Goal: Task Accomplishment & Management: Use online tool/utility

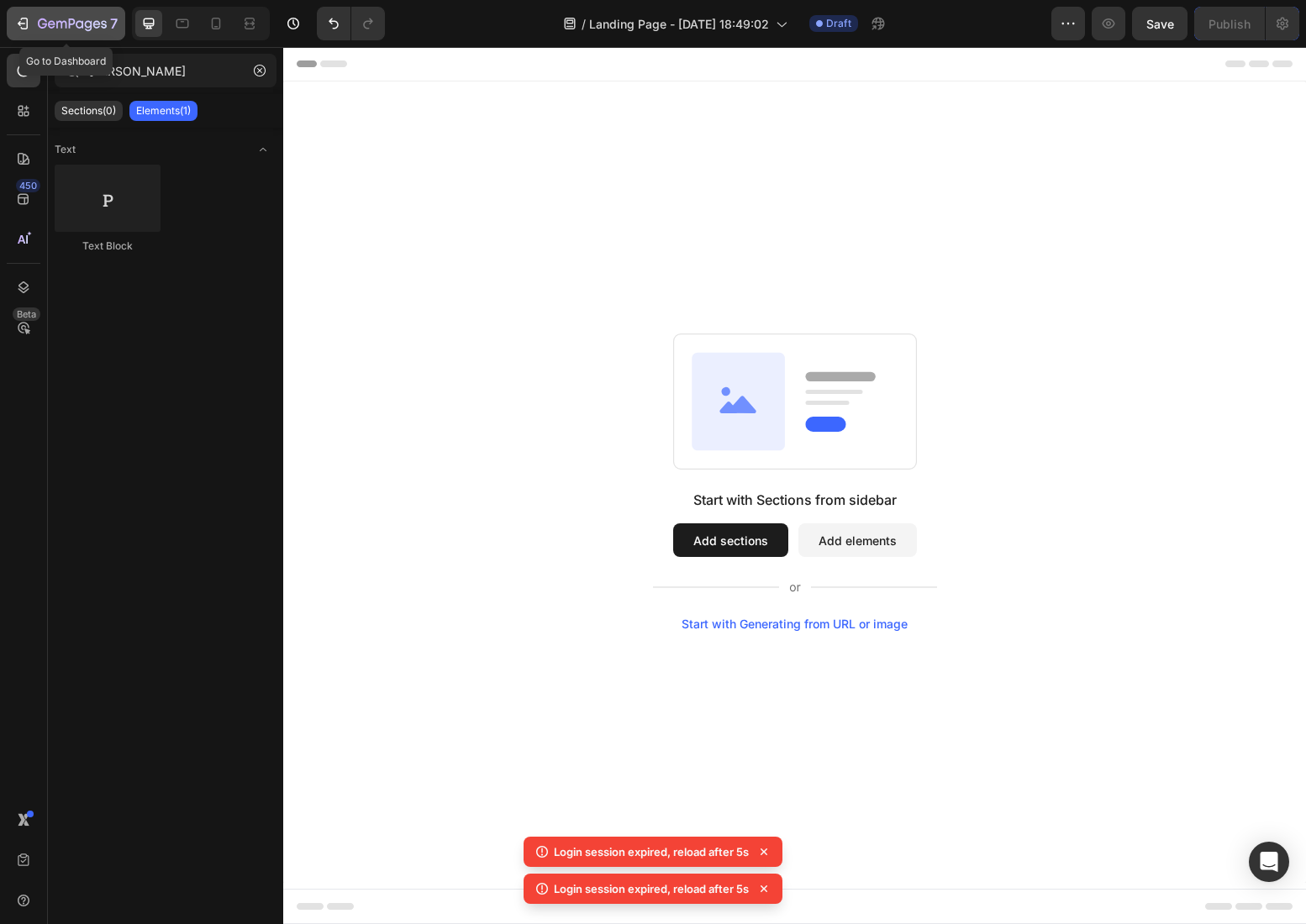
click at [97, 29] on icon "button" at bounding box center [72, 25] width 69 height 14
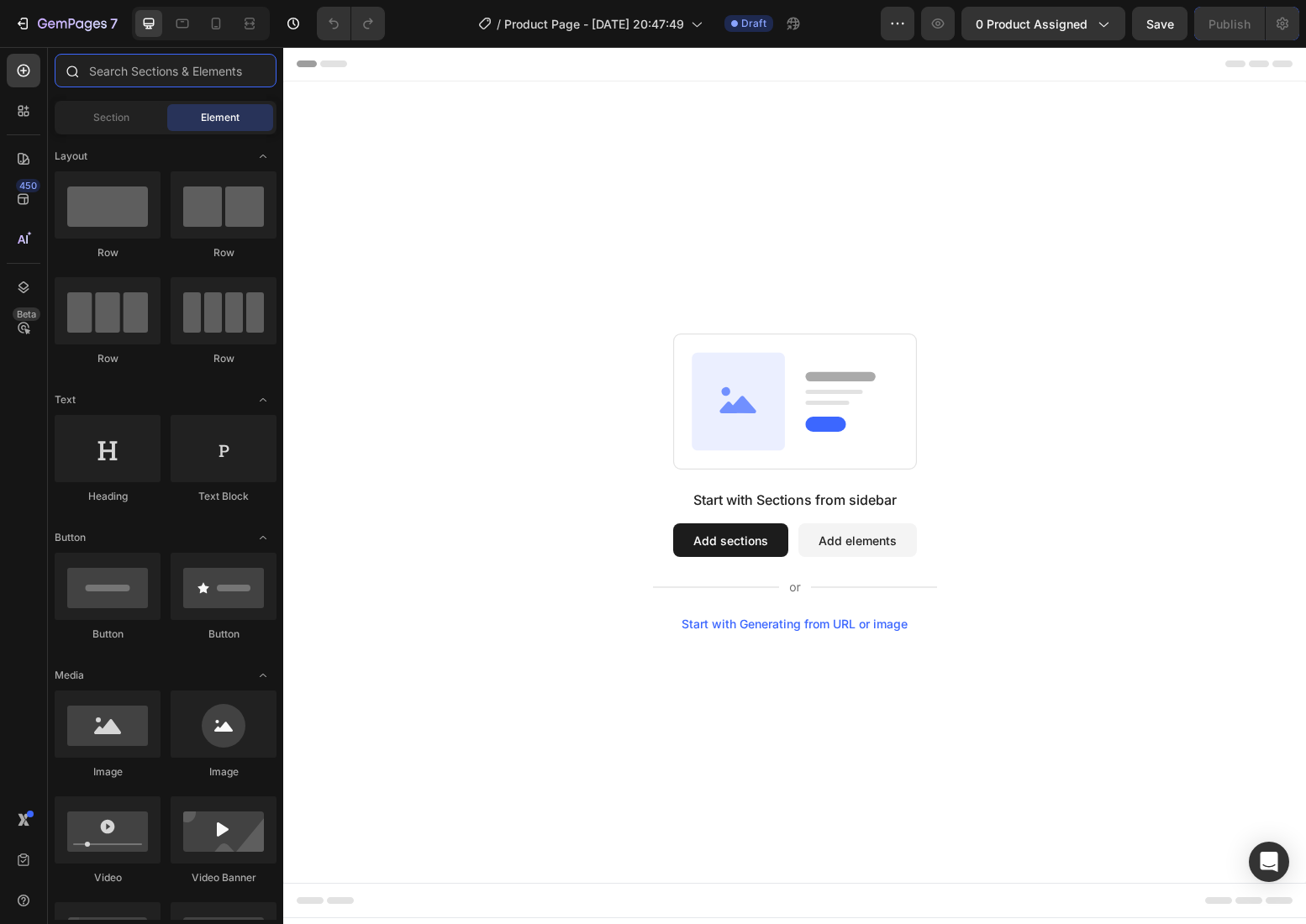
click at [149, 81] on input "text" at bounding box center [165, 70] width 222 height 33
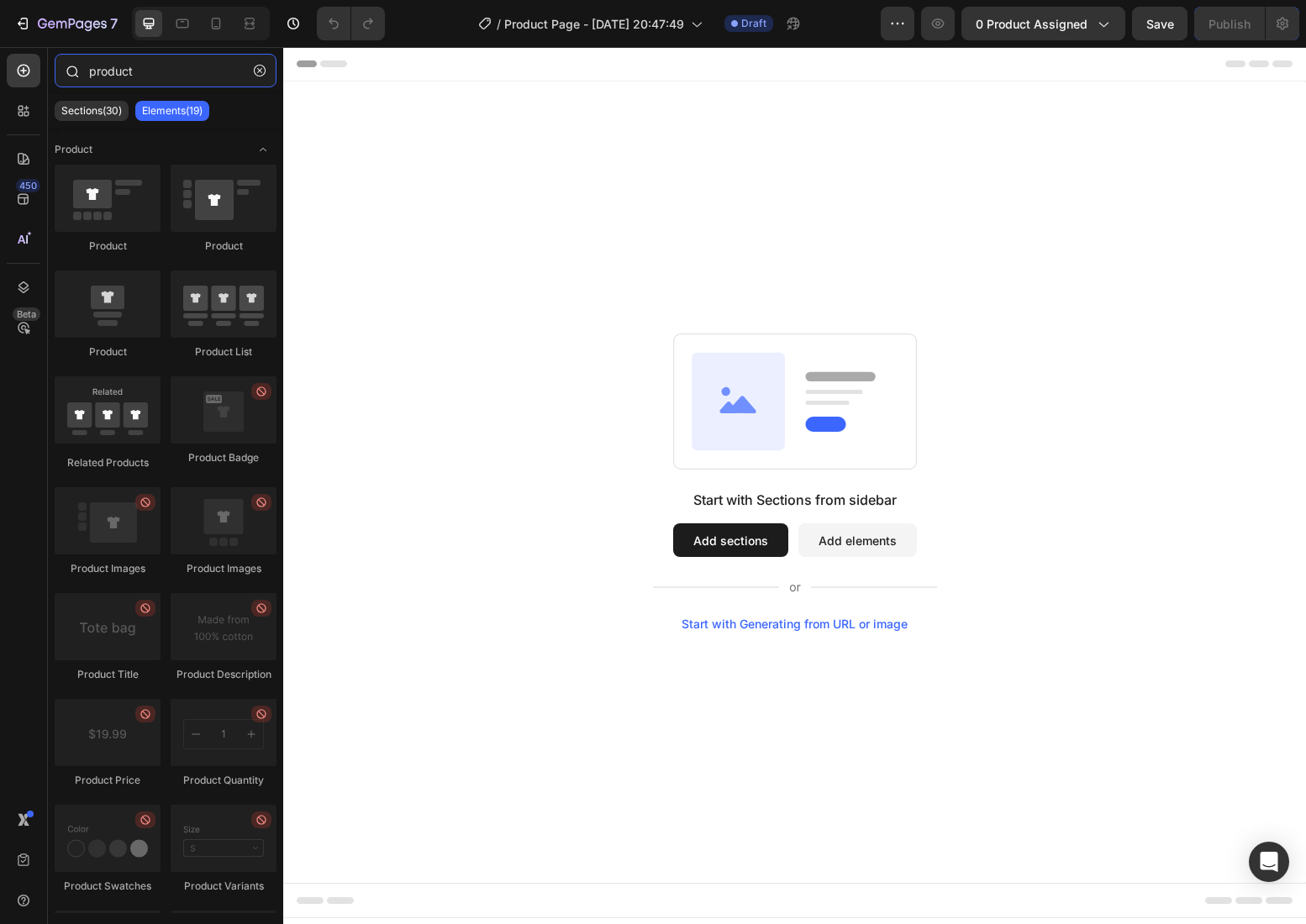
click at [149, 77] on input "product" at bounding box center [165, 70] width 222 height 33
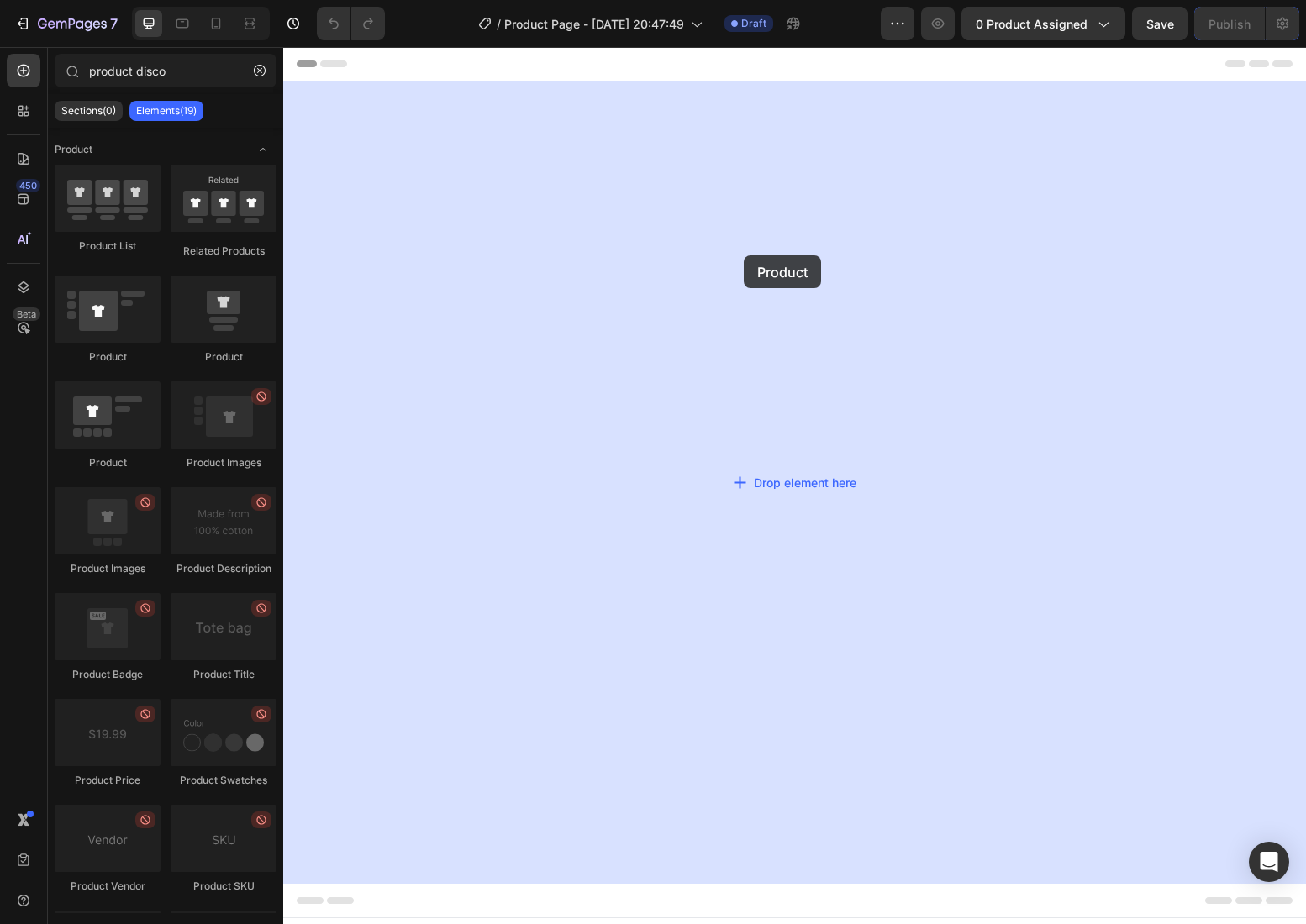
drag, startPoint x: 393, startPoint y: 364, endPoint x: 745, endPoint y: 256, distance: 368.2
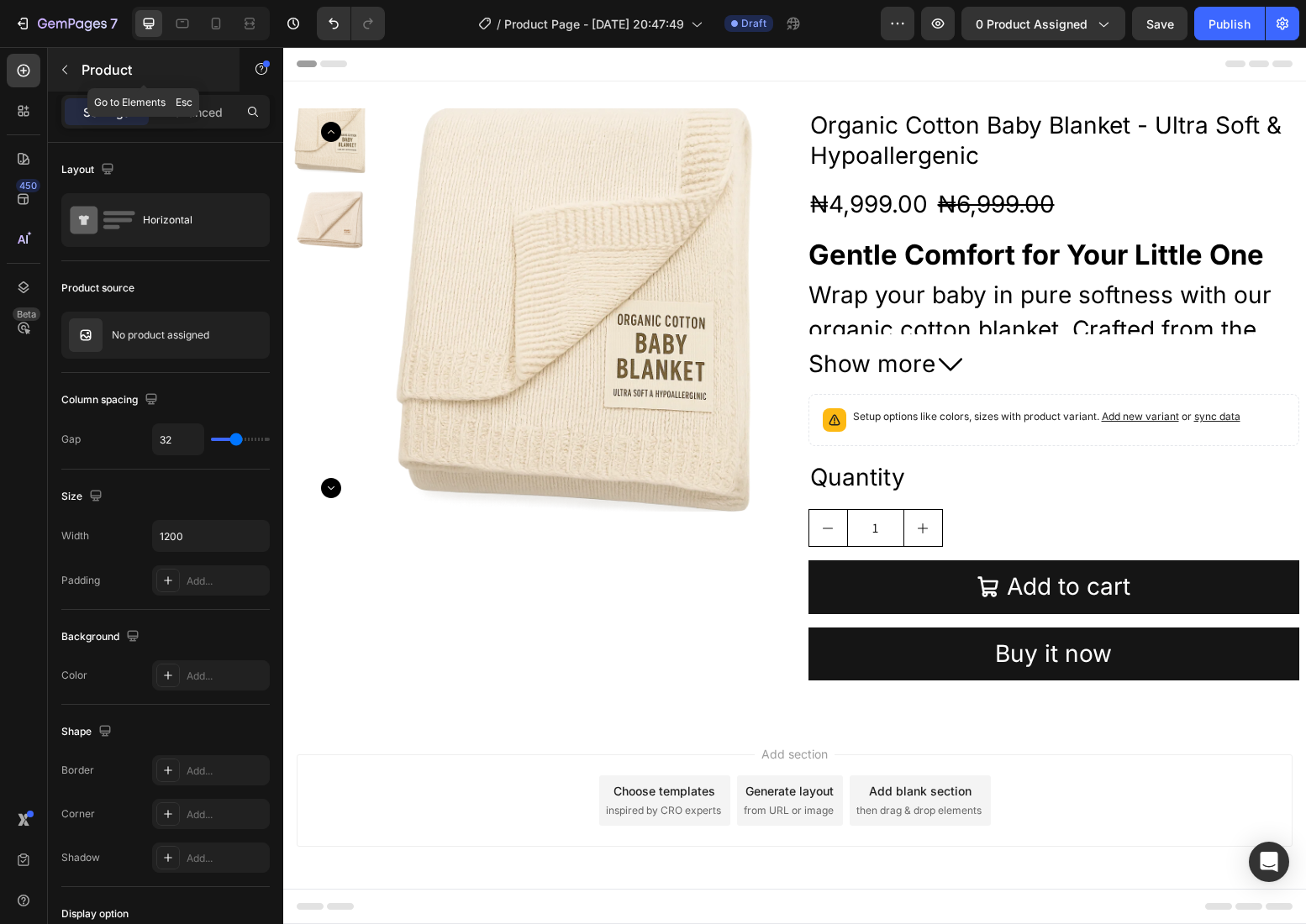
click at [155, 68] on p "Product" at bounding box center [153, 69] width 143 height 20
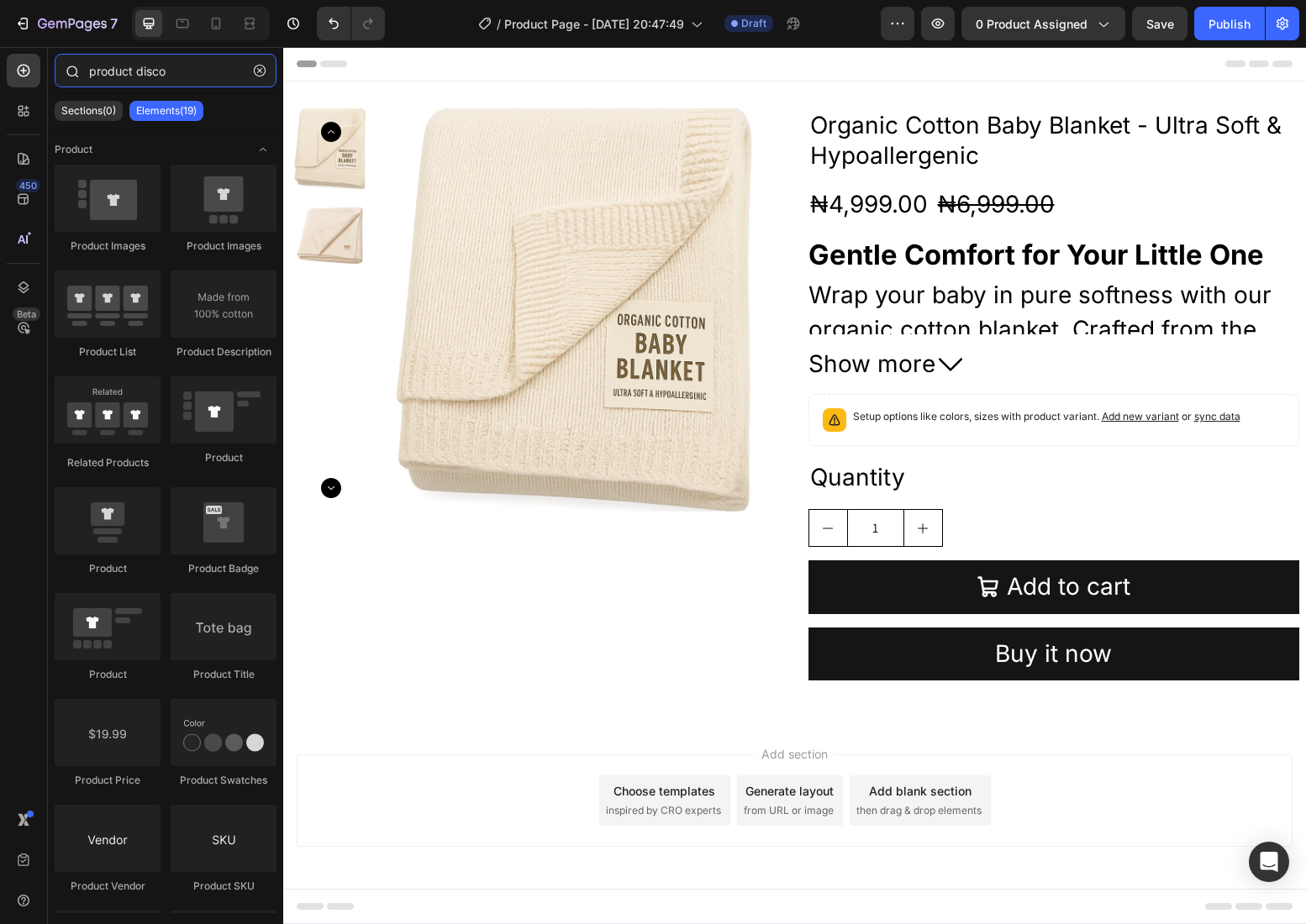
click at [176, 69] on input "product disco" at bounding box center [165, 70] width 222 height 33
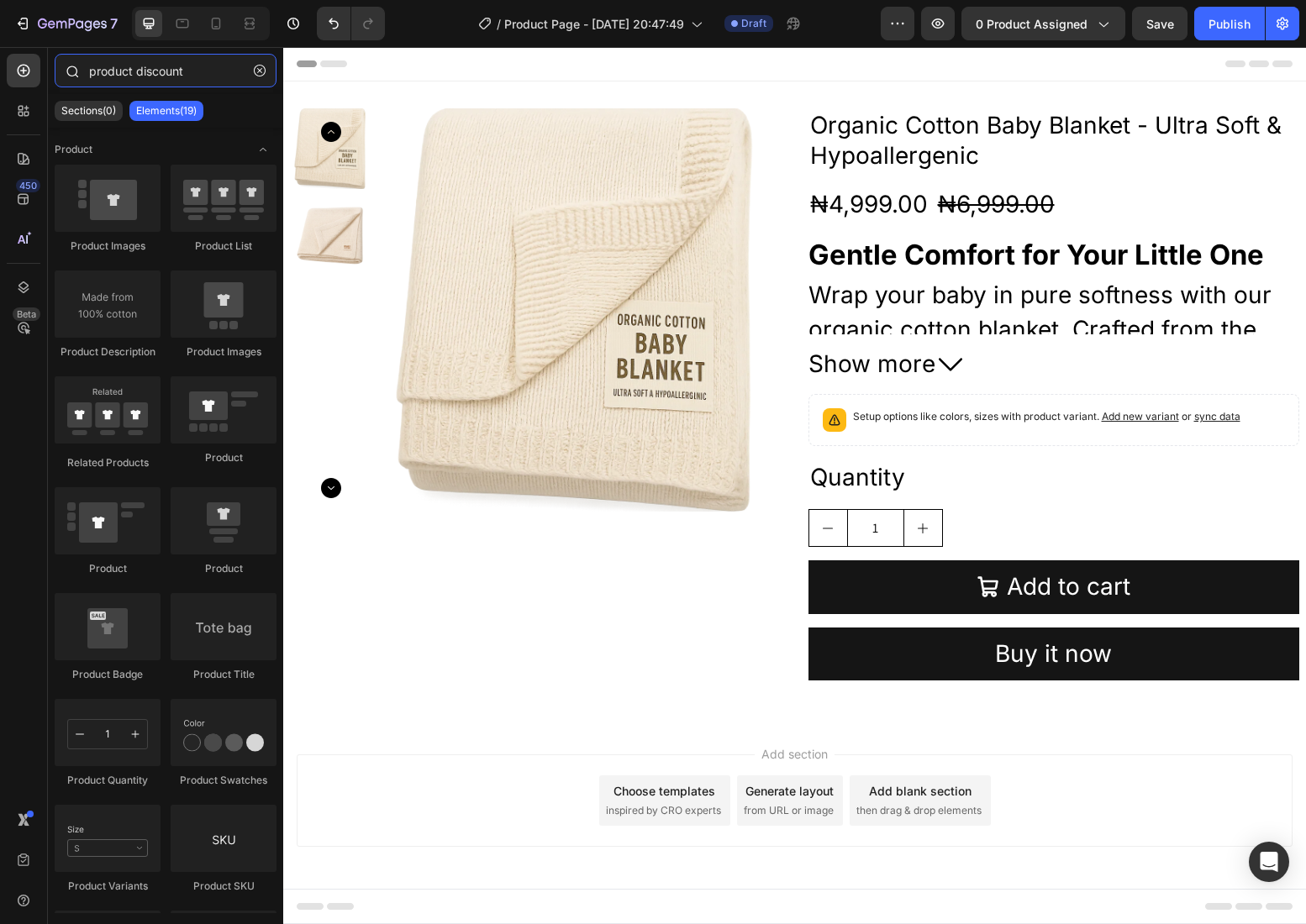
click at [161, 72] on input "product discount" at bounding box center [165, 70] width 222 height 33
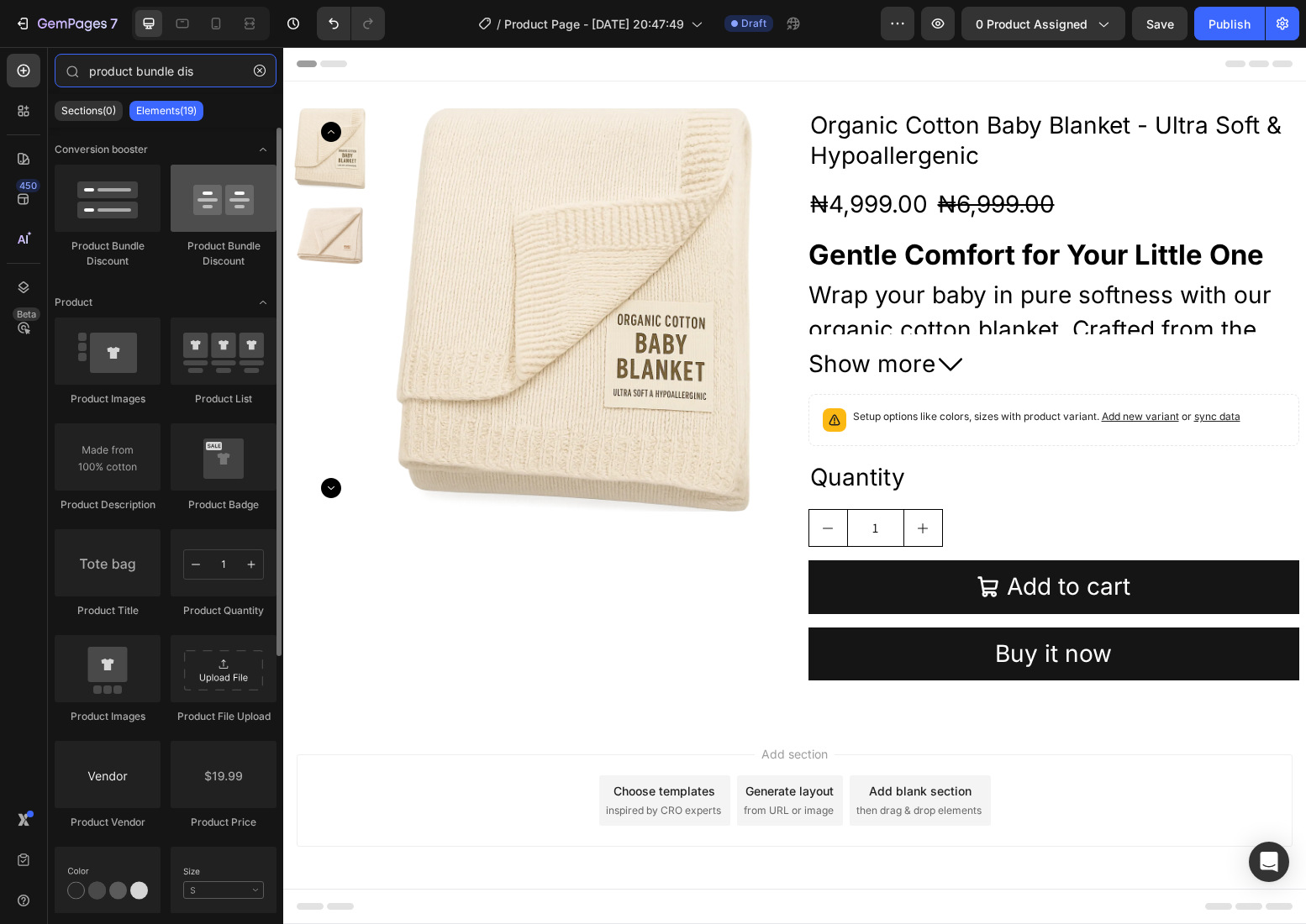
type input "product bundle dis"
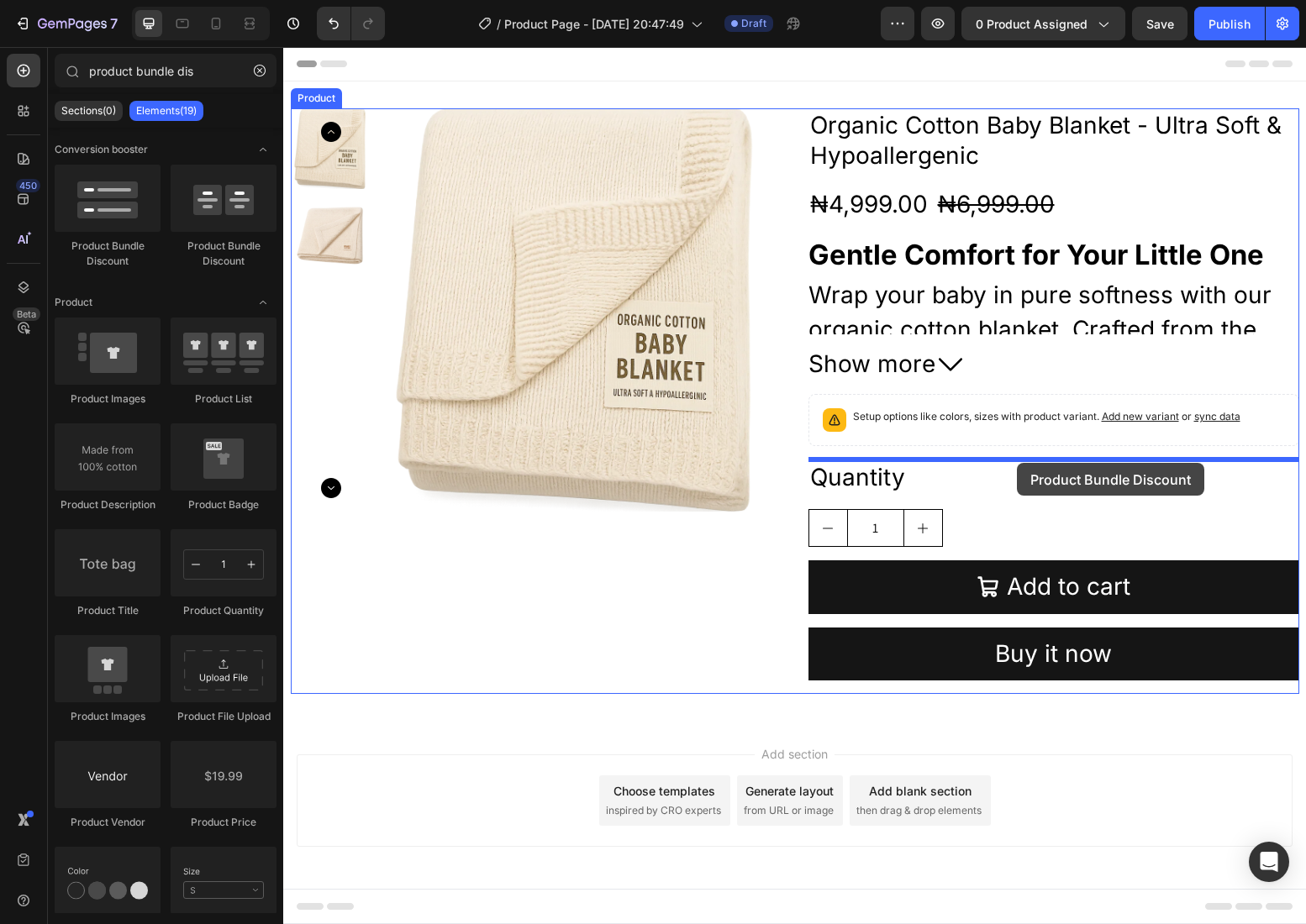
drag, startPoint x: 516, startPoint y: 255, endPoint x: 1016, endPoint y: 464, distance: 541.9
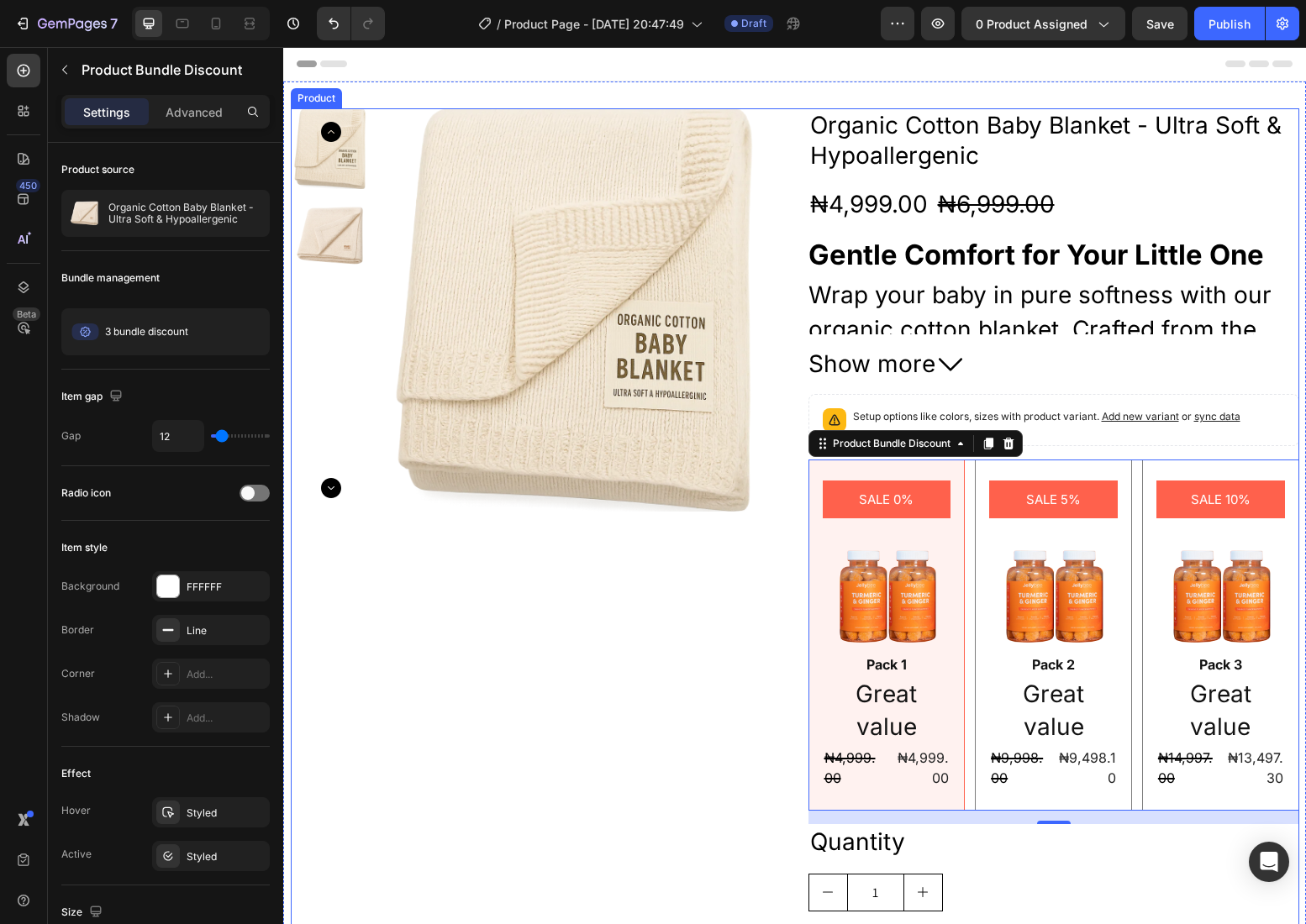
click at [758, 561] on div "Product Images" at bounding box center [536, 582] width 491 height 949
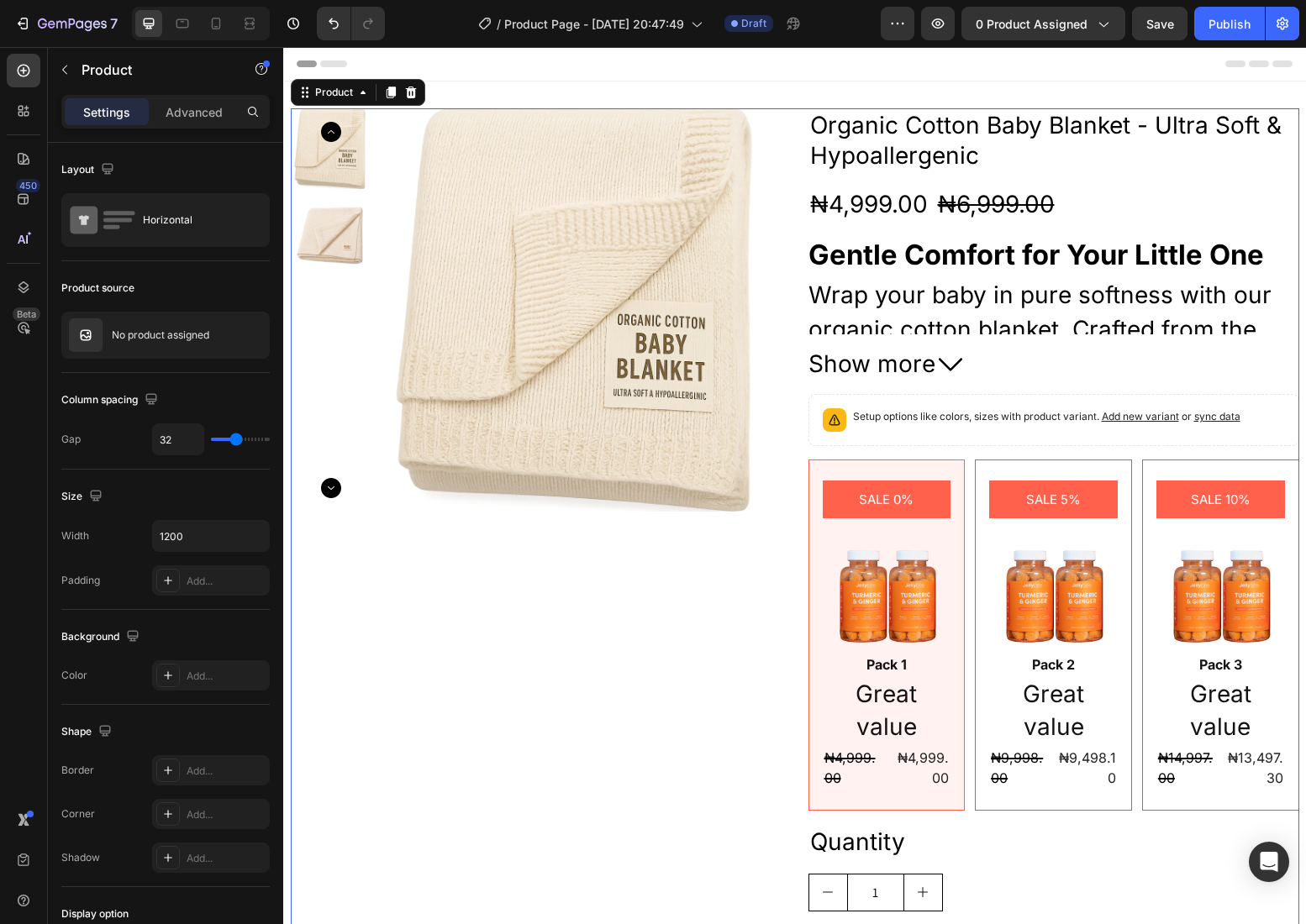
click at [802, 357] on div "Product Images Organic Cotton Baby Blanket - Ultra Soft & Hypoallergenic Produc…" at bounding box center [795, 582] width 1008 height 949
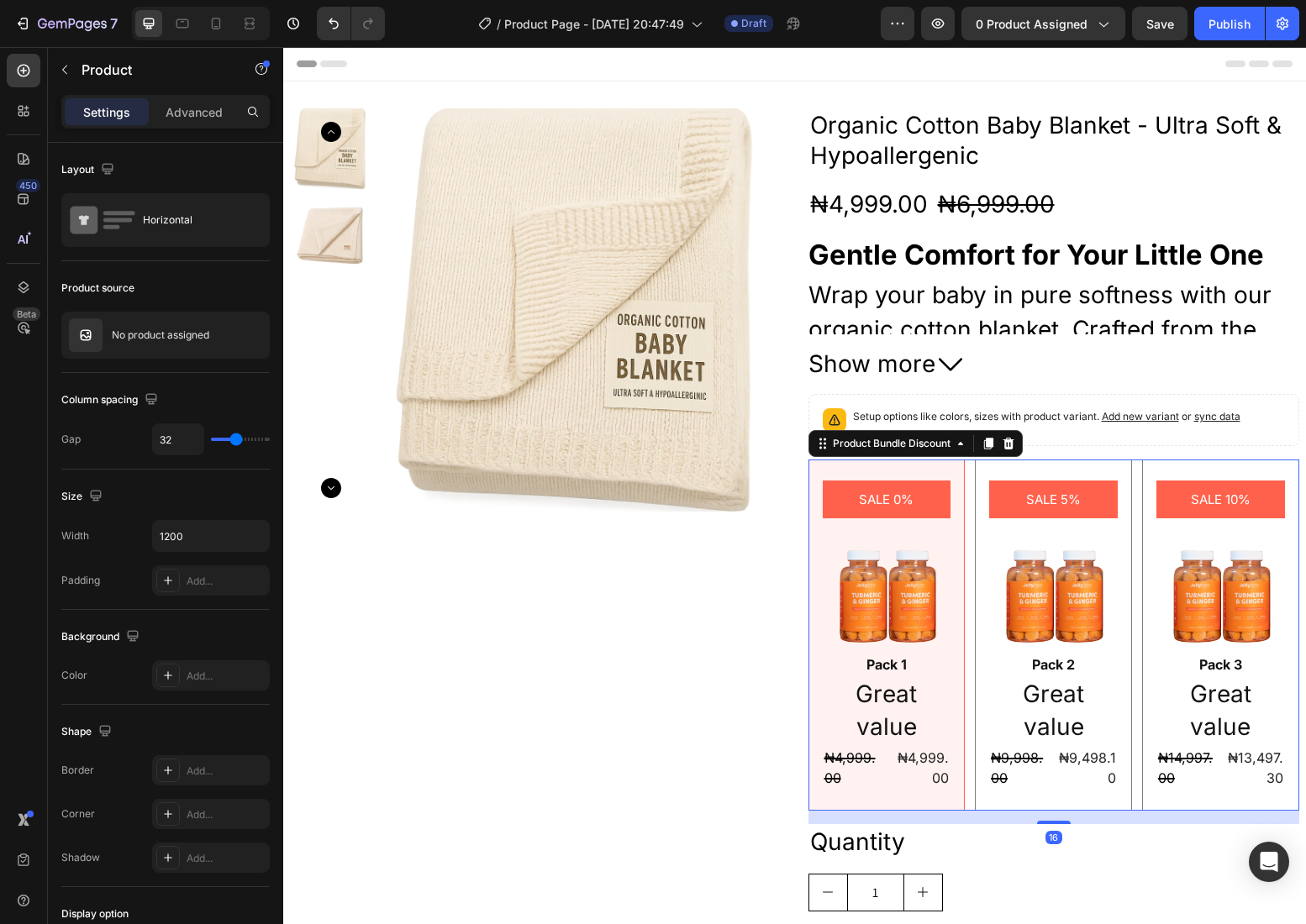
click at [970, 551] on div "SALE 0% Product Badge Image Pack 1 Text Block Great value Text Block ₦4,999.00 …" at bounding box center [1053, 634] width 491 height 350
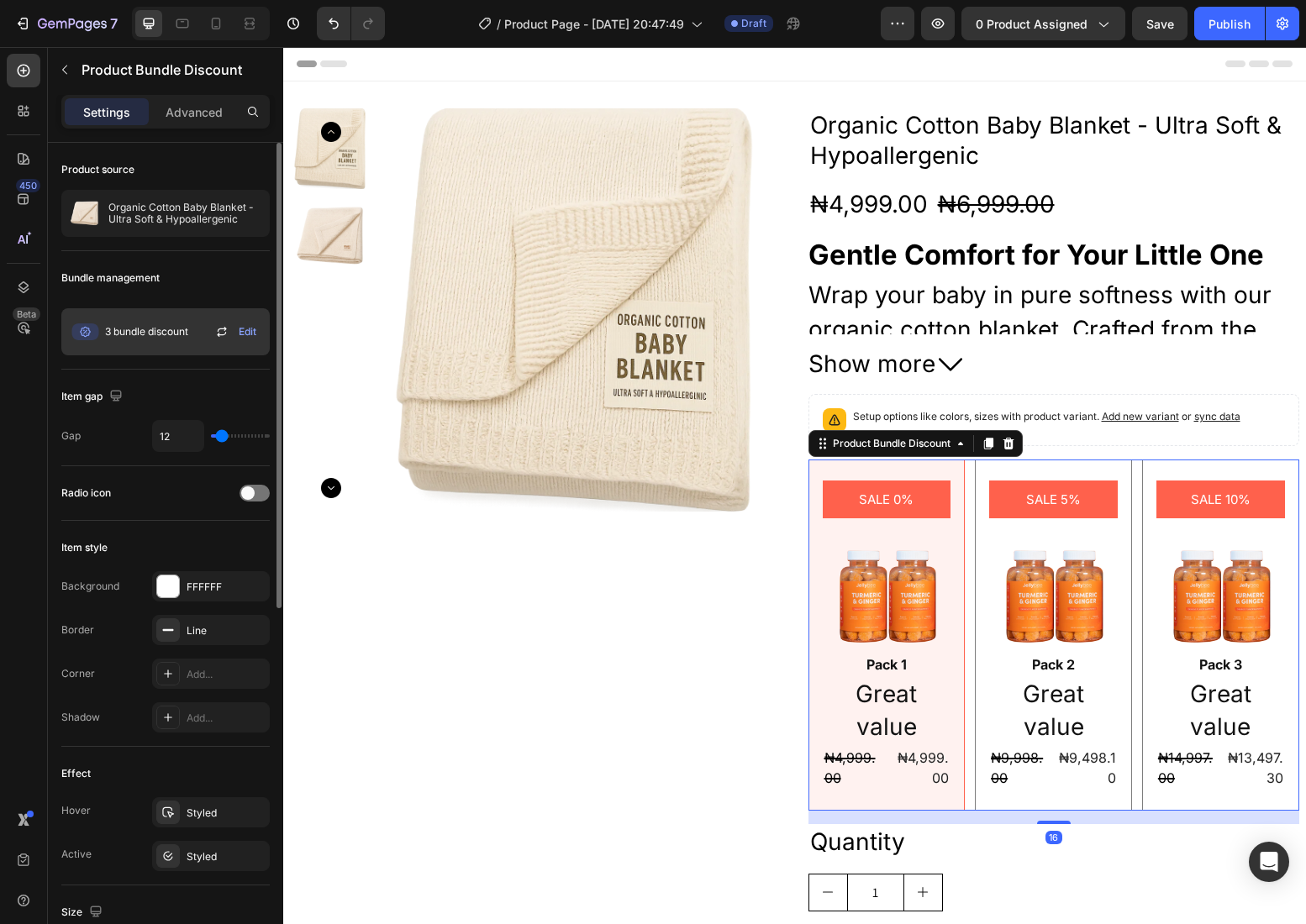
click at [192, 330] on div "3 bundle discount Edit" at bounding box center [165, 332] width 208 height 47
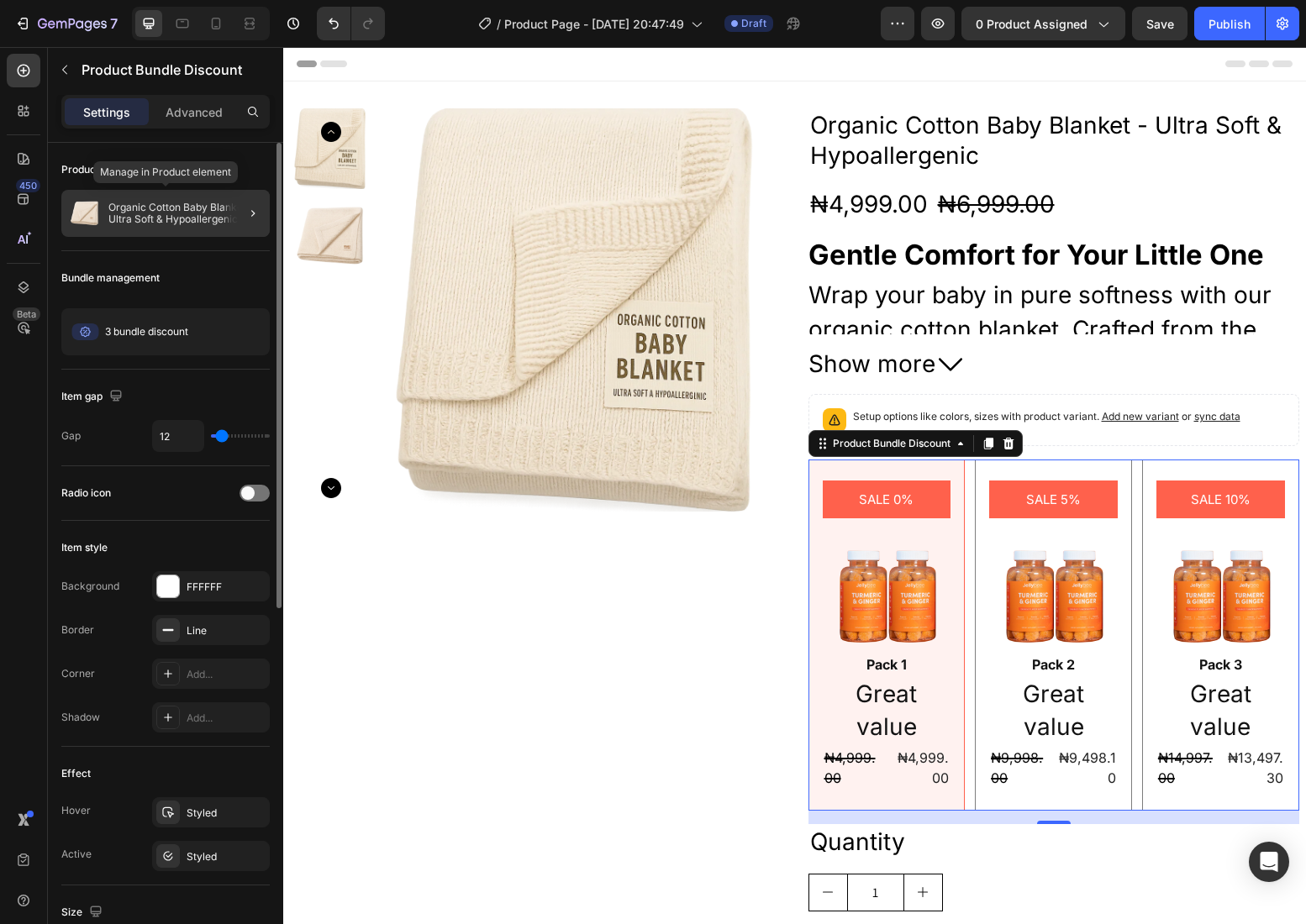
click at [184, 205] on p "Organic Cotton Baby Blanket - Ultra Soft & Hypoallergenic" at bounding box center [185, 213] width 155 height 24
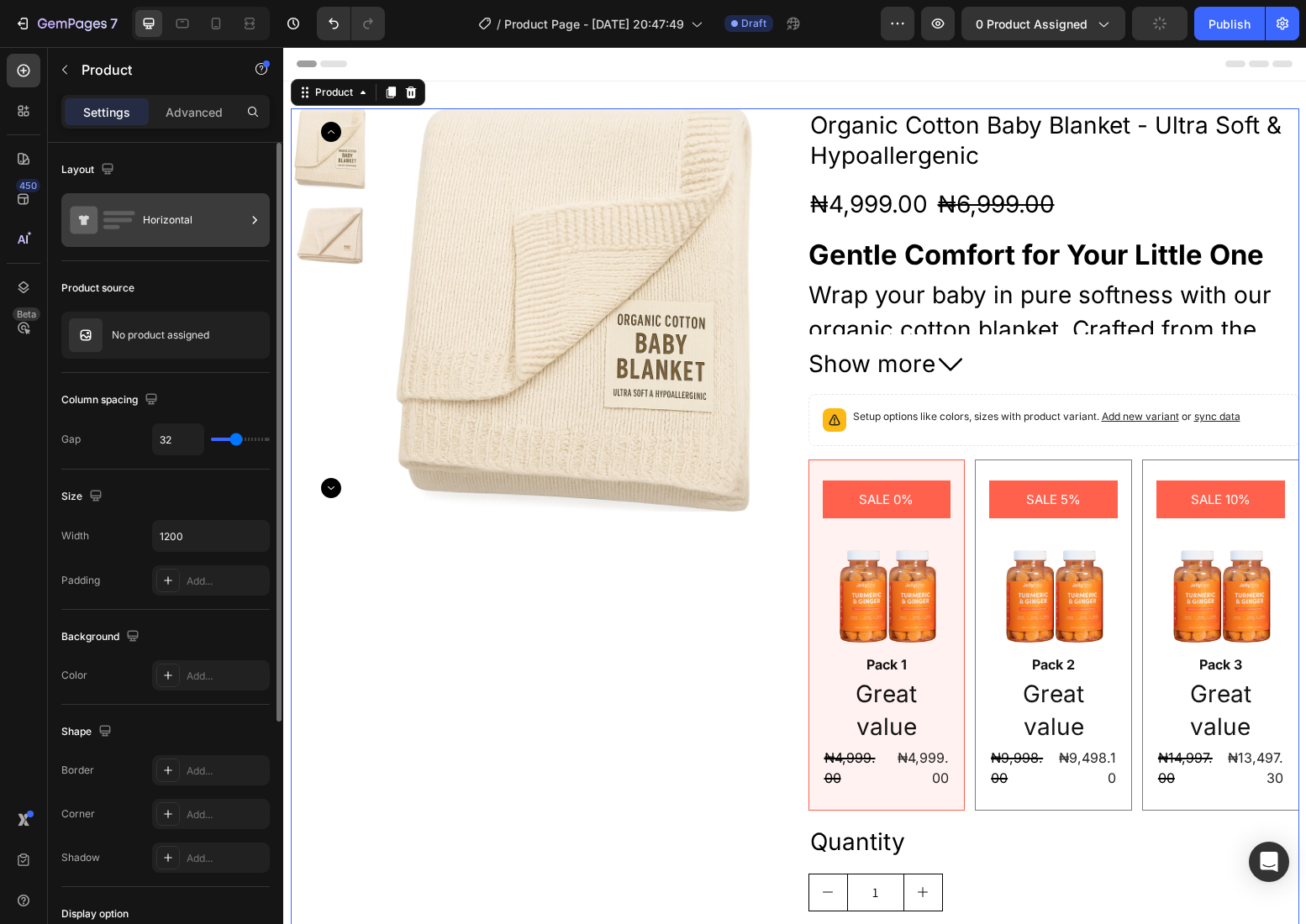
click at [227, 223] on div "Horizontal" at bounding box center [194, 220] width 103 height 39
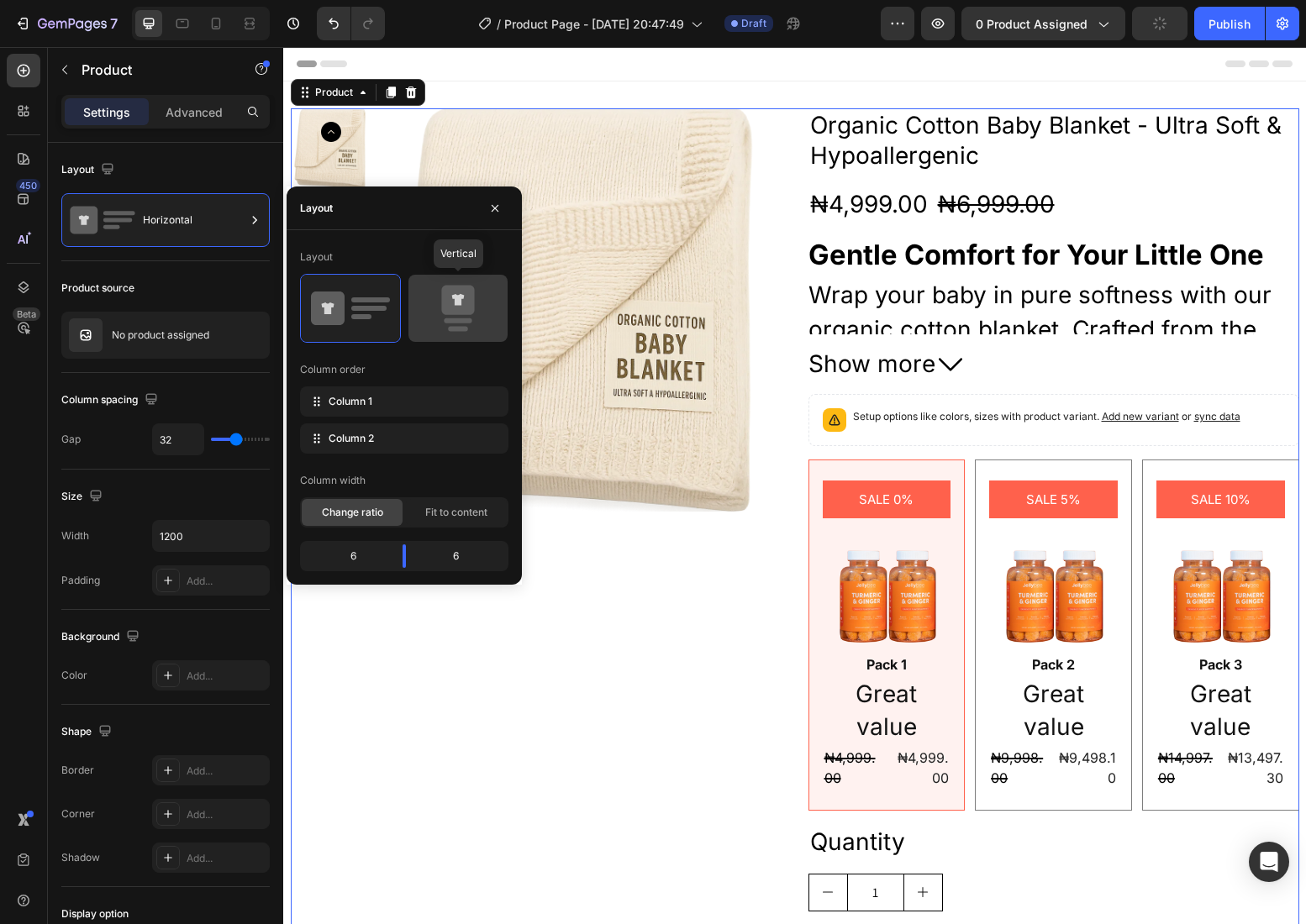
click at [464, 306] on icon at bounding box center [457, 300] width 32 height 29
type input "16"
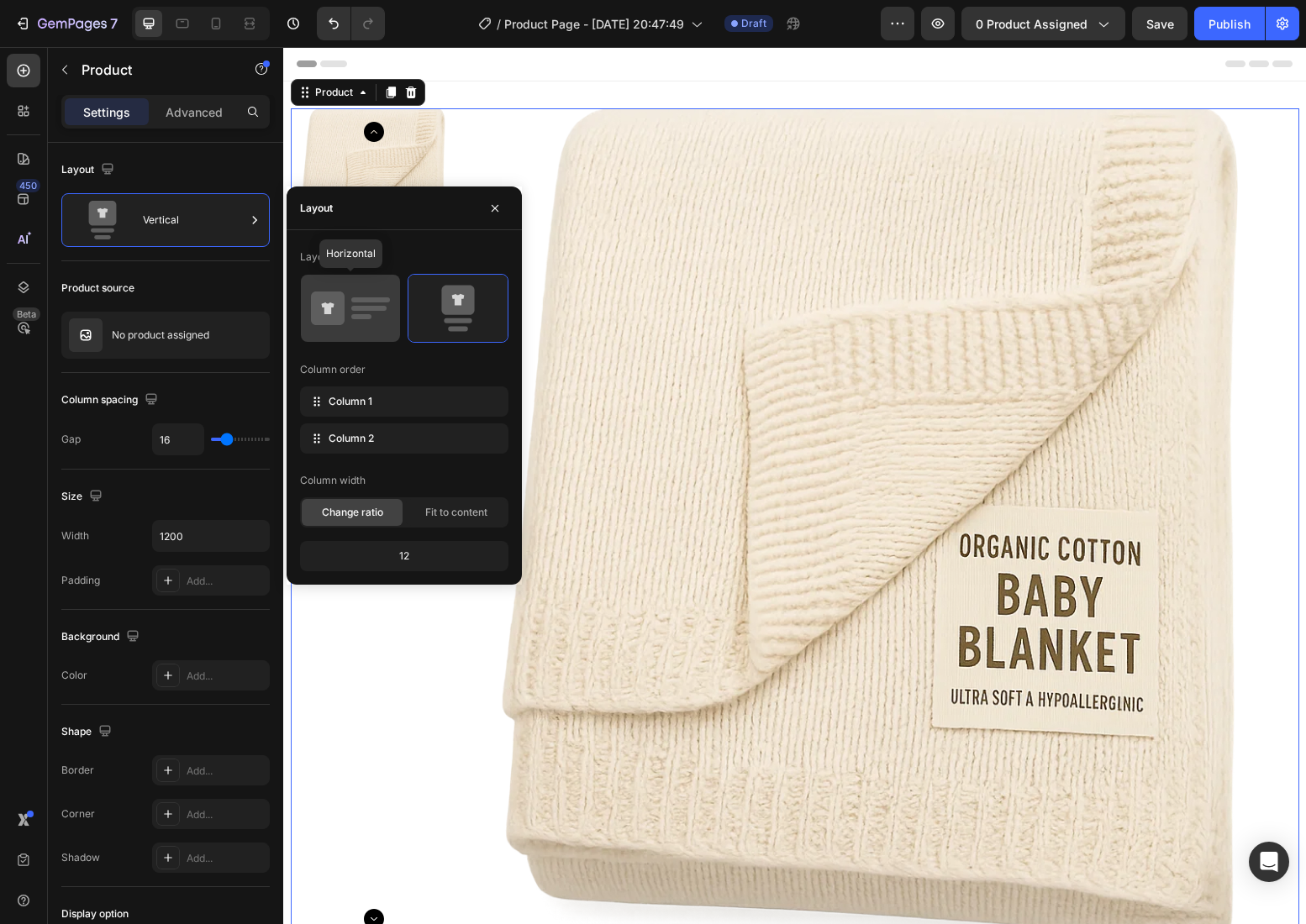
click at [349, 328] on icon at bounding box center [350, 308] width 79 height 47
type input "32"
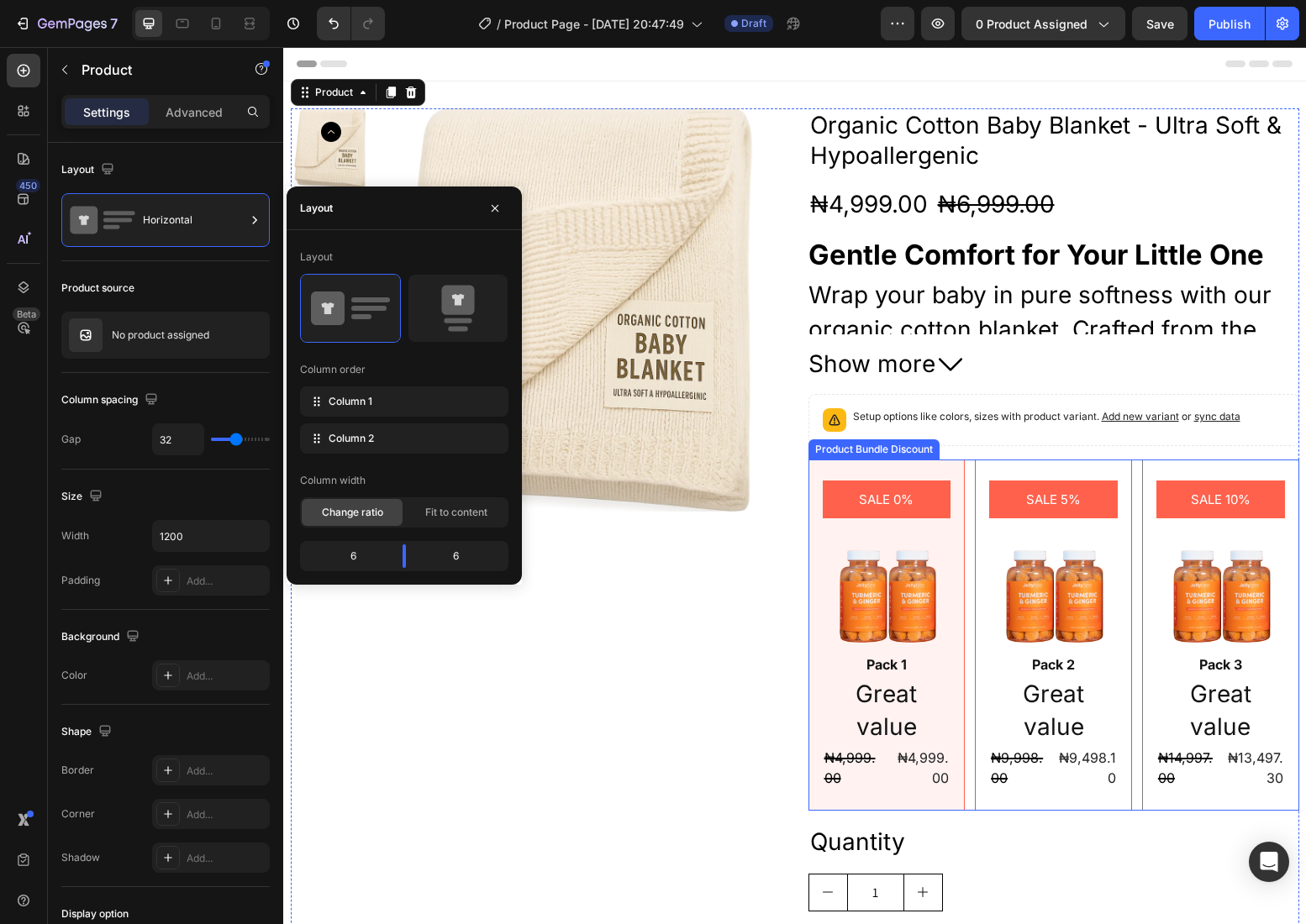
click at [966, 559] on div "SALE 0% Product Badge Image Pack 1 Text Block Great value Text Block ₦4,999.00 …" at bounding box center [1053, 634] width 491 height 350
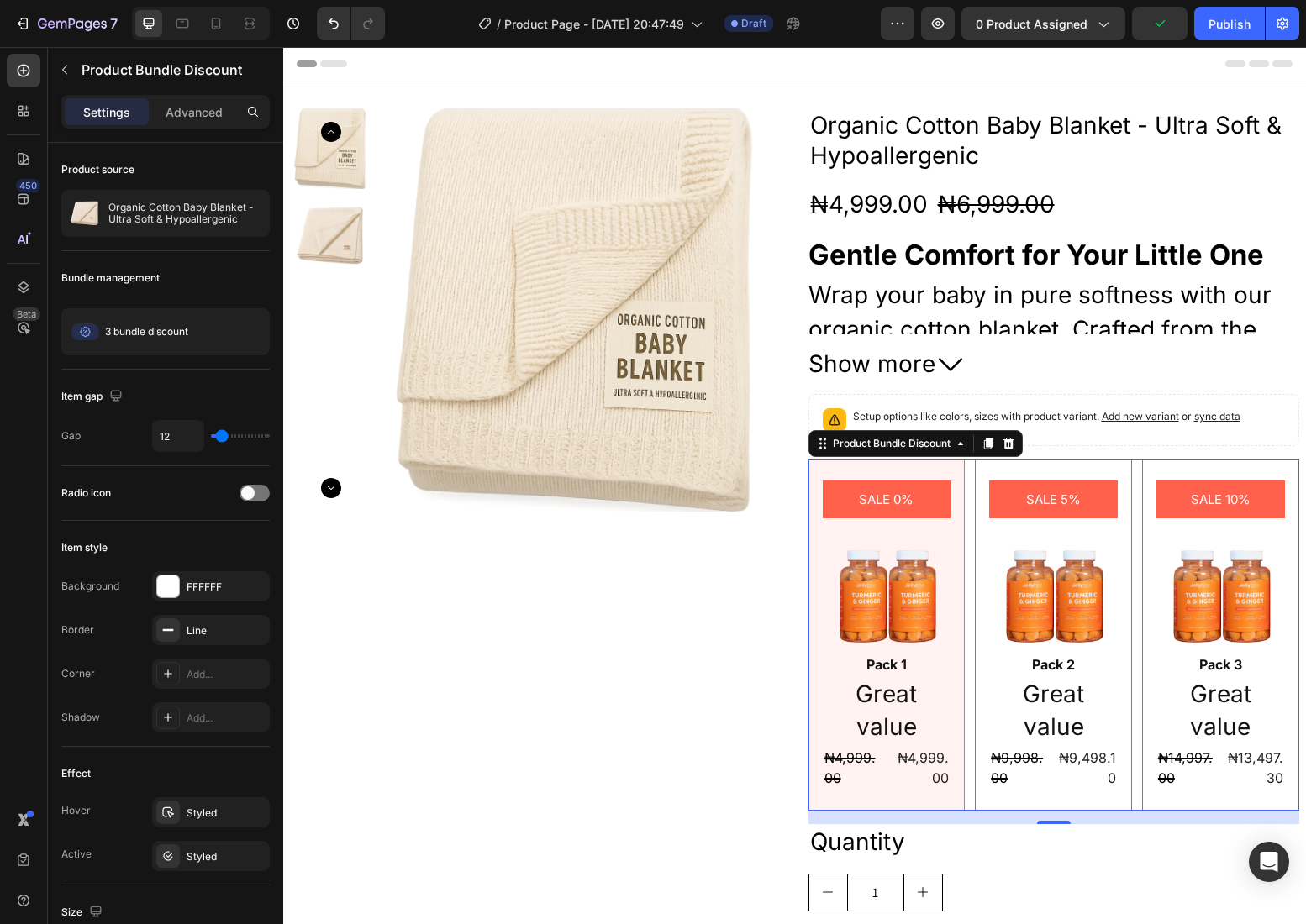
click at [967, 719] on div "SALE 0% Product Badge Image Pack 1 Text Block Great value Text Block ₦4,999.00 …" at bounding box center [1053, 634] width 491 height 350
click at [248, 328] on span "Edit" at bounding box center [248, 331] width 18 height 15
click at [941, 443] on div "Product Bundle Discount" at bounding box center [891, 443] width 125 height 15
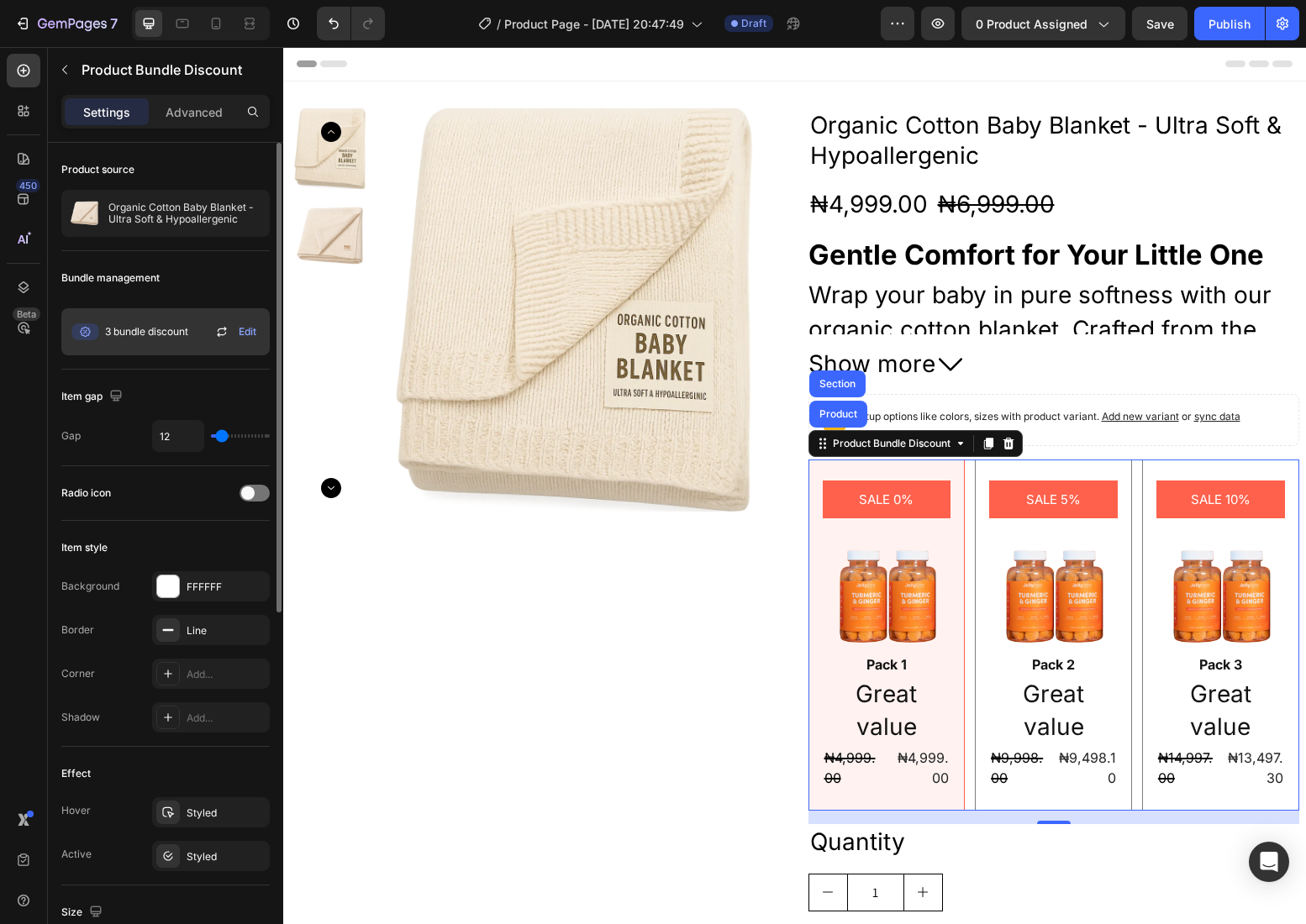
click at [154, 343] on div "3 bundle discount" at bounding box center [127, 332] width 120 height 33
click at [122, 333] on span "3 bundle discount" at bounding box center [147, 331] width 83 height 15
click at [221, 330] on icon at bounding box center [221, 331] width 20 height 20
click at [258, 211] on icon "button" at bounding box center [252, 213] width 13 height 13
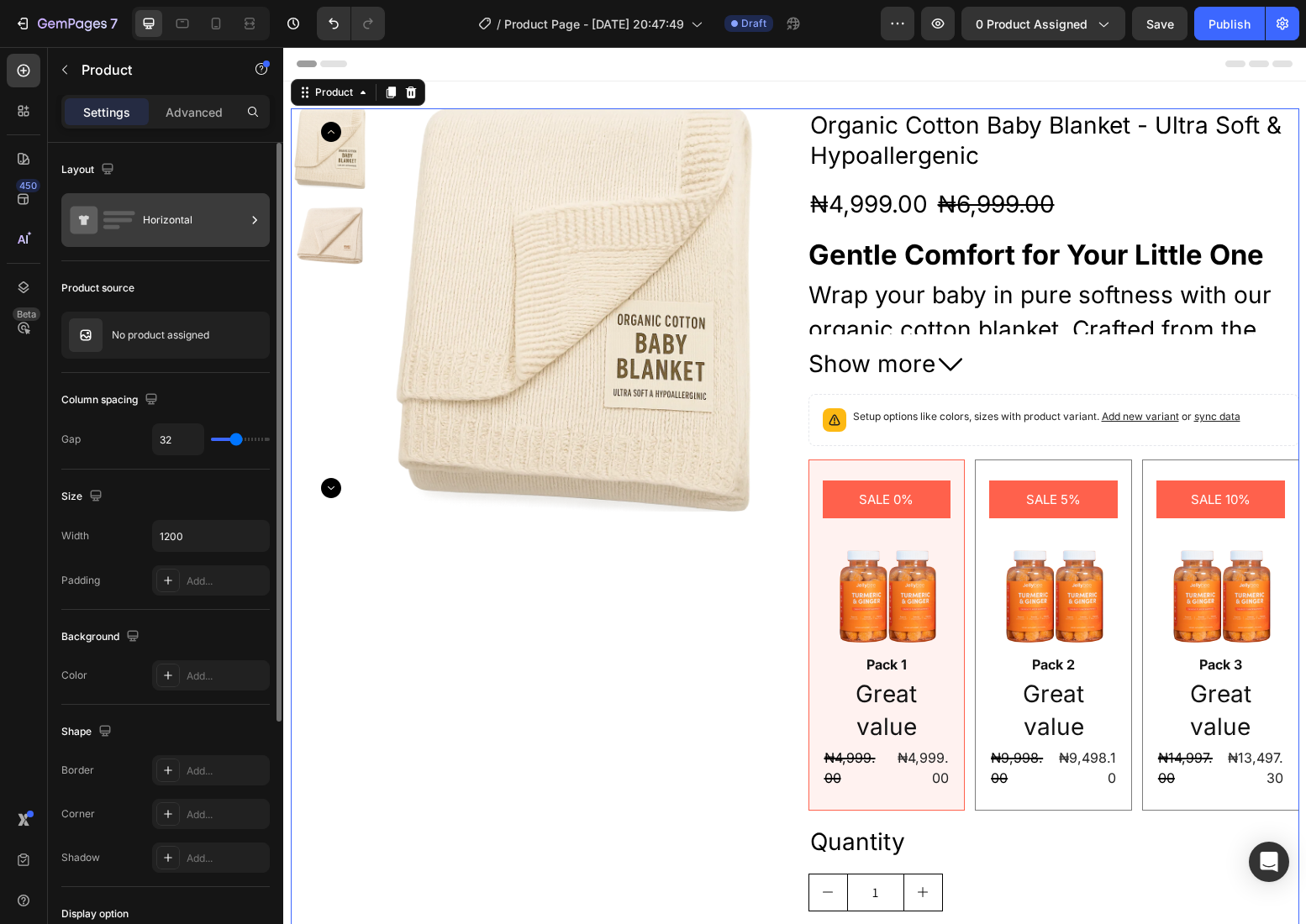
click at [256, 218] on icon at bounding box center [254, 220] width 17 height 17
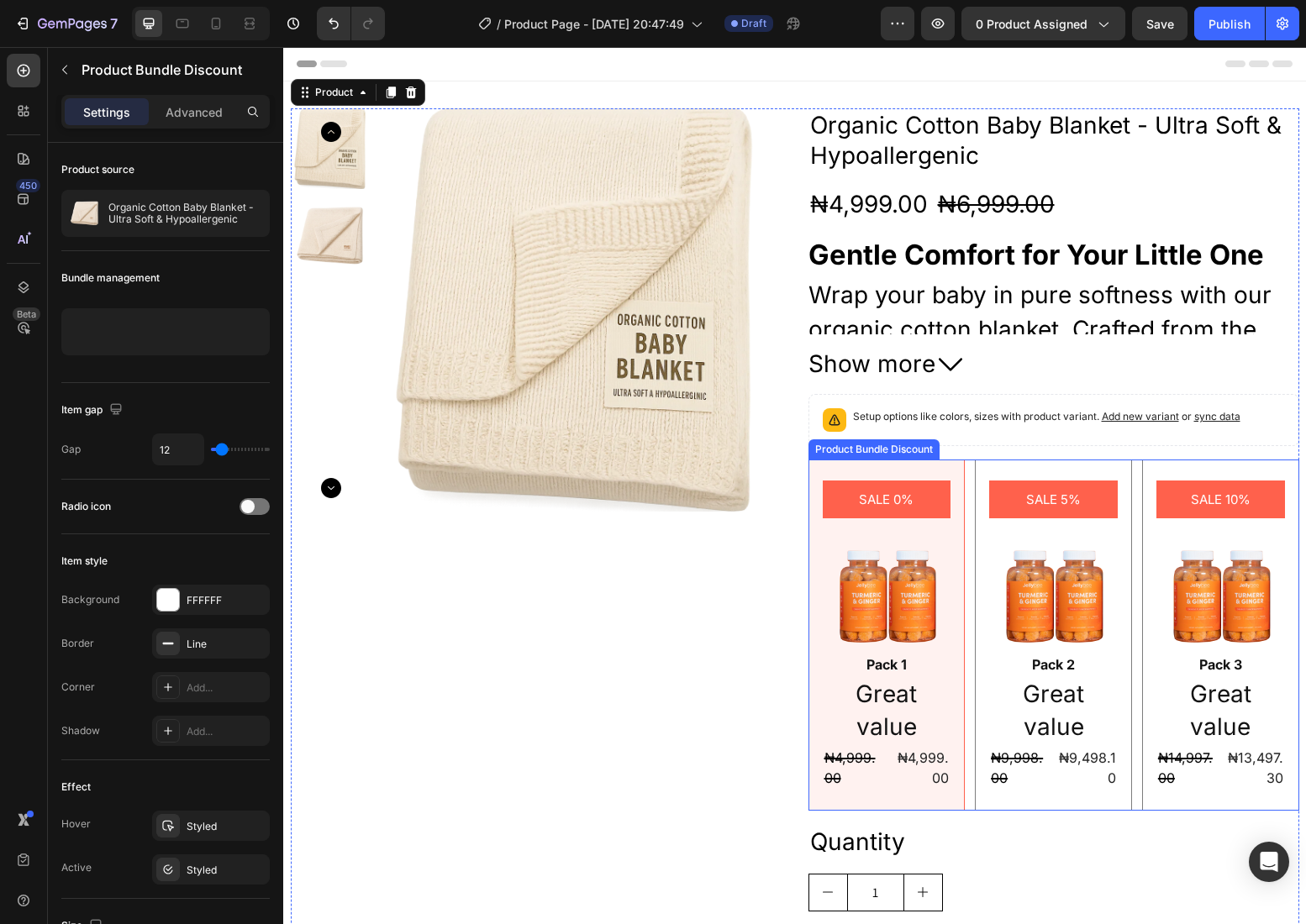
click at [966, 506] on div "SALE 0% Product Badge Image Pack 1 Text Block Great value Text Block ₦4,999.00 …" at bounding box center [1053, 634] width 491 height 350
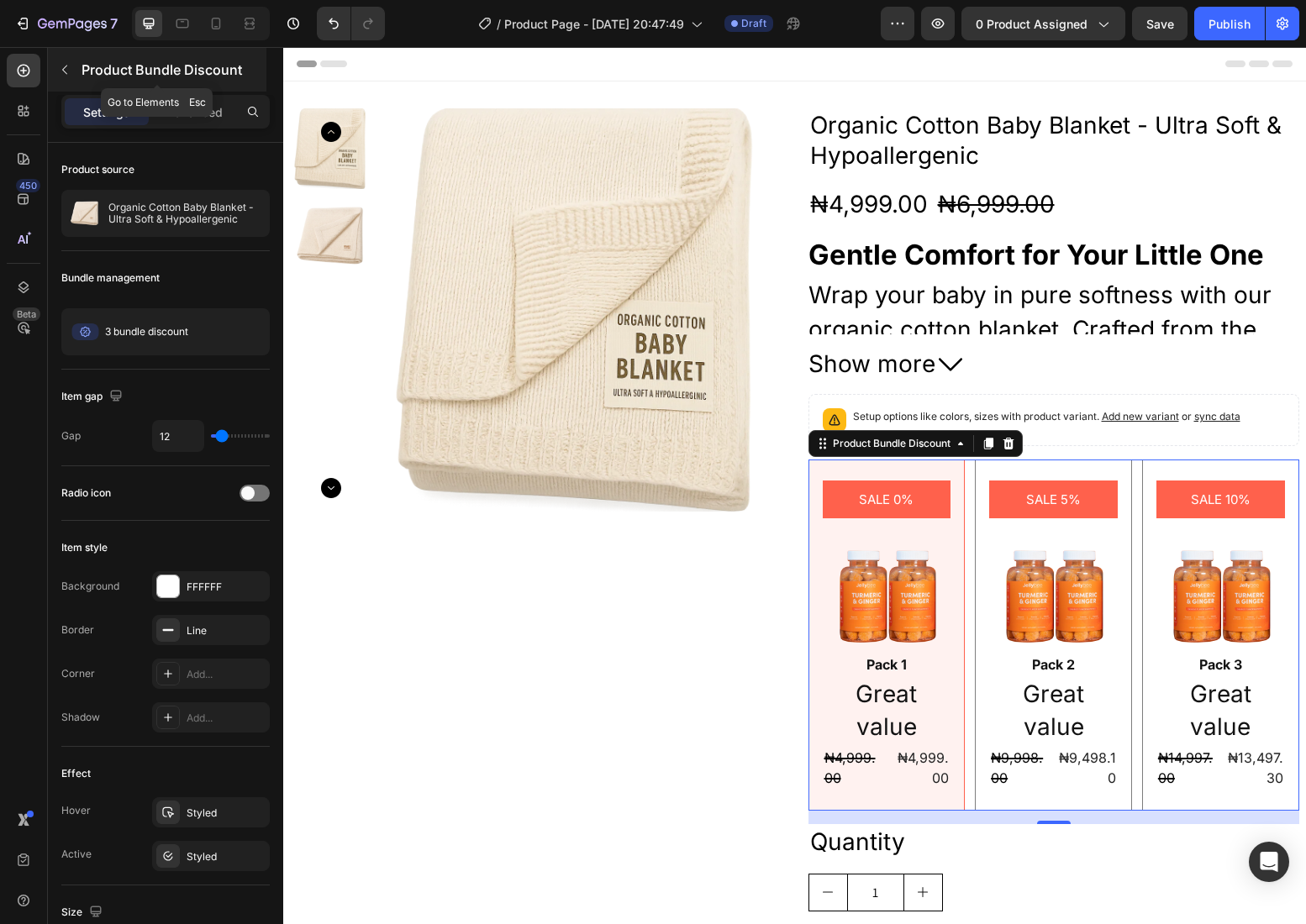
click at [117, 72] on p "Product Bundle Discount" at bounding box center [172, 69] width 182 height 20
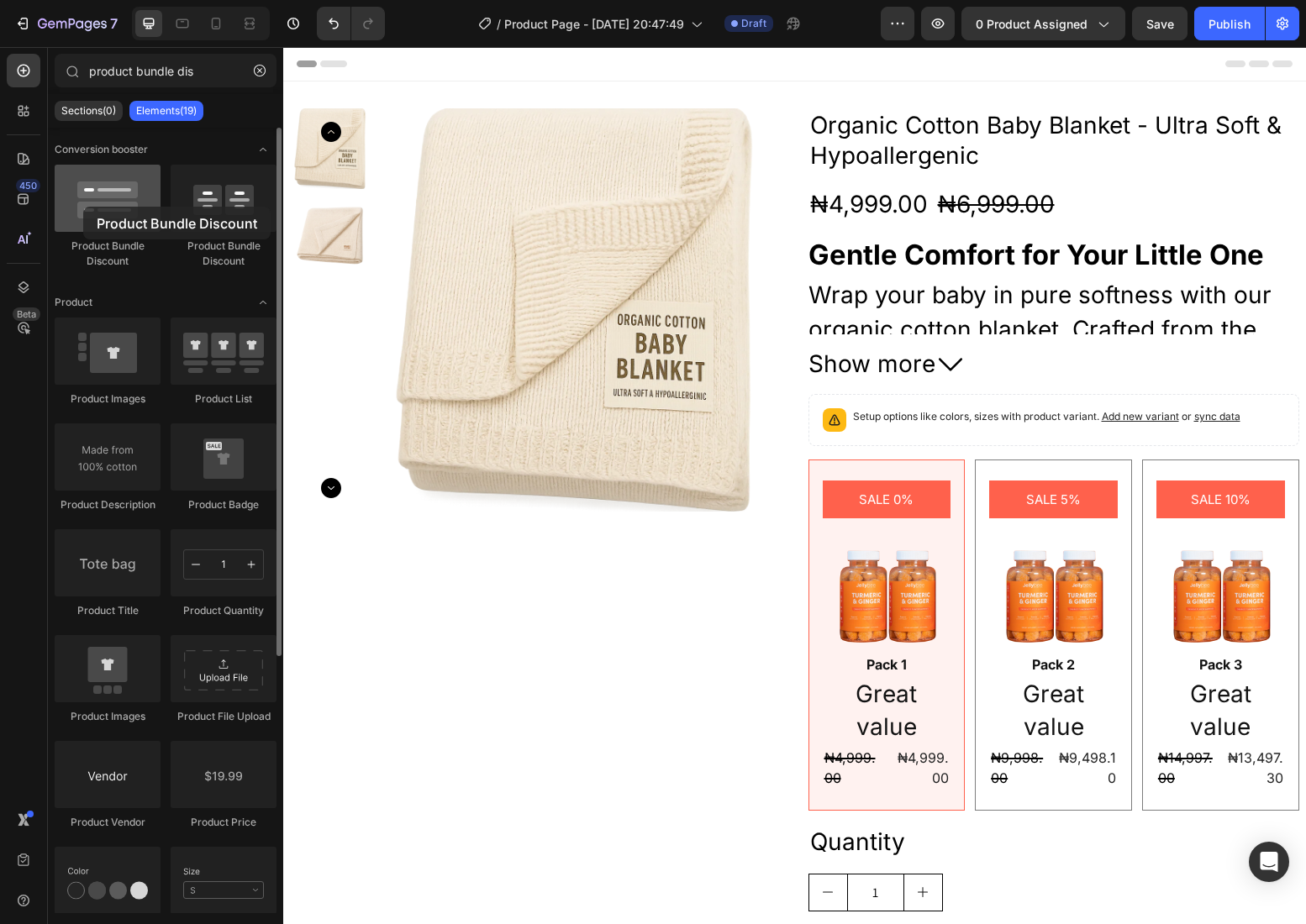
click at [83, 206] on div at bounding box center [107, 198] width 106 height 68
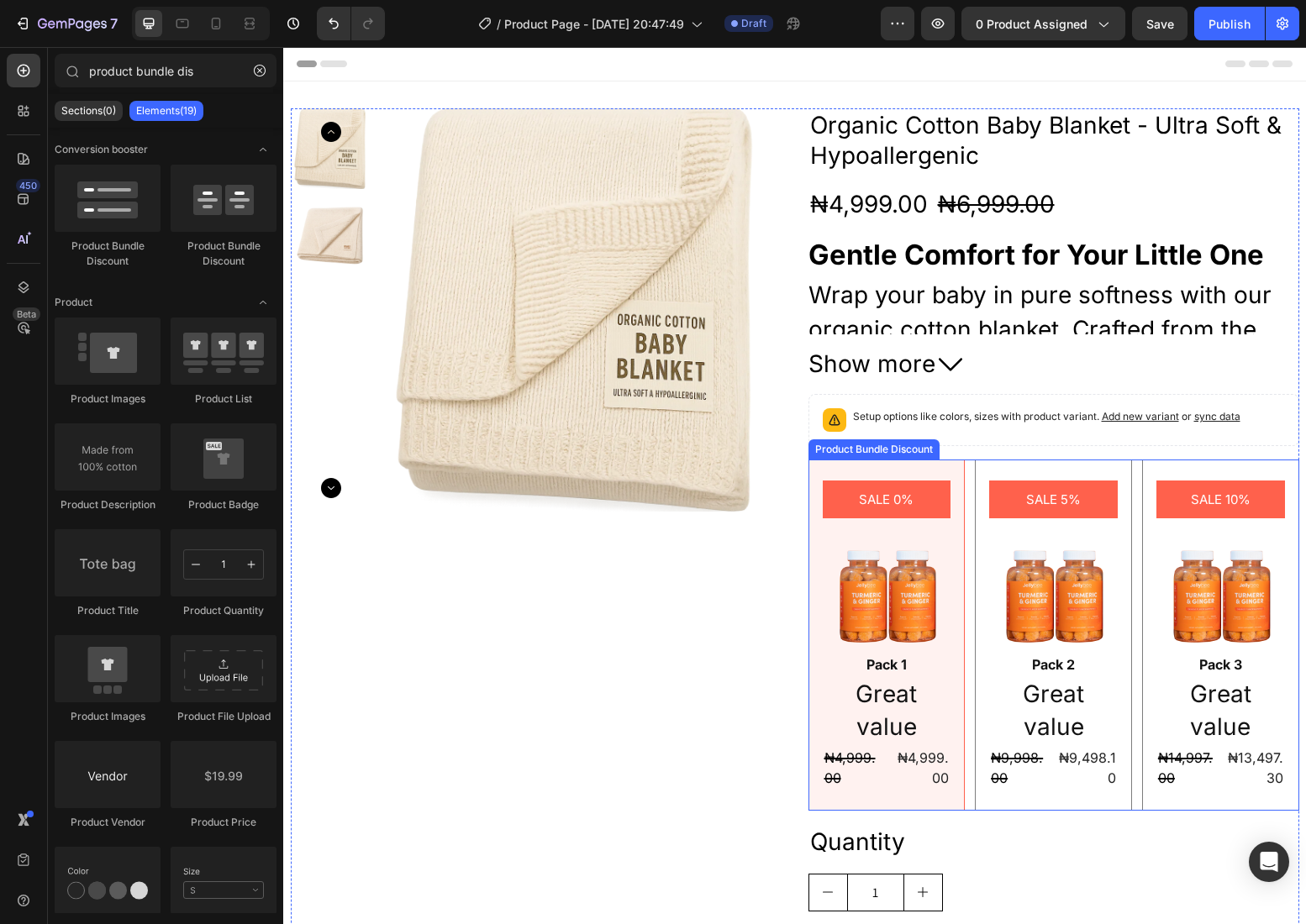
click at [970, 538] on div "SALE 0% Product Badge Image Pack 1 Text Block Great value Text Block ₦4,999.00 …" at bounding box center [1053, 634] width 491 height 350
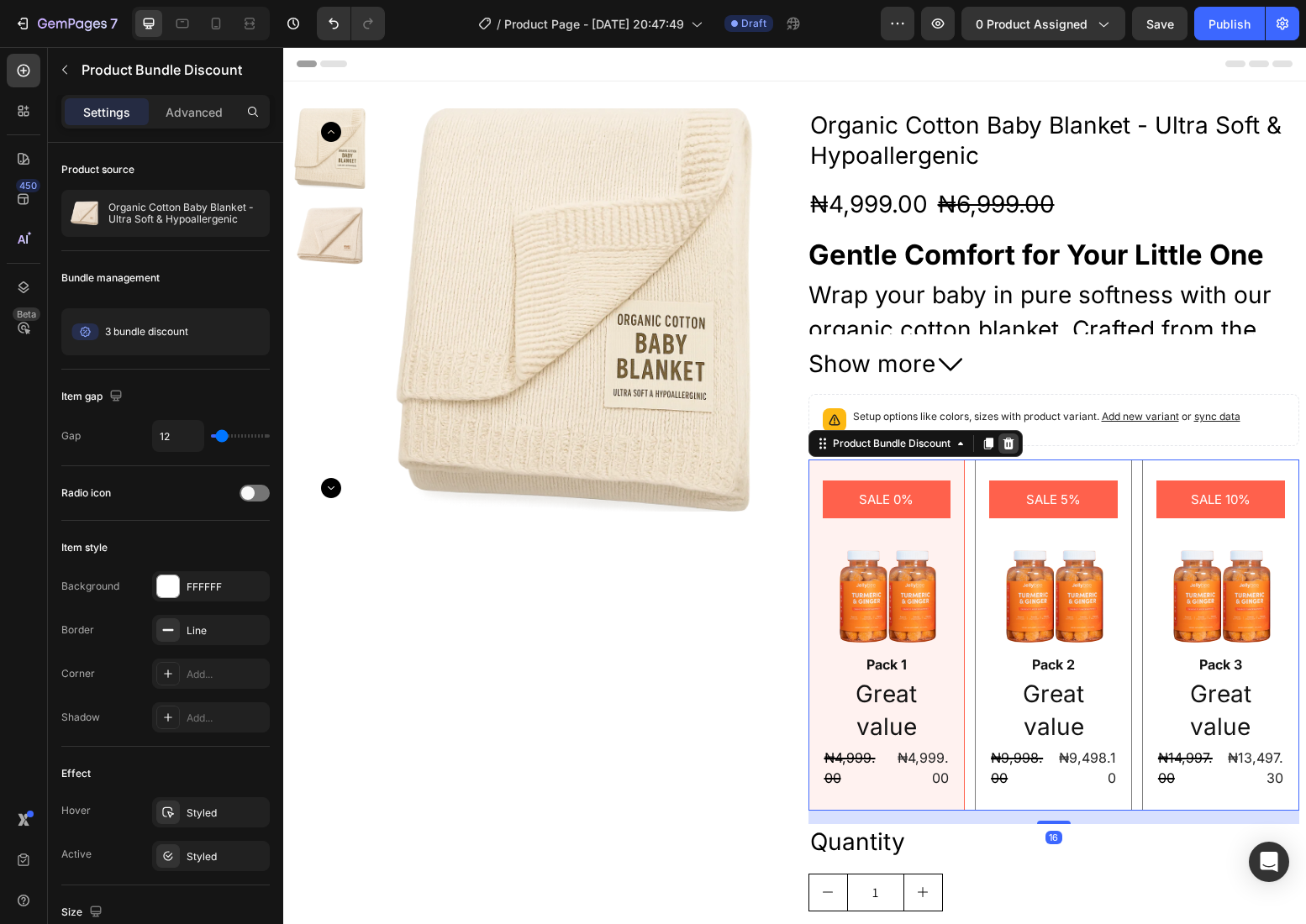
click at [1013, 445] on icon at bounding box center [1007, 443] width 11 height 11
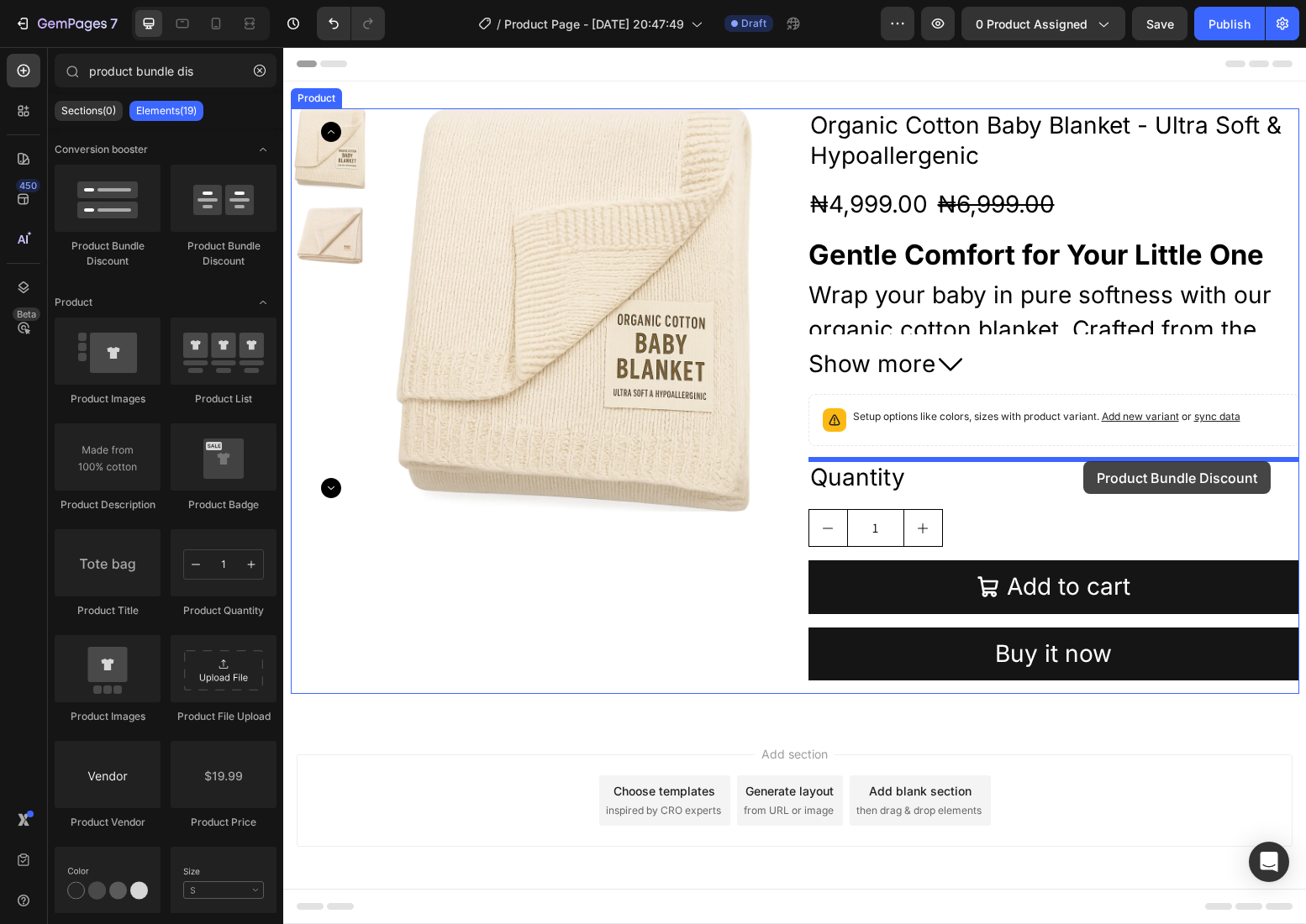
drag, startPoint x: 397, startPoint y: 240, endPoint x: 1083, endPoint y: 461, distance: 720.7
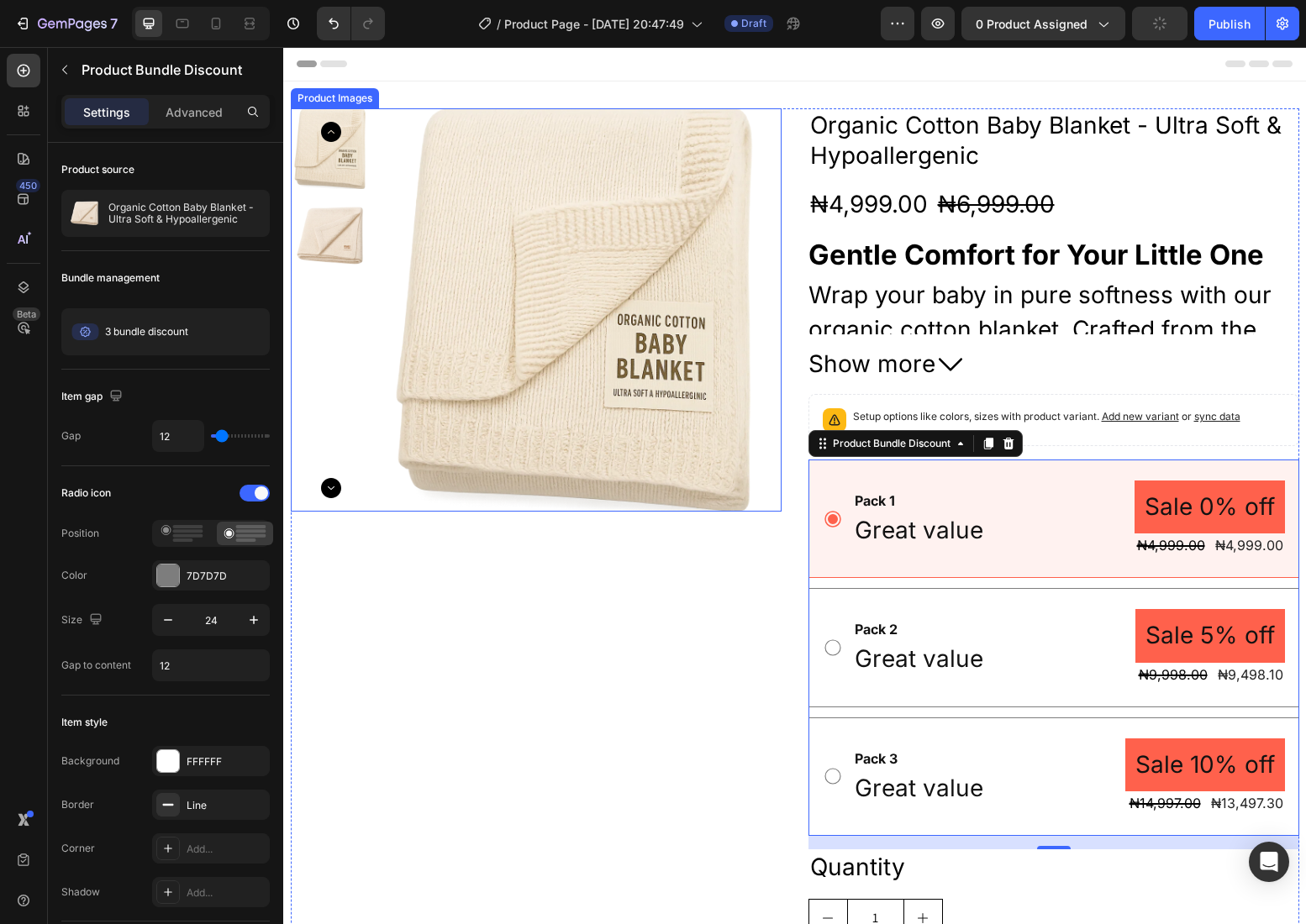
click at [776, 436] on img at bounding box center [579, 309] width 403 height 403
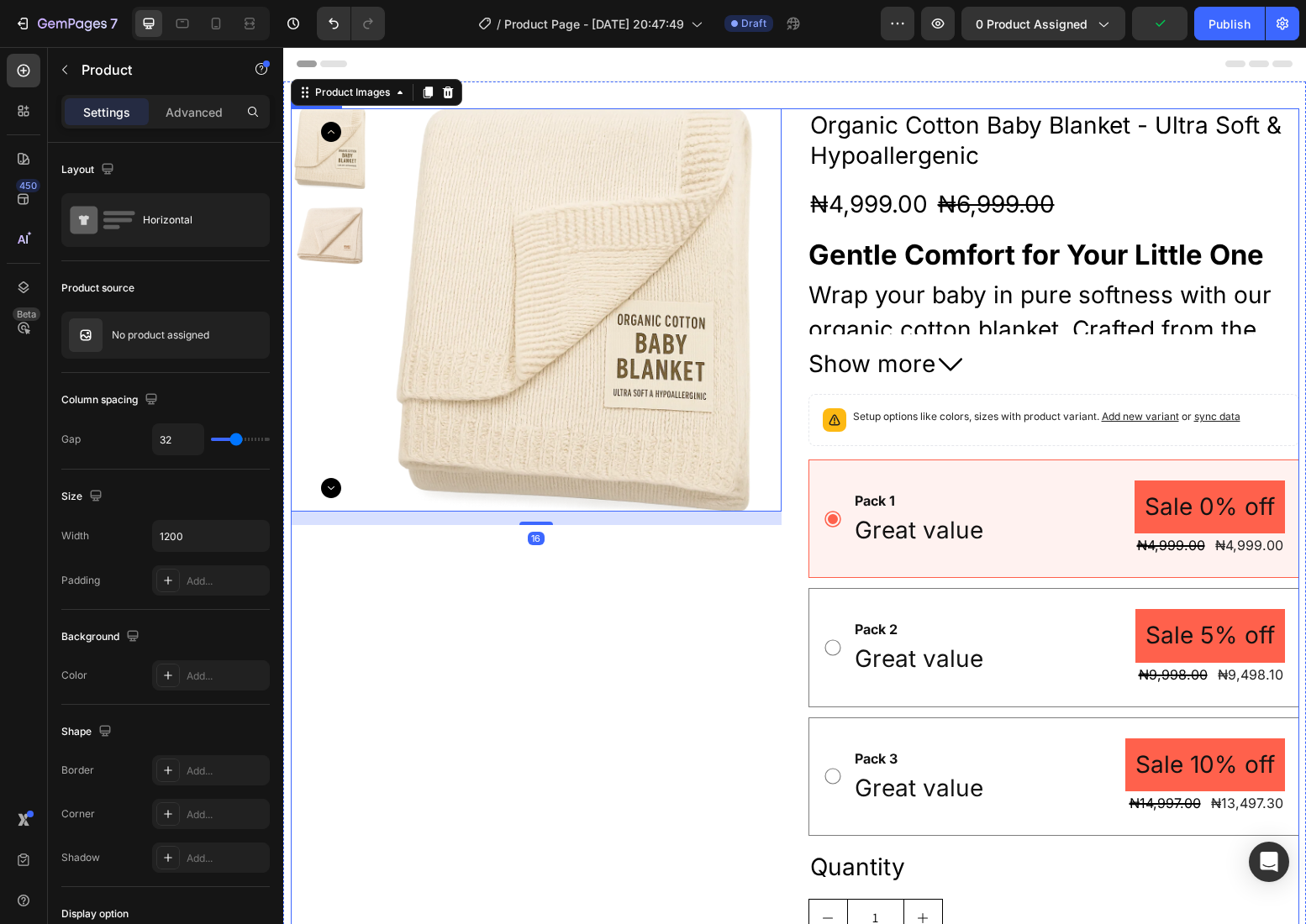
click at [790, 440] on div "Product Images 16 Organic Cotton Baby Blanket - Ultra Soft & Hypoallergenic Pro…" at bounding box center [795, 596] width 1008 height 975
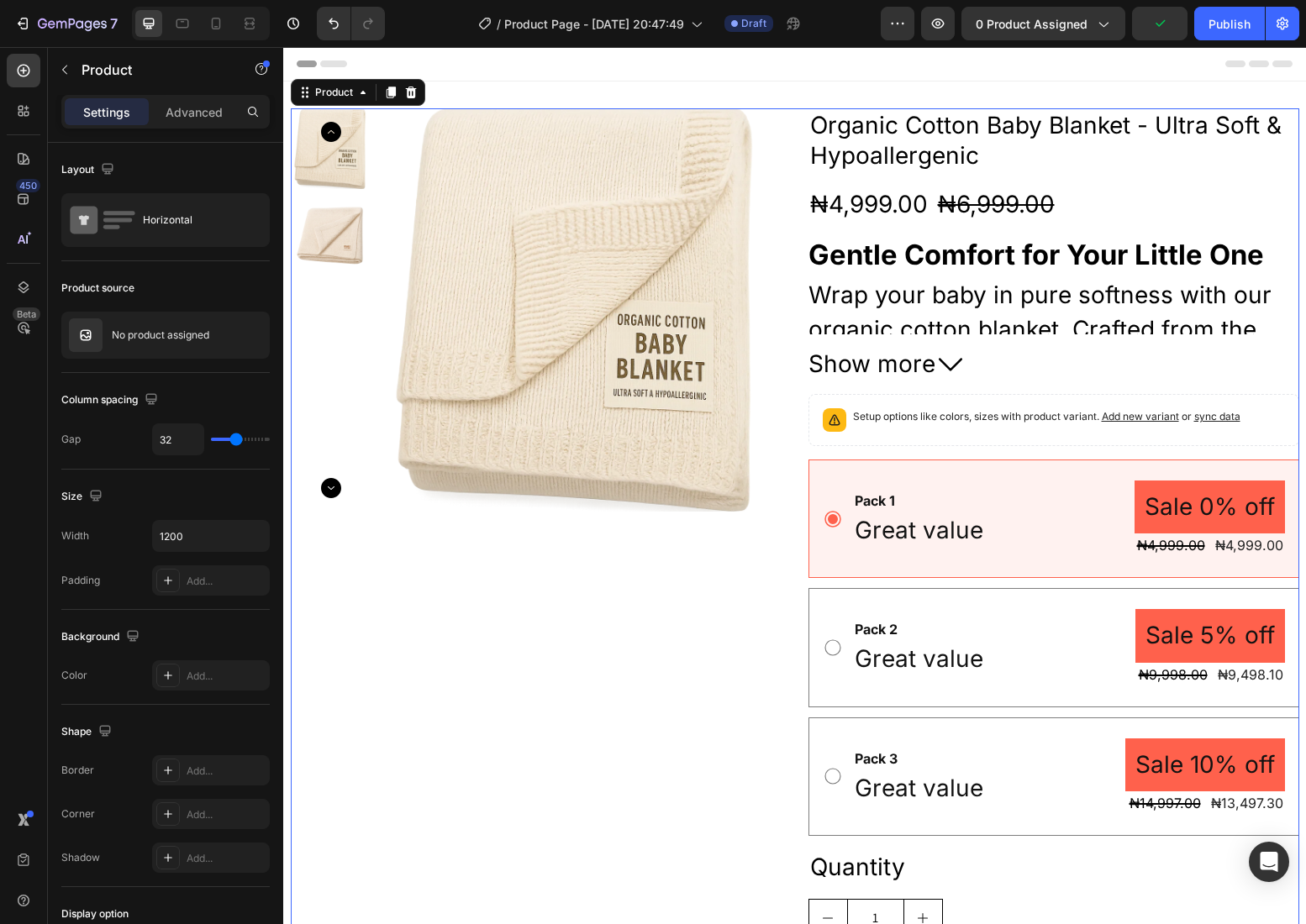
click at [787, 443] on div "Product Images Organic Cotton Baby Blanket - Ultra Soft & Hypoallergenic Produc…" at bounding box center [795, 596] width 1008 height 975
click at [416, 92] on icon at bounding box center [410, 92] width 13 height 13
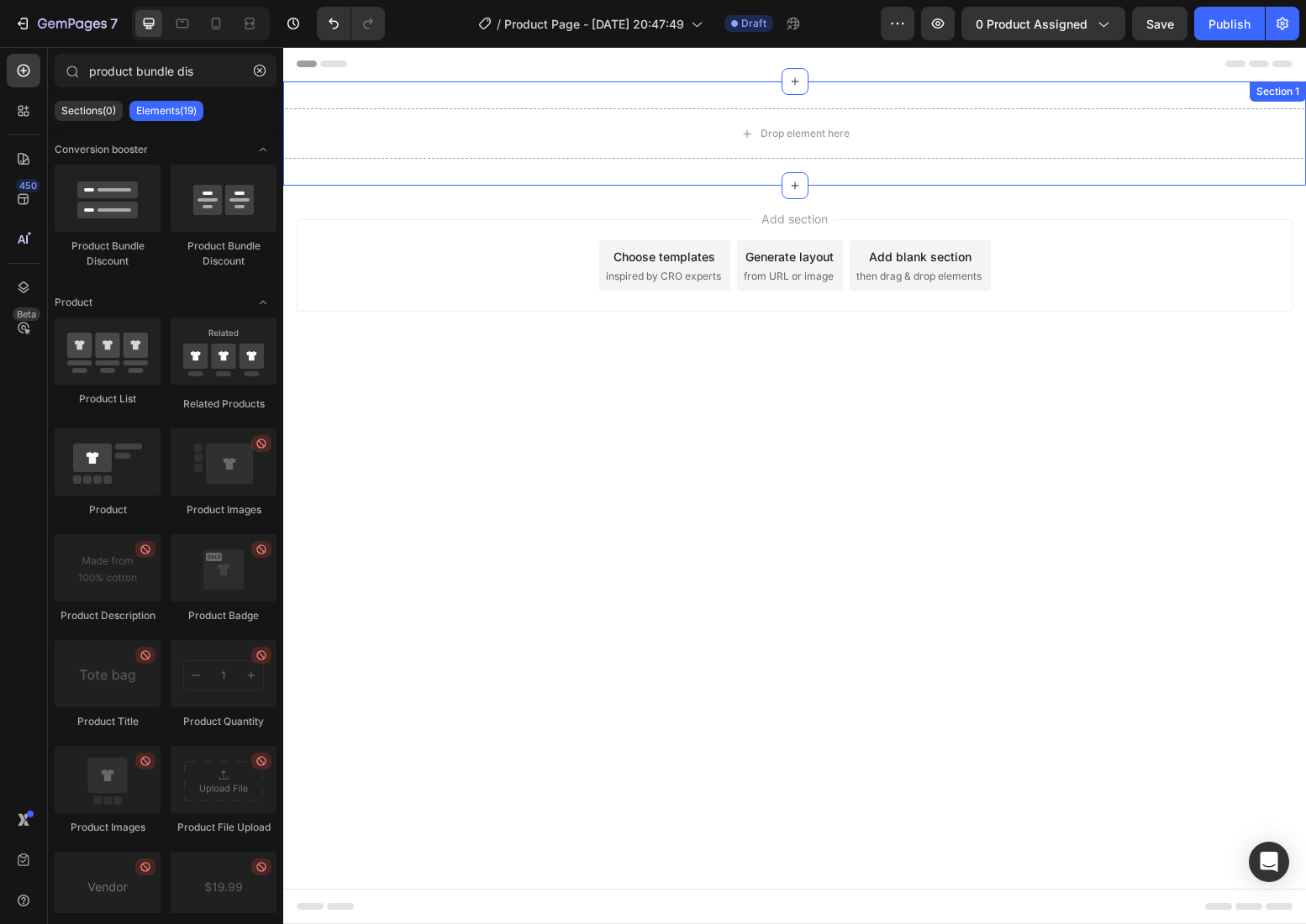
click at [725, 89] on div "Drop element here Section 1" at bounding box center [794, 134] width 1022 height 105
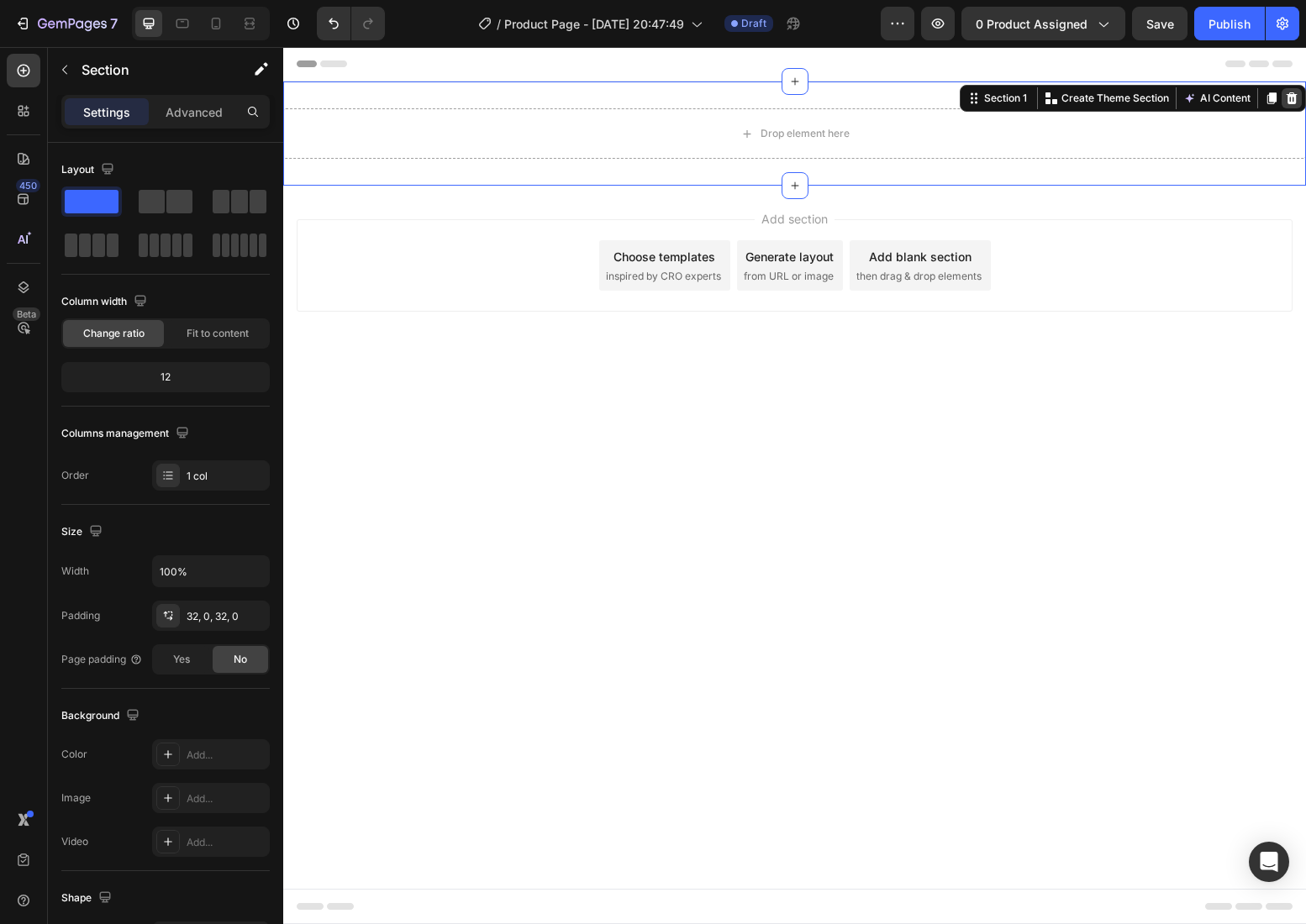
click at [1299, 106] on div at bounding box center [1291, 97] width 20 height 20
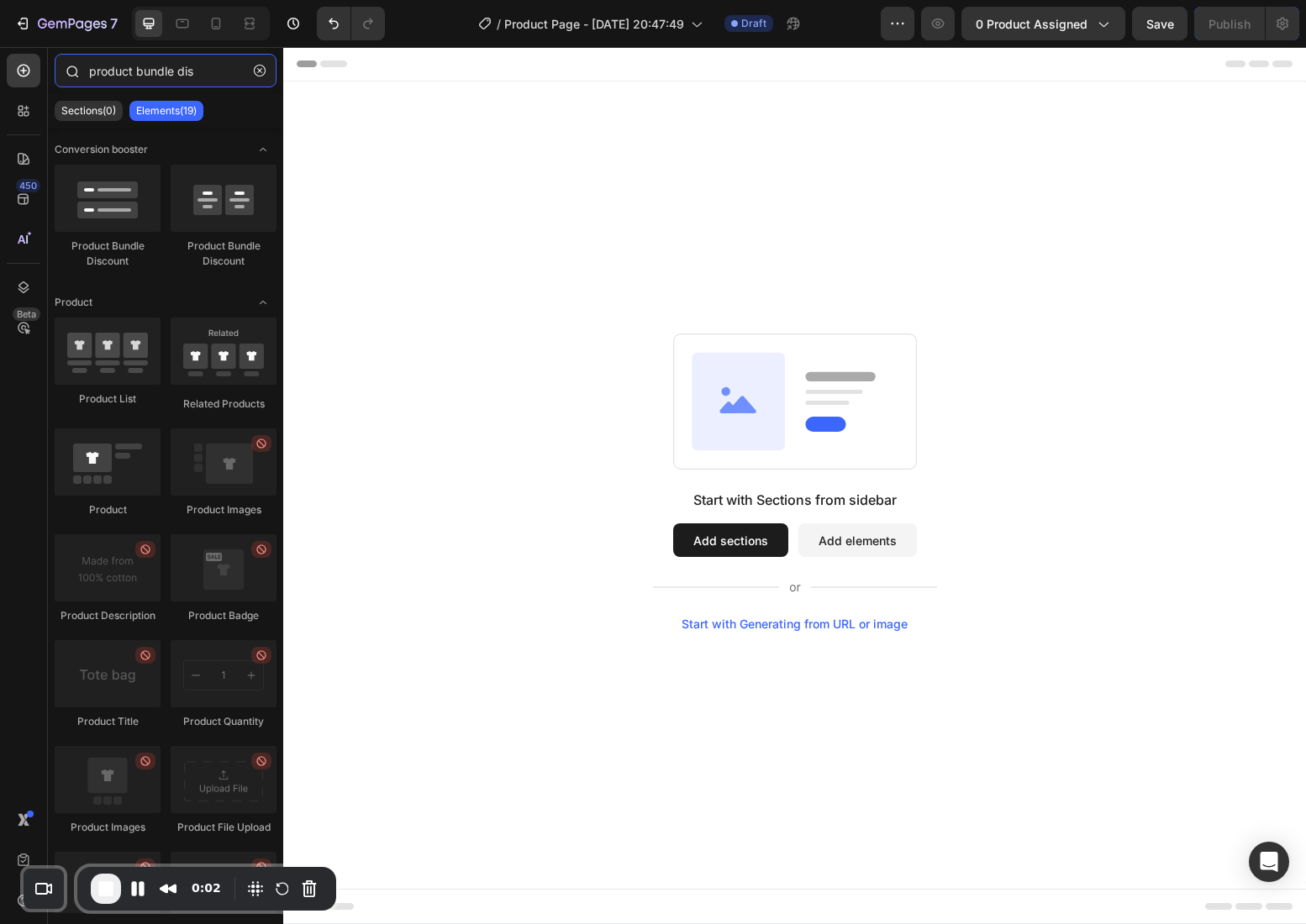
click at [177, 61] on input "product bundle dis" at bounding box center [165, 70] width 222 height 33
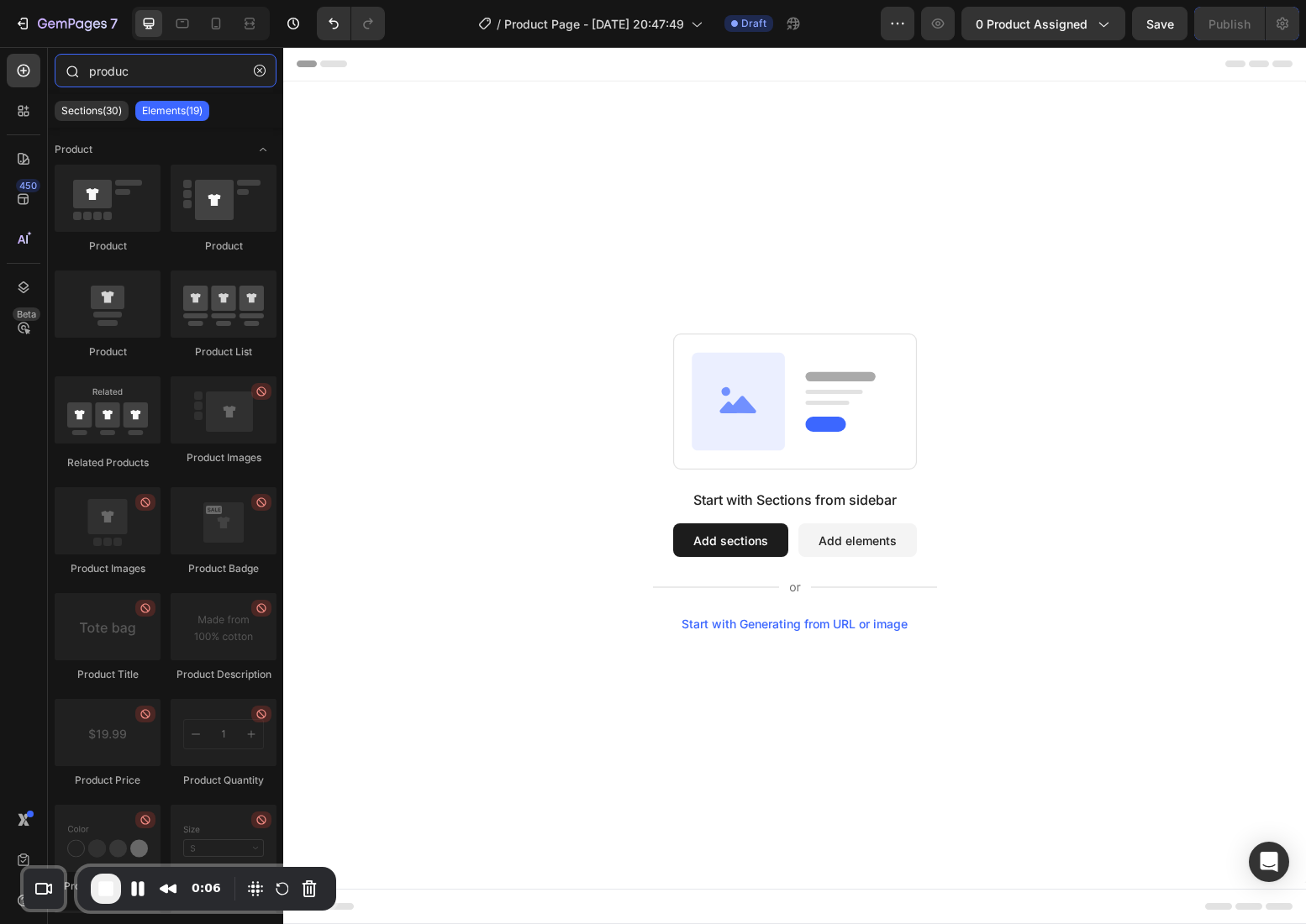
type input "product"
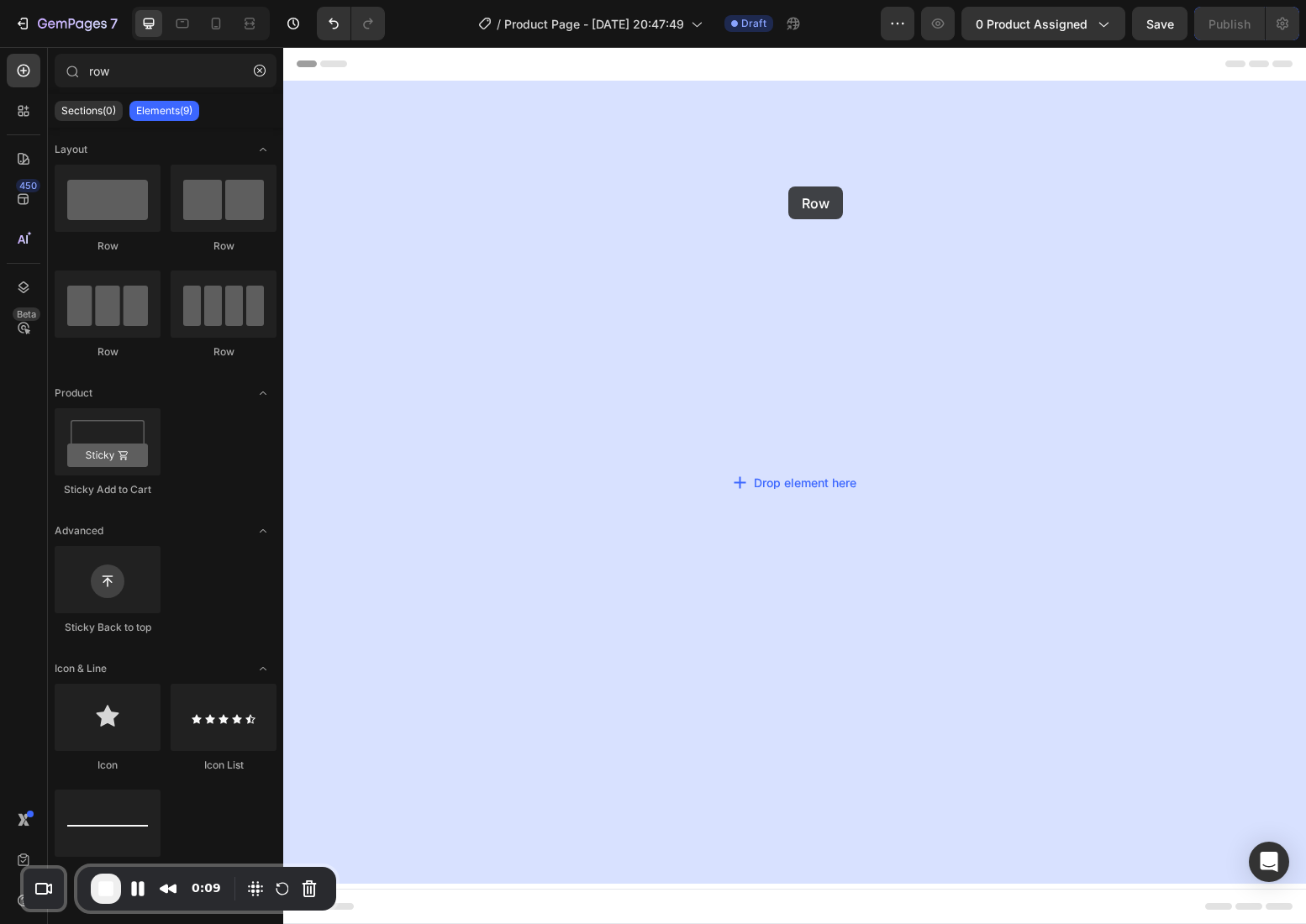
drag, startPoint x: 397, startPoint y: 254, endPoint x: 366, endPoint y: 206, distance: 57.1
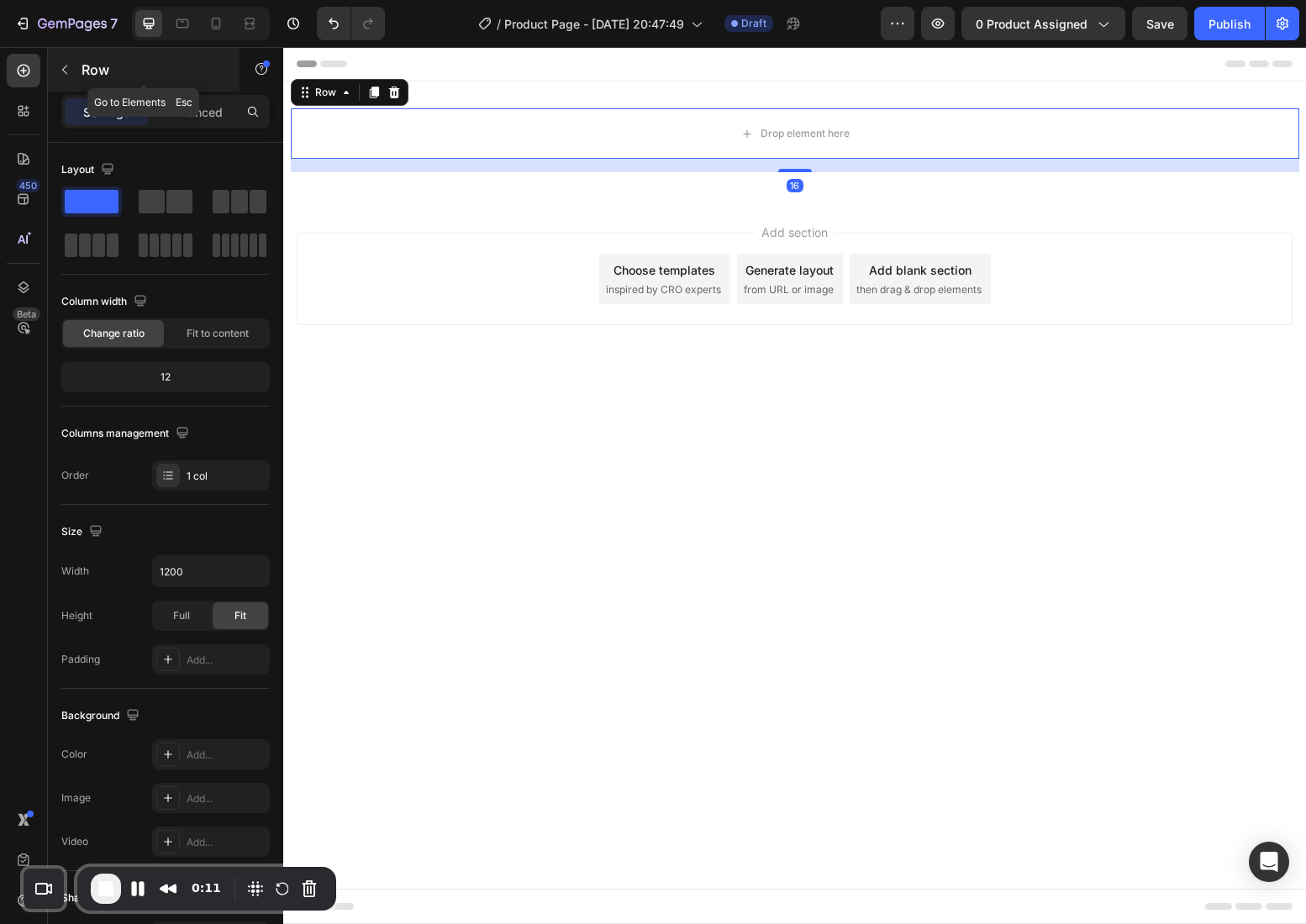
click at [83, 61] on p "Row" at bounding box center [153, 69] width 143 height 20
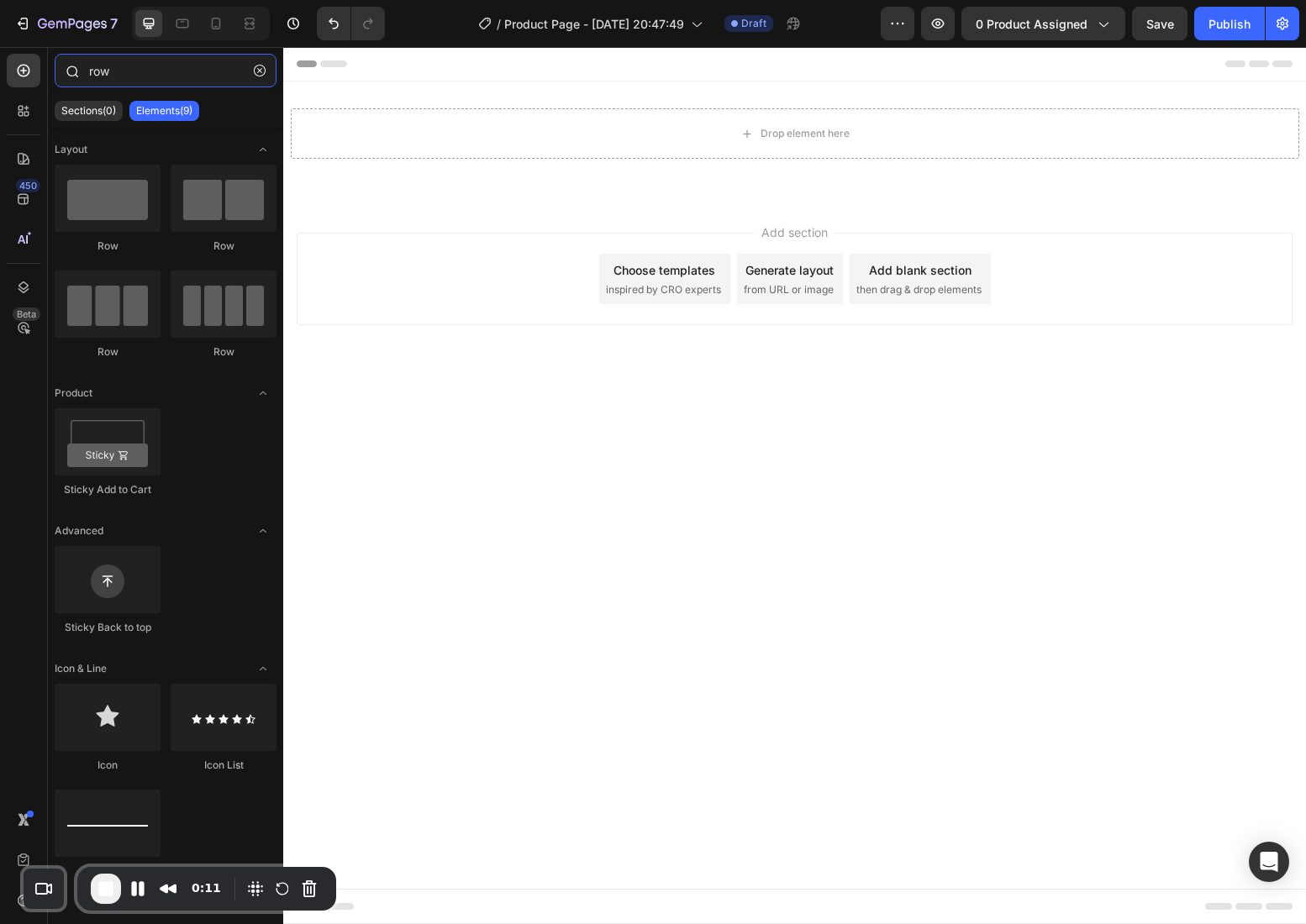
click at [104, 64] on input "row" at bounding box center [165, 70] width 222 height 33
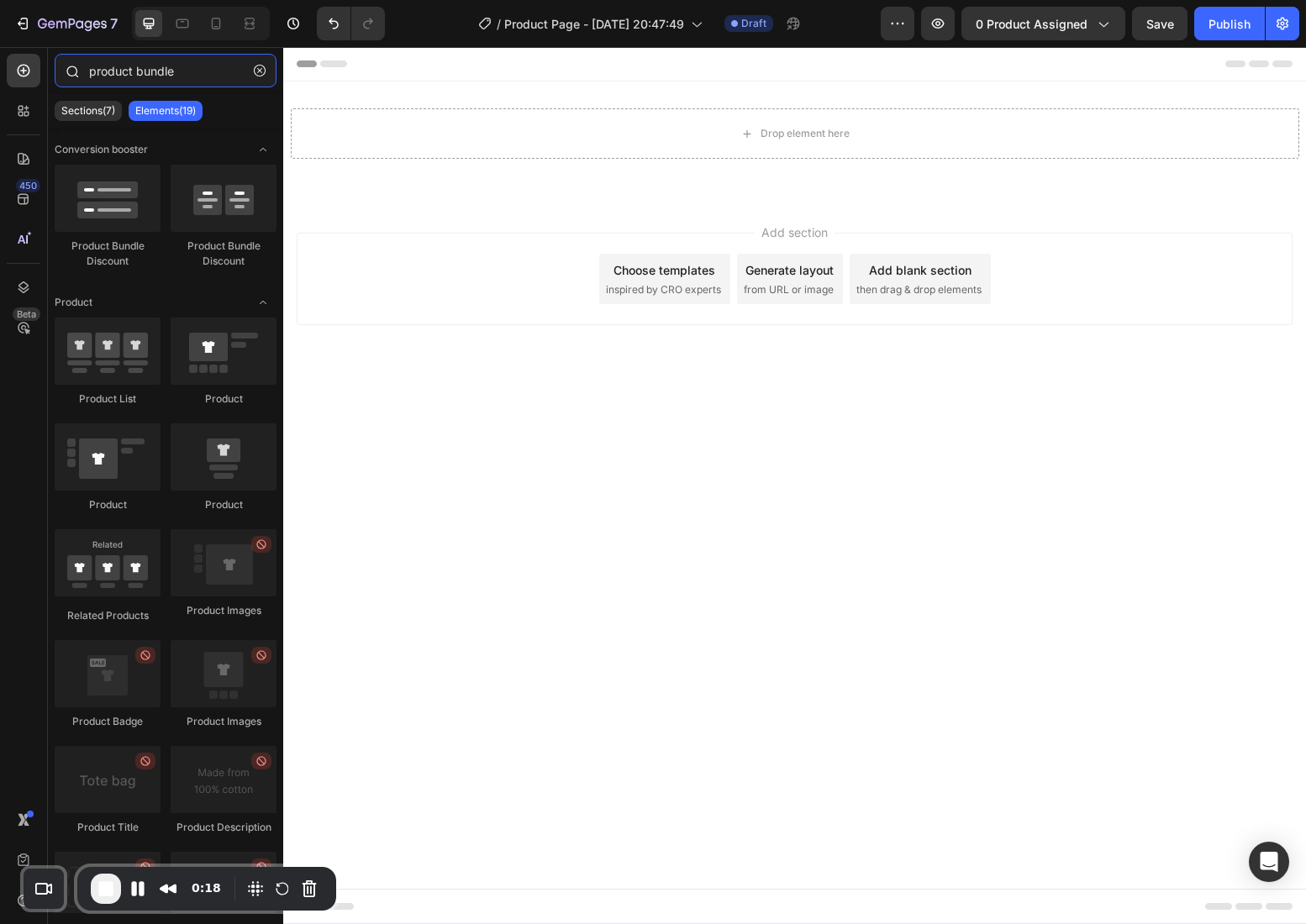
click at [146, 61] on input "product bundle" at bounding box center [165, 70] width 222 height 33
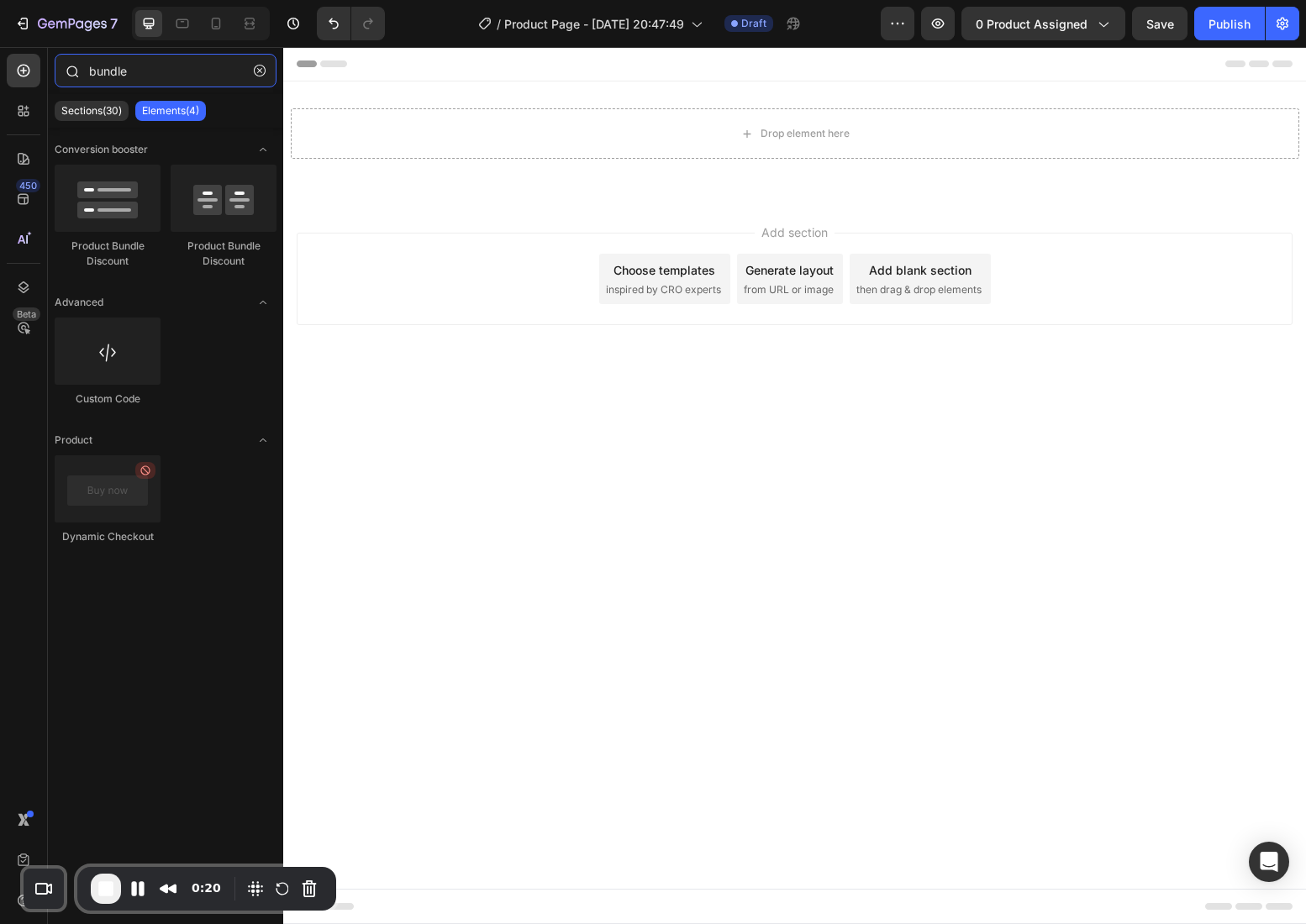
click at [150, 66] on input "bundle" at bounding box center [165, 70] width 222 height 33
type input "b"
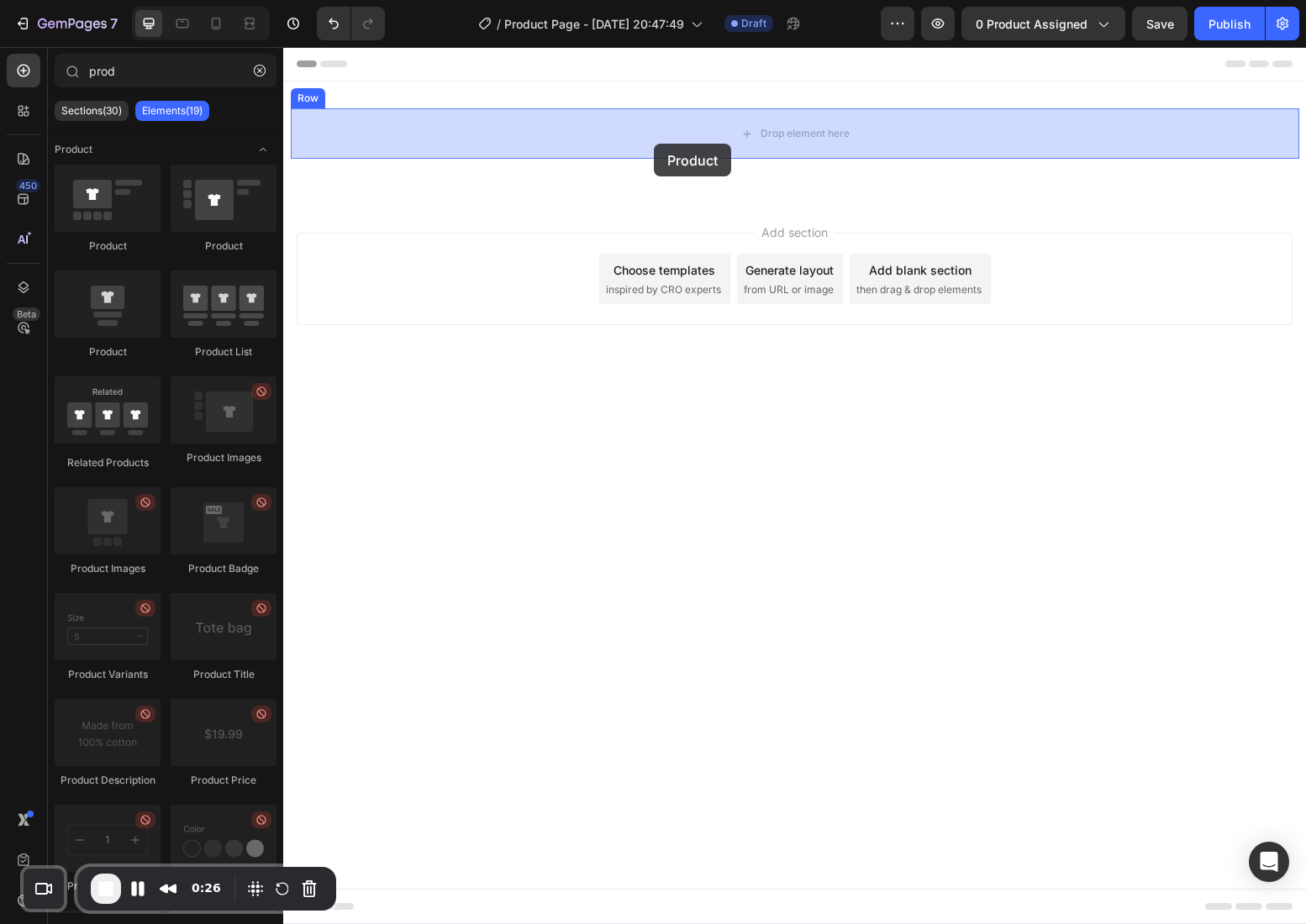
drag, startPoint x: 399, startPoint y: 246, endPoint x: 653, endPoint y: 144, distance: 273.7
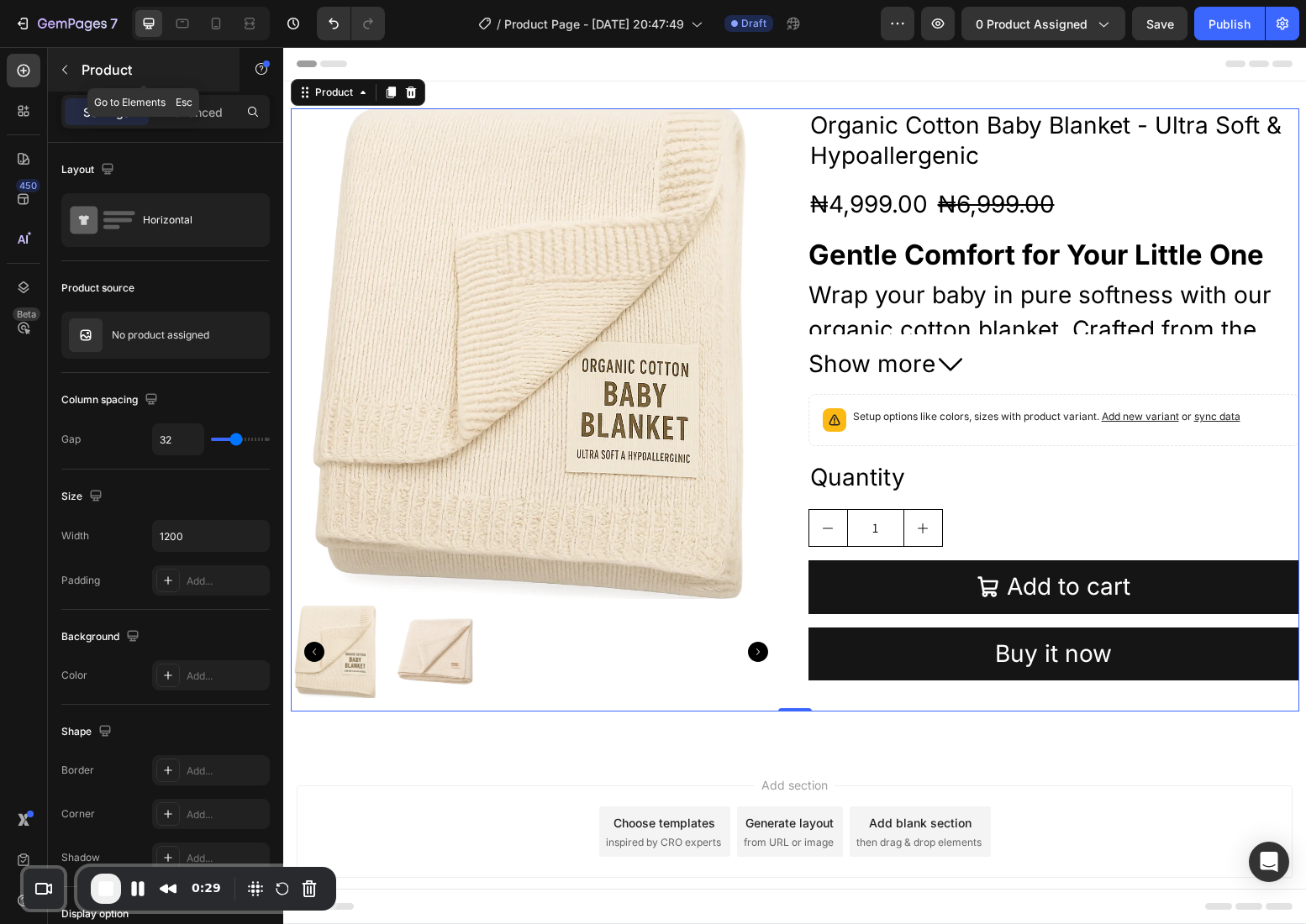
click at [126, 77] on p "Product" at bounding box center [153, 69] width 143 height 20
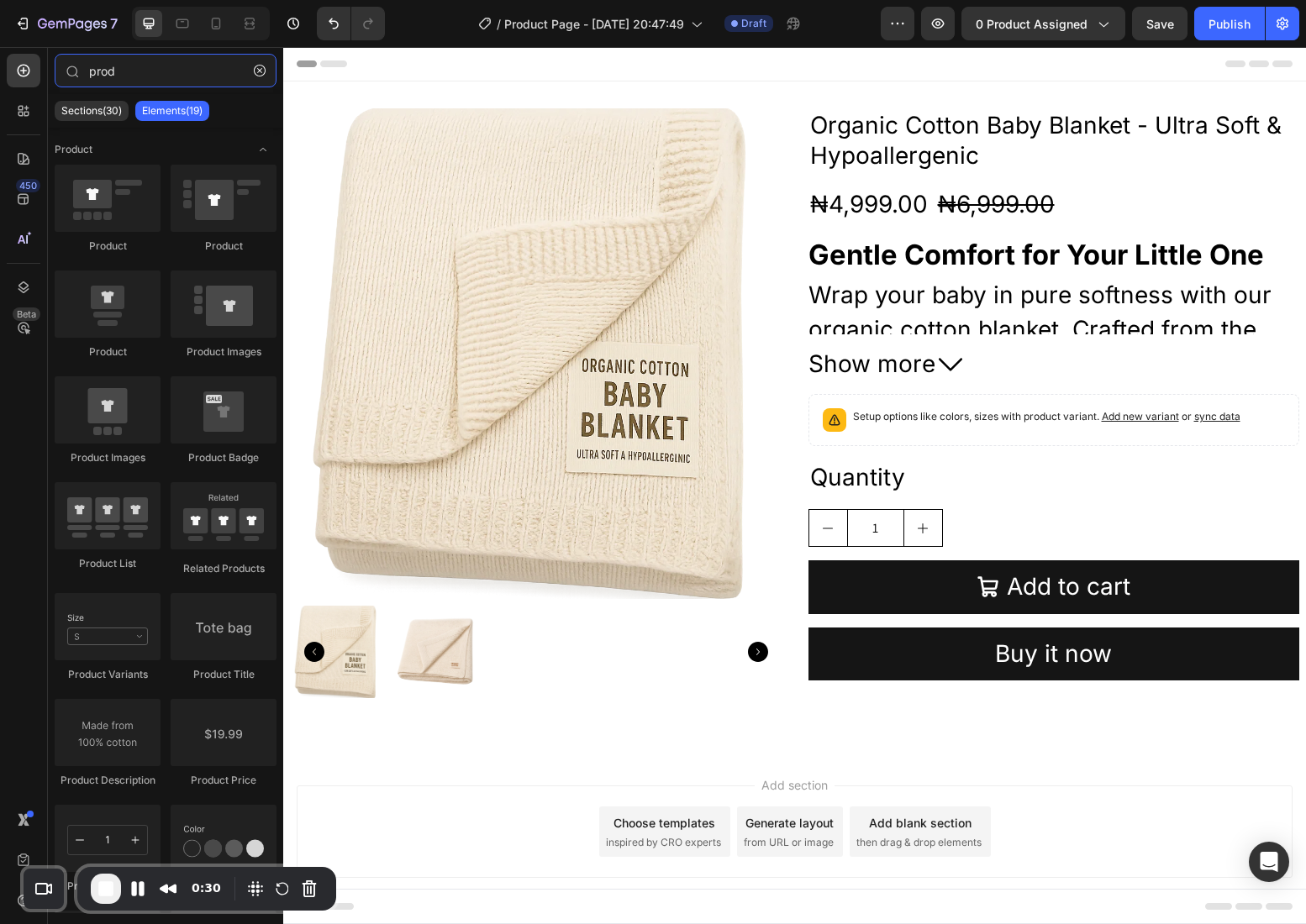
click at [126, 77] on input "prod" at bounding box center [165, 70] width 222 height 33
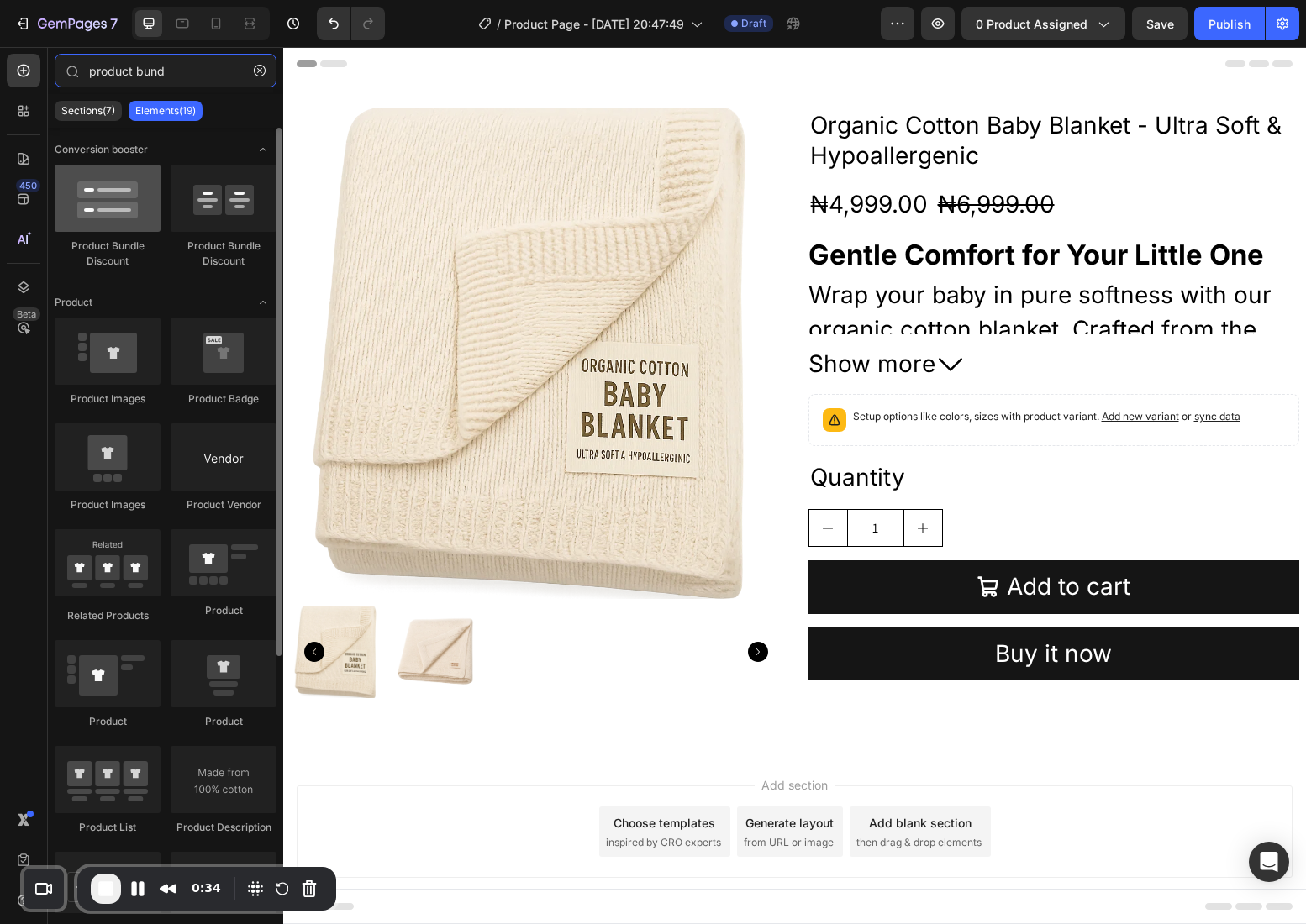
type input "product bund"
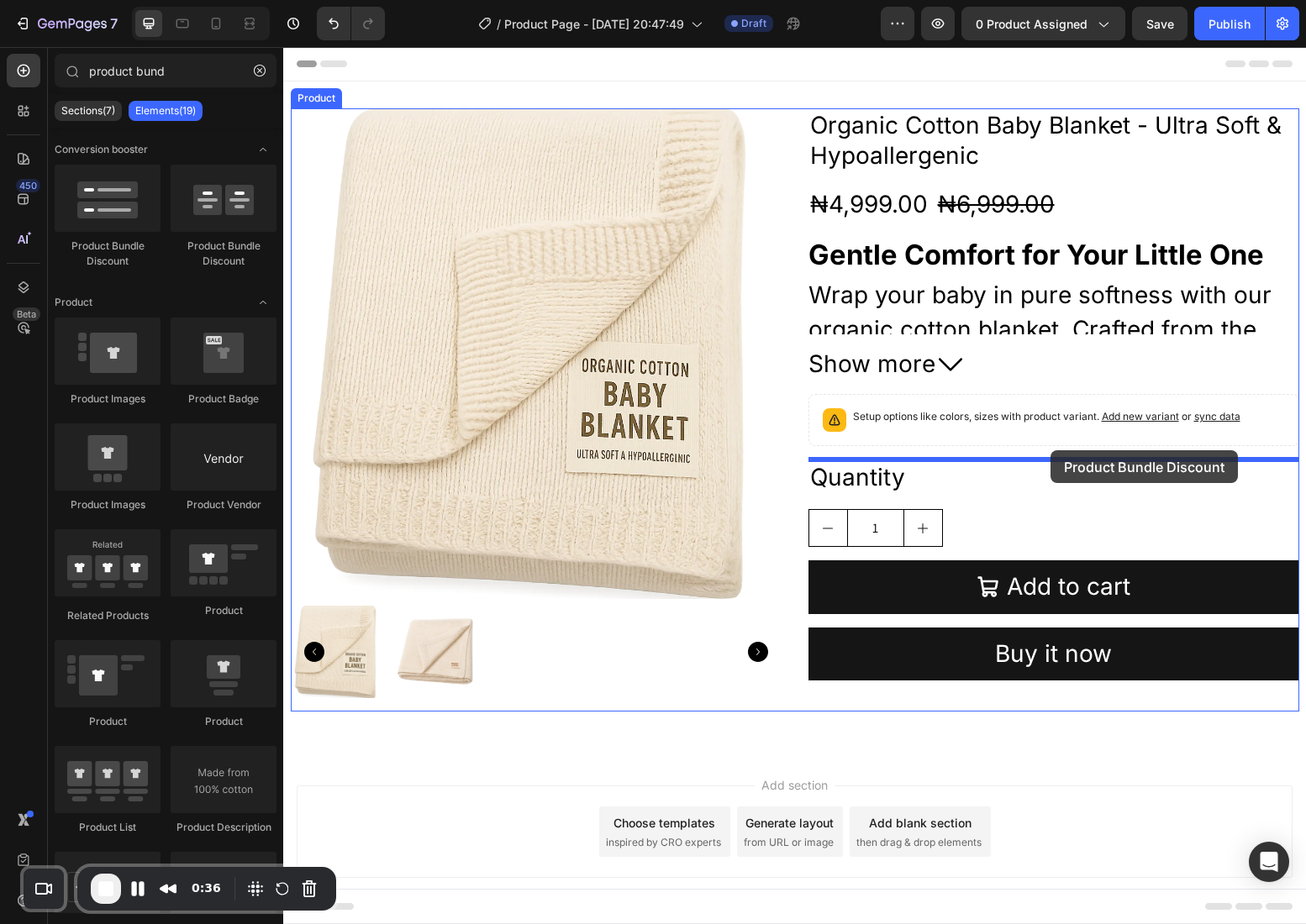
drag, startPoint x: 387, startPoint y: 249, endPoint x: 1050, endPoint y: 451, distance: 693.1
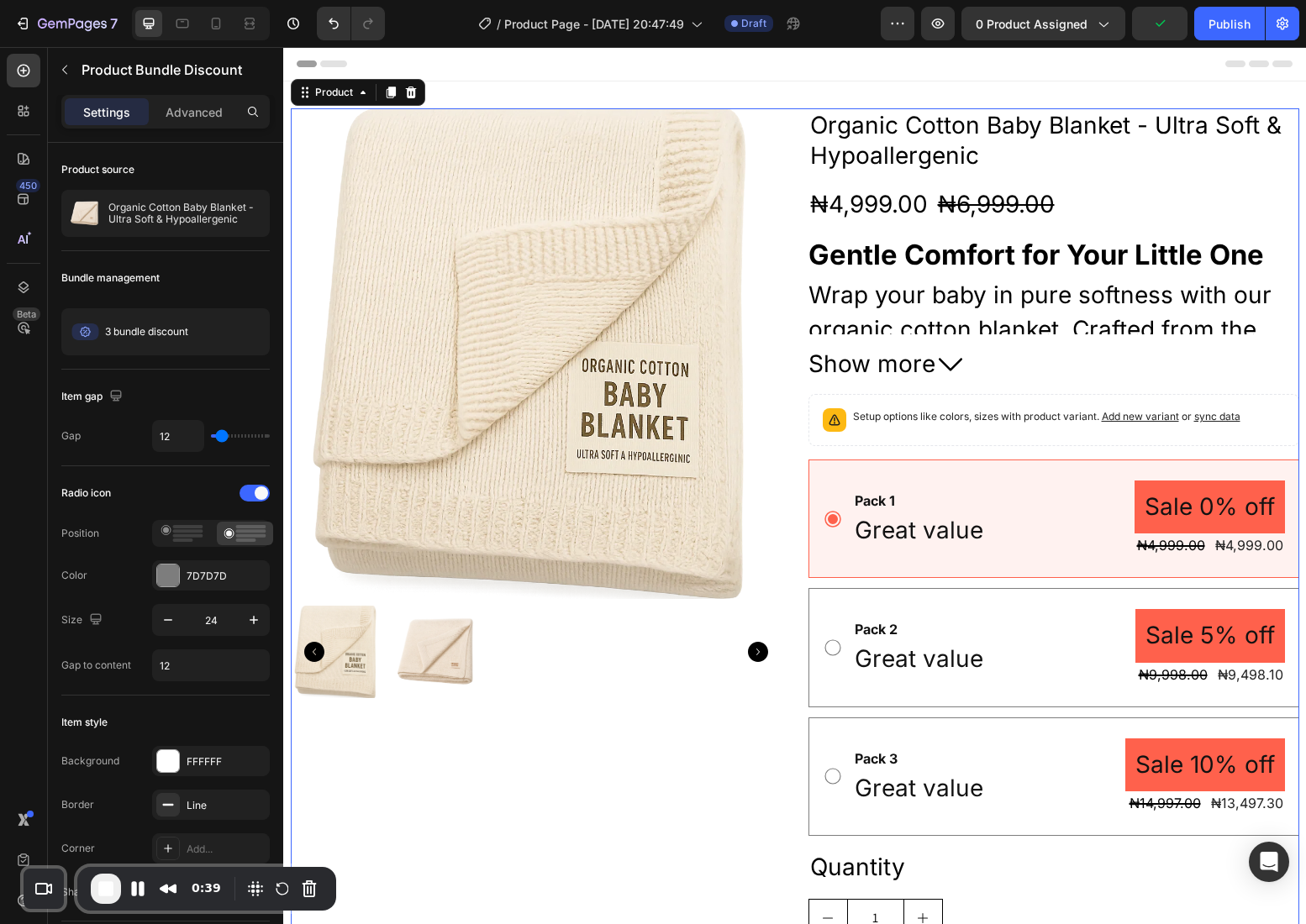
click at [1121, 454] on div "Organic Cotton Baby Blanket - Ultra Soft & Hypoallergenic Product Title ₦4,999.…" at bounding box center [1053, 596] width 491 height 975
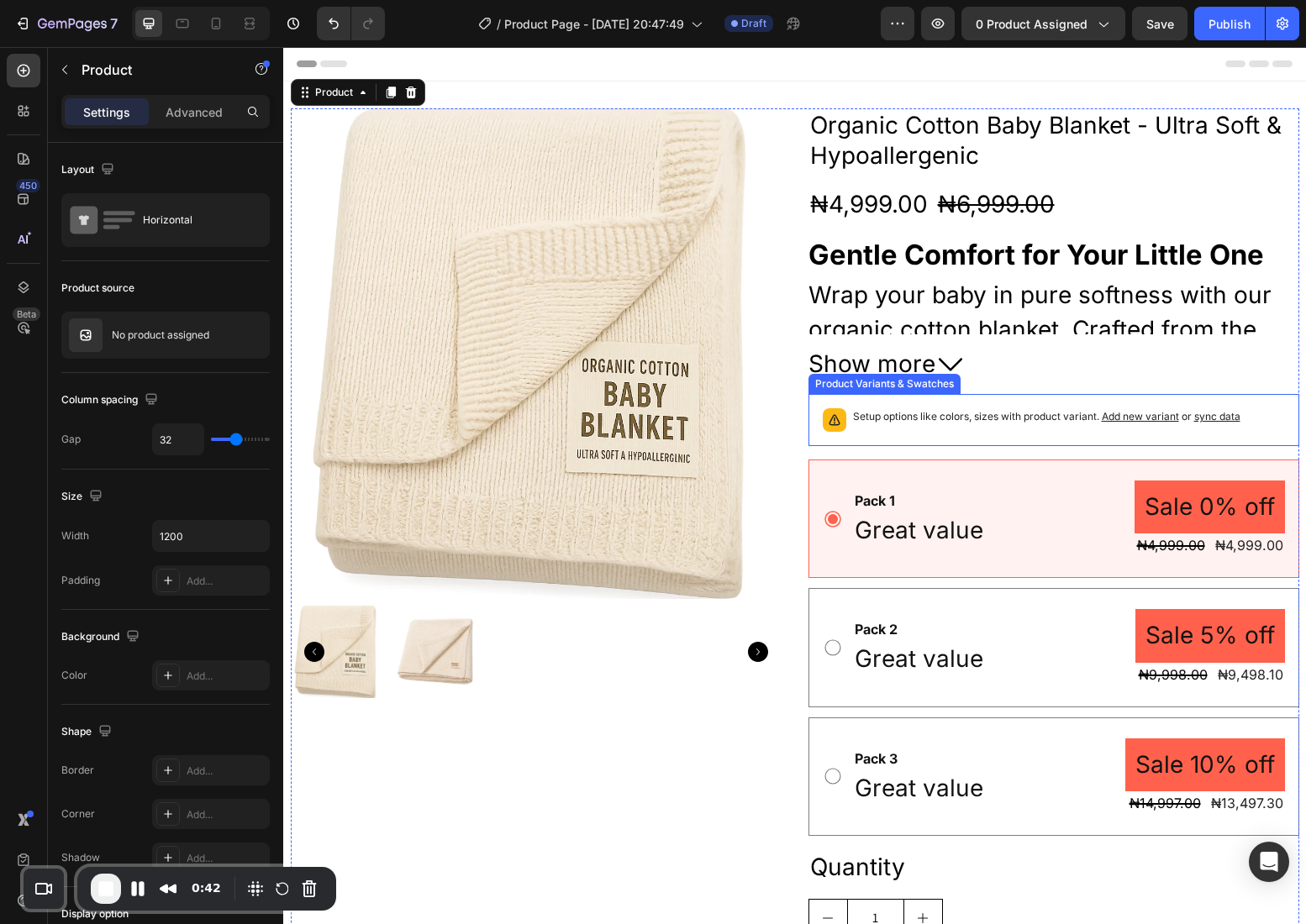
click at [1144, 415] on span "Add new variant" at bounding box center [1140, 416] width 77 height 12
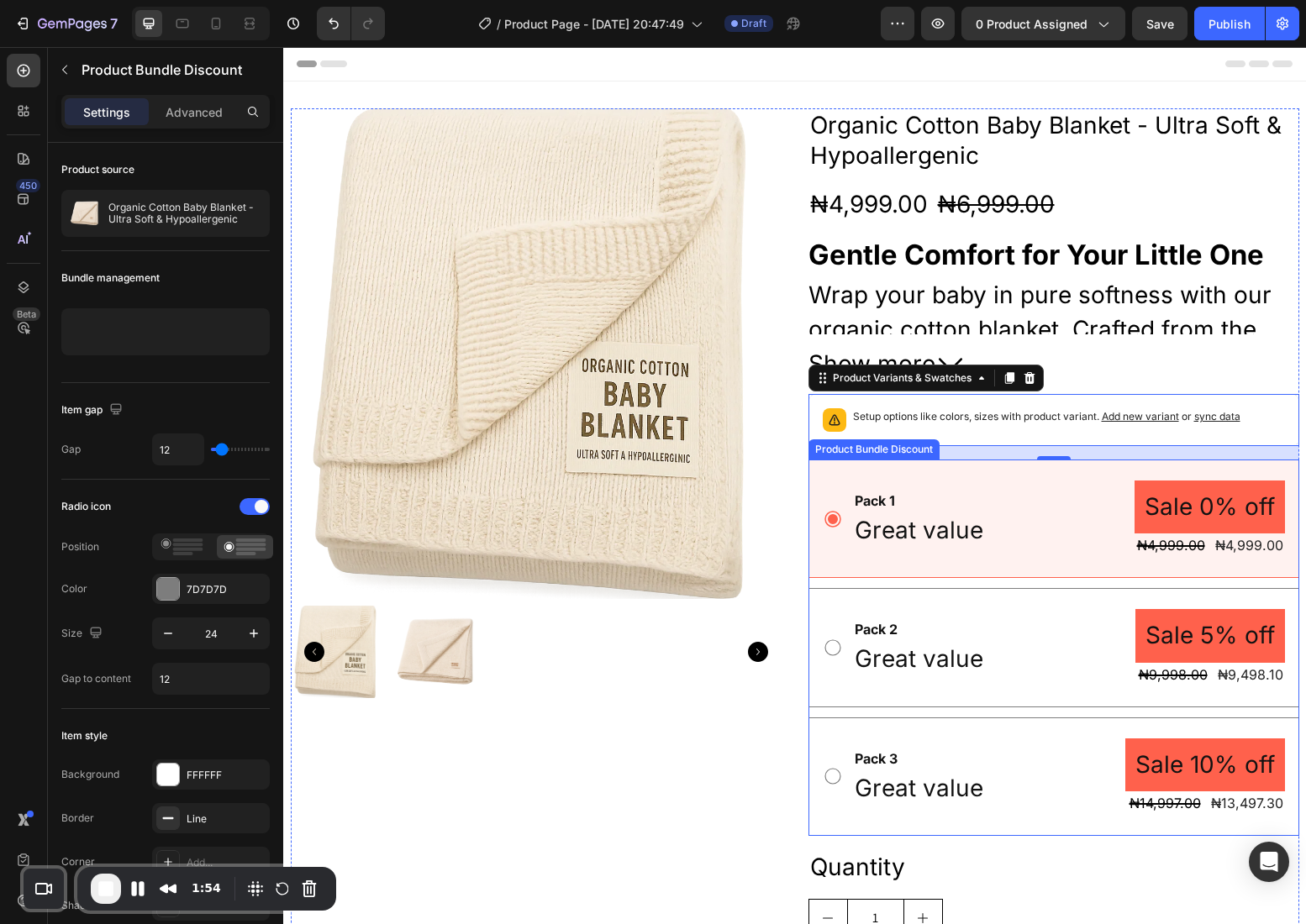
click at [820, 583] on div "Pack 1 Text Block Great value Text Block Sale 0% off Product Badge ₦4,999.00 Pr…" at bounding box center [1053, 647] width 491 height 377
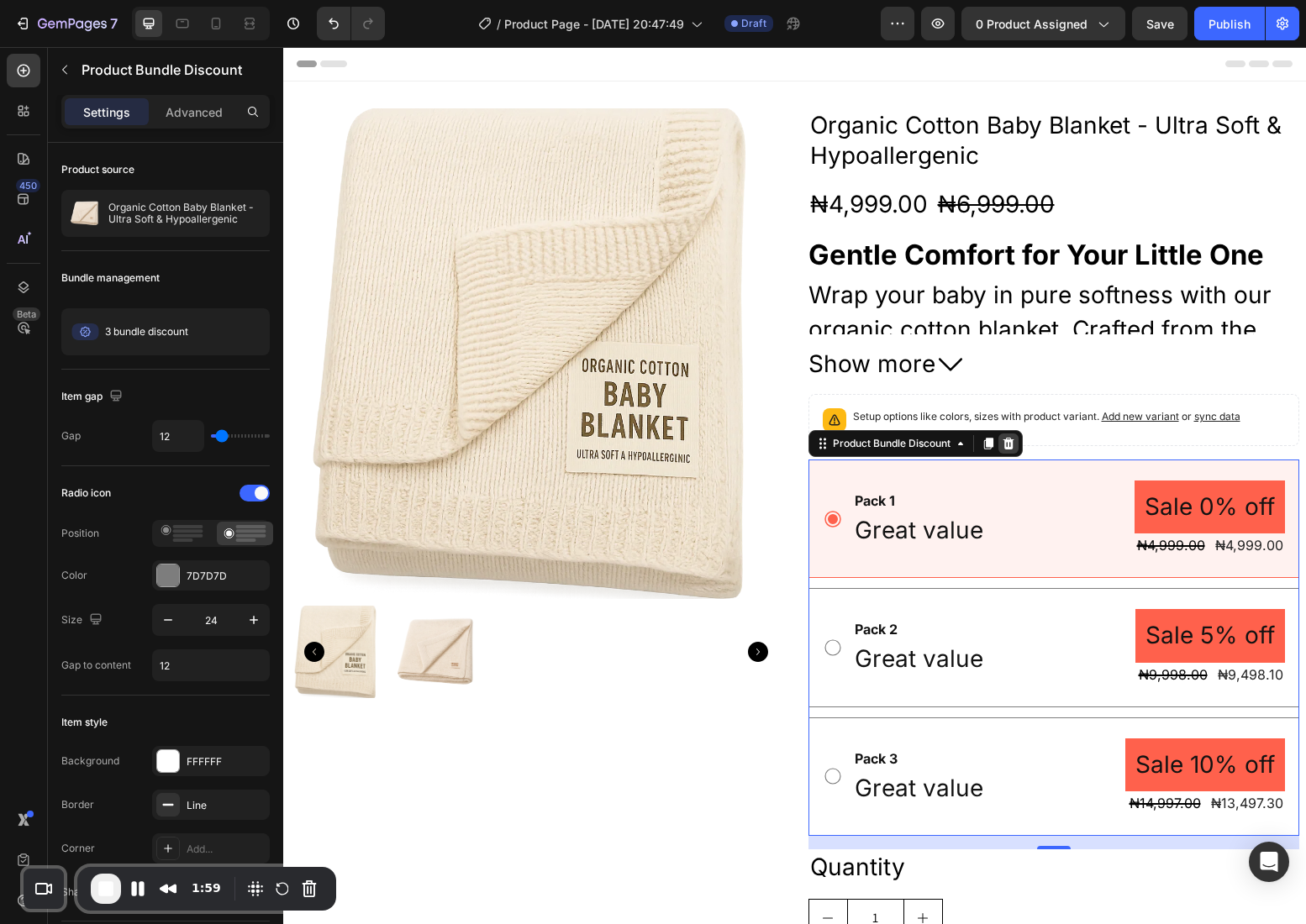
click at [1014, 444] on icon at bounding box center [1007, 443] width 11 height 11
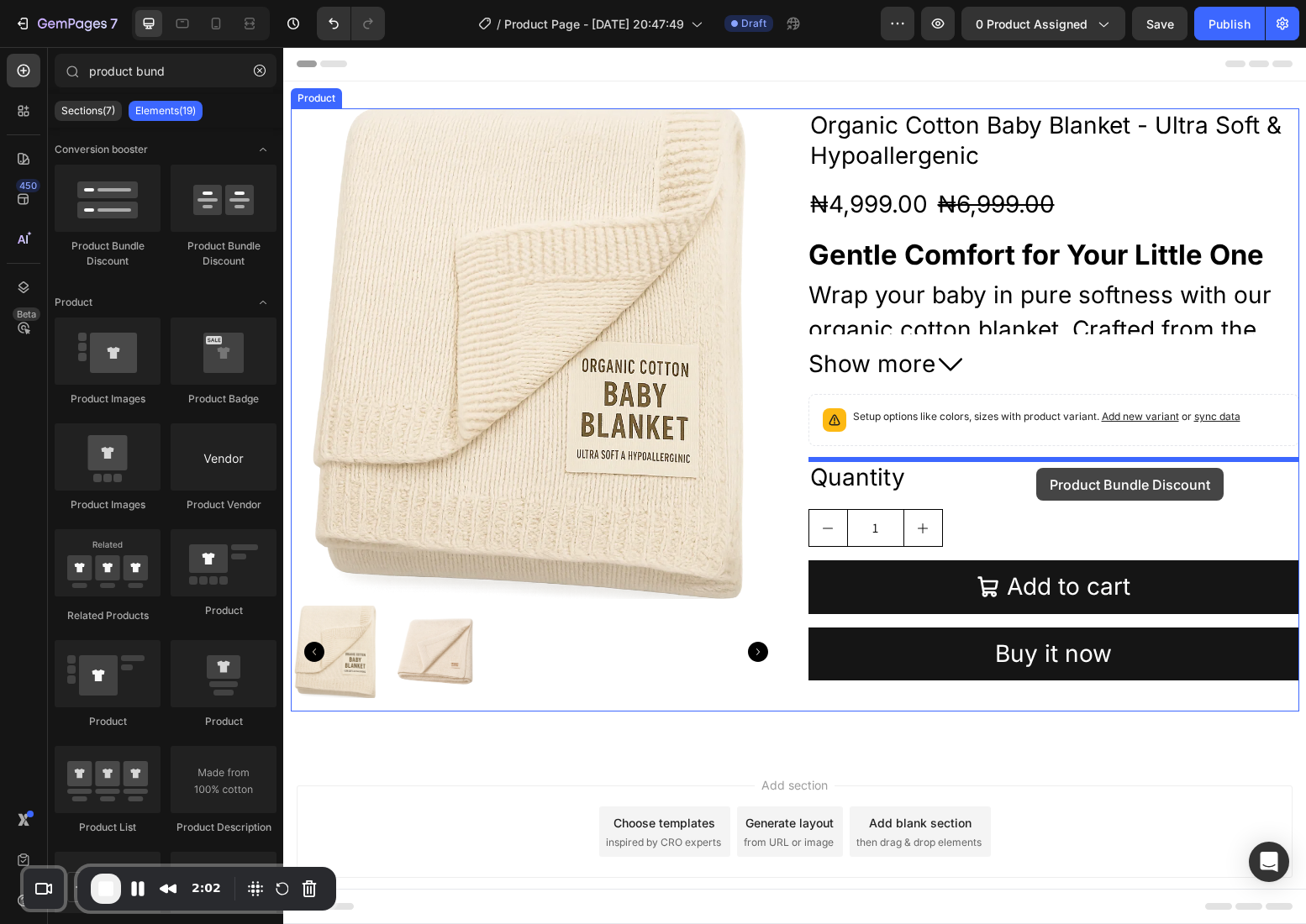
drag, startPoint x: 391, startPoint y: 262, endPoint x: 1035, endPoint y: 468, distance: 676.1
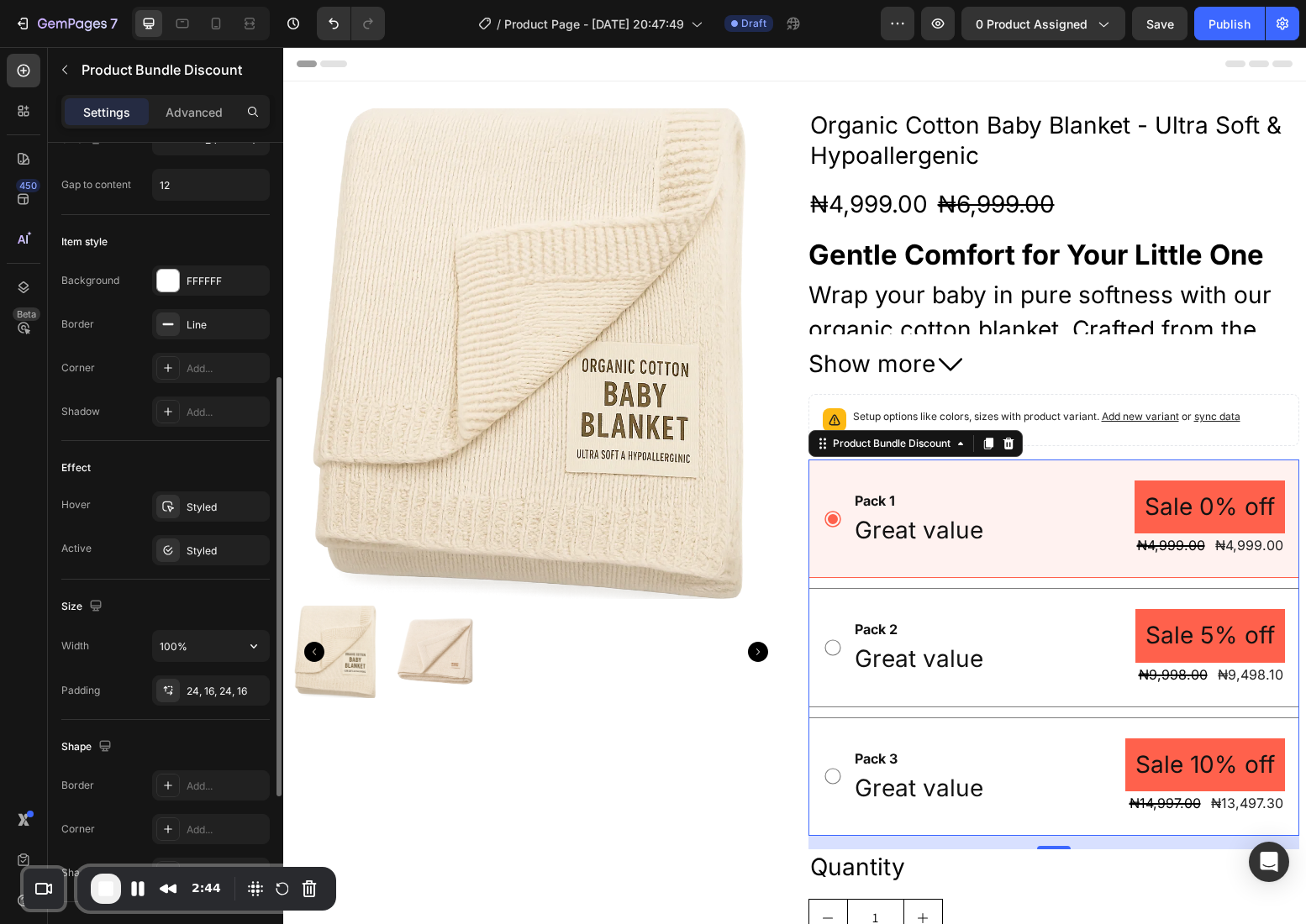
scroll to position [487, 0]
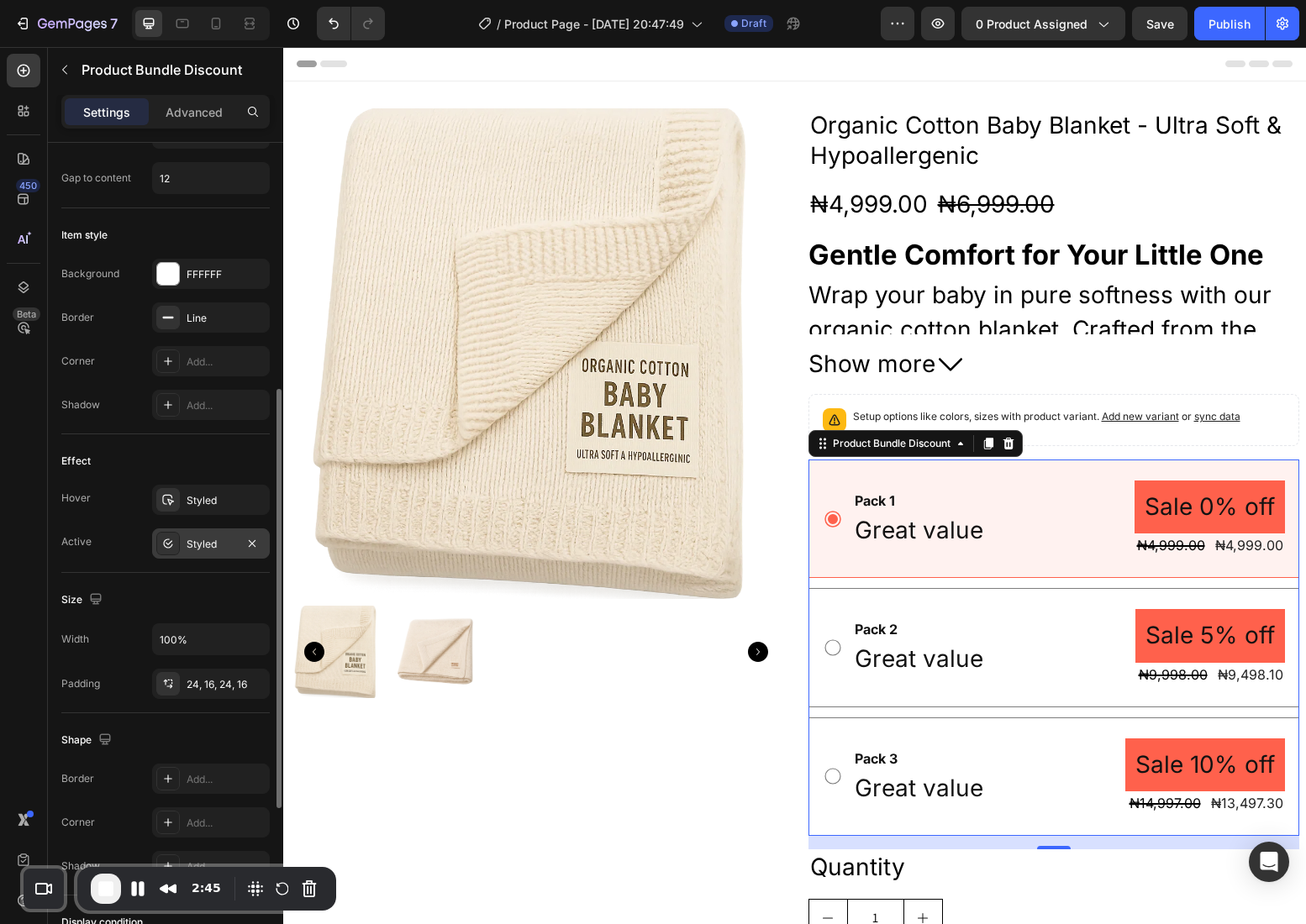
click at [195, 540] on div "Styled" at bounding box center [210, 544] width 48 height 15
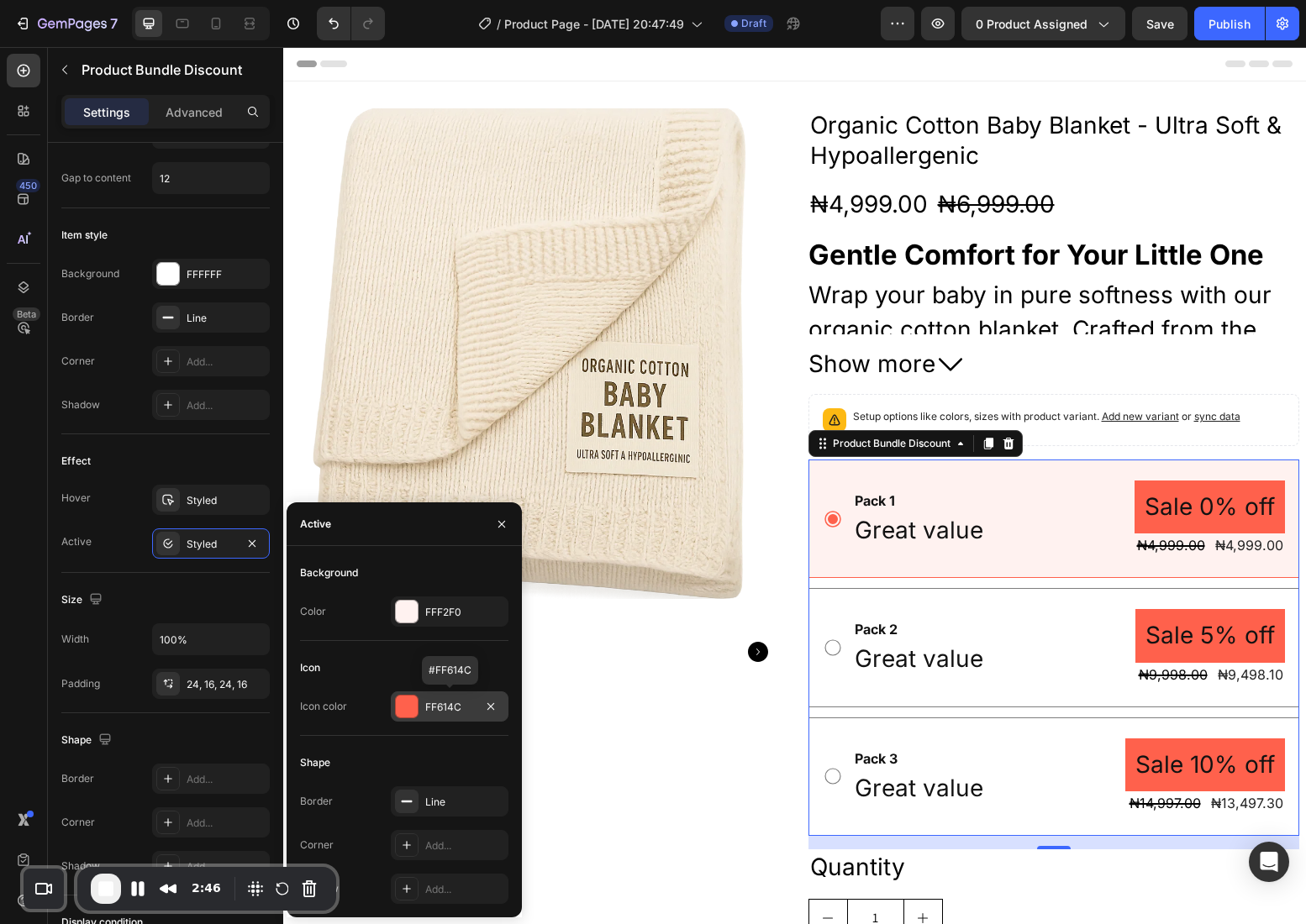
click at [452, 705] on div "FF614C" at bounding box center [449, 707] width 48 height 15
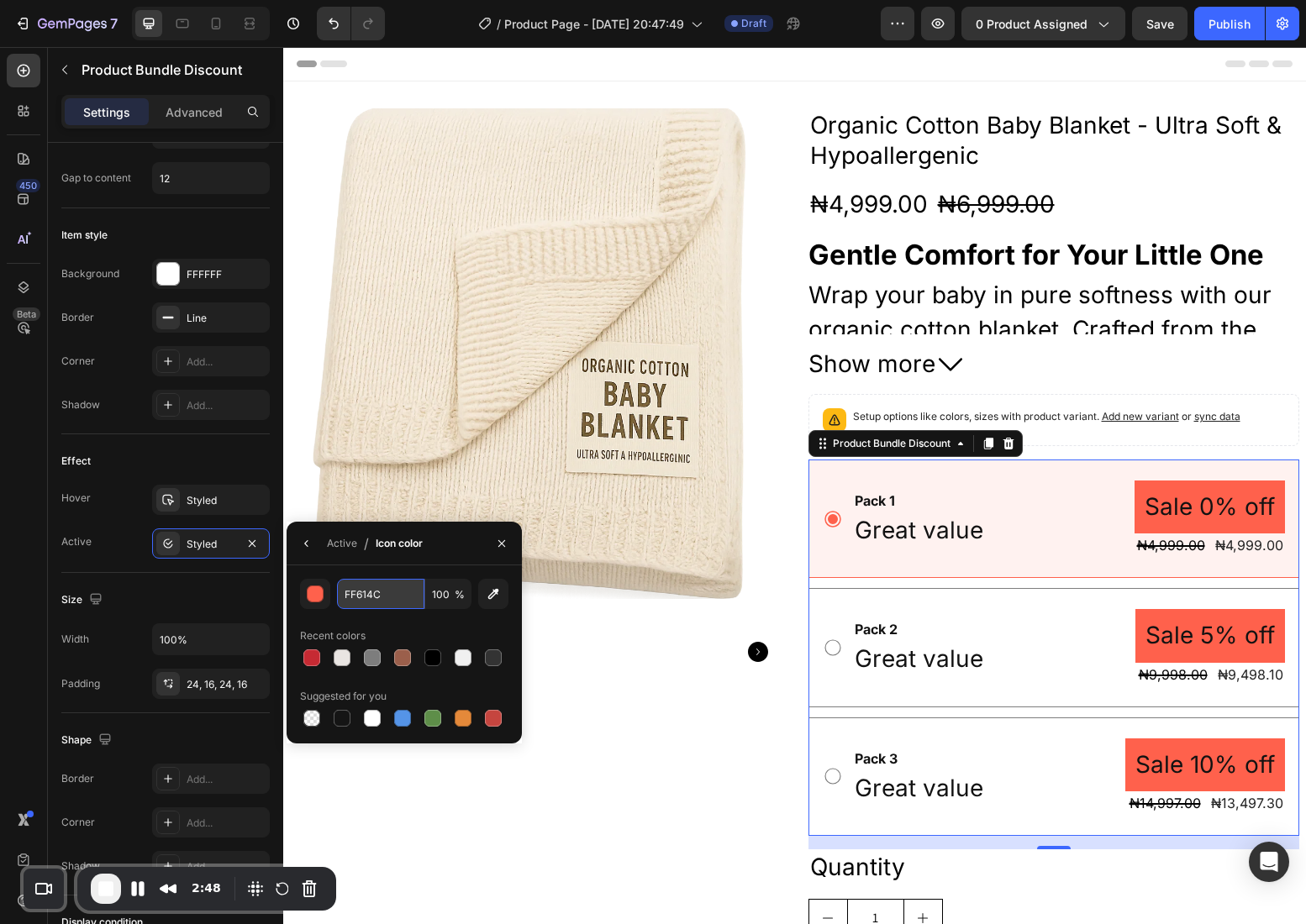
click at [369, 593] on input "FF614C" at bounding box center [380, 594] width 87 height 30
type input "0f0"
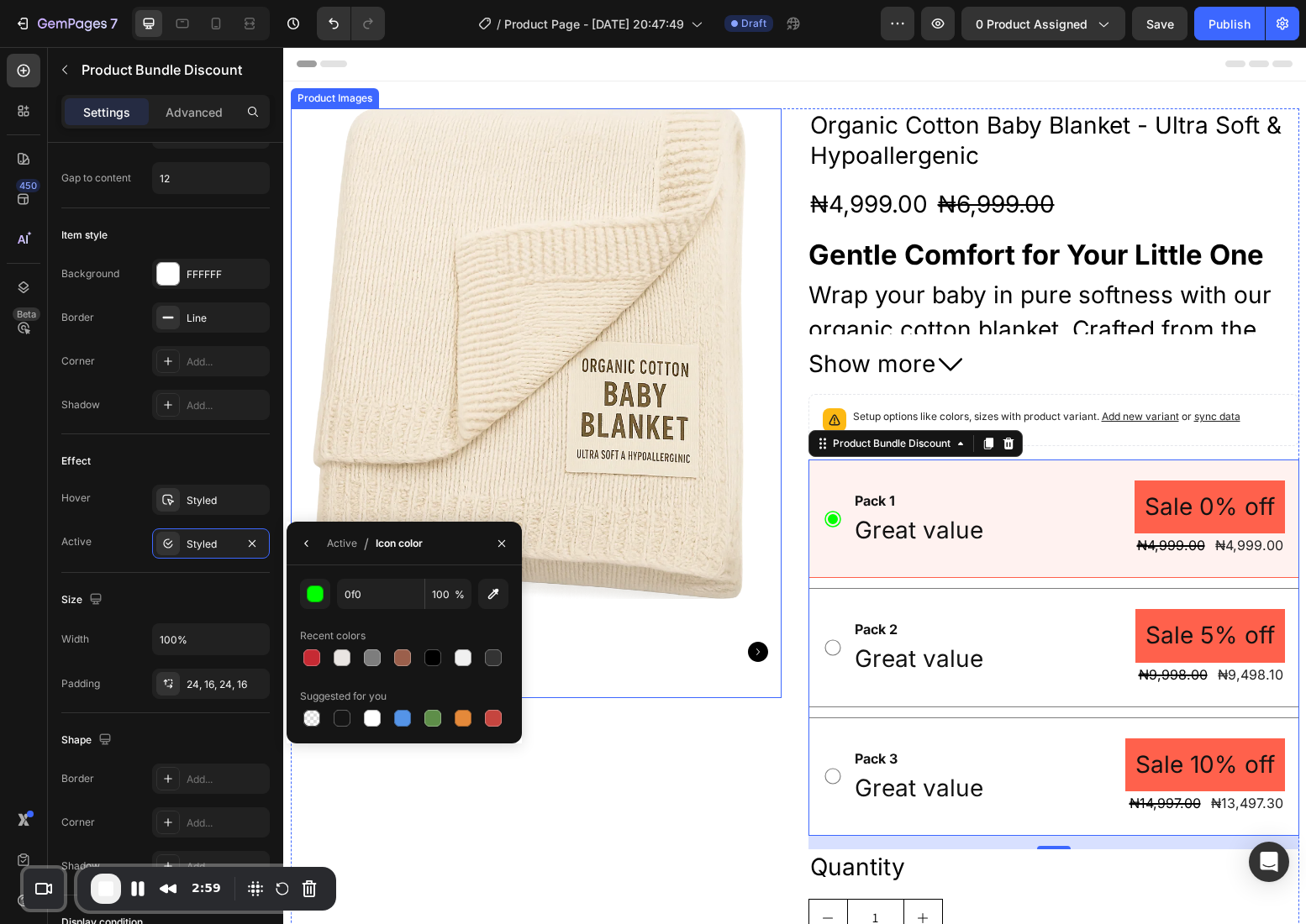
click at [659, 639] on div at bounding box center [536, 652] width 491 height 92
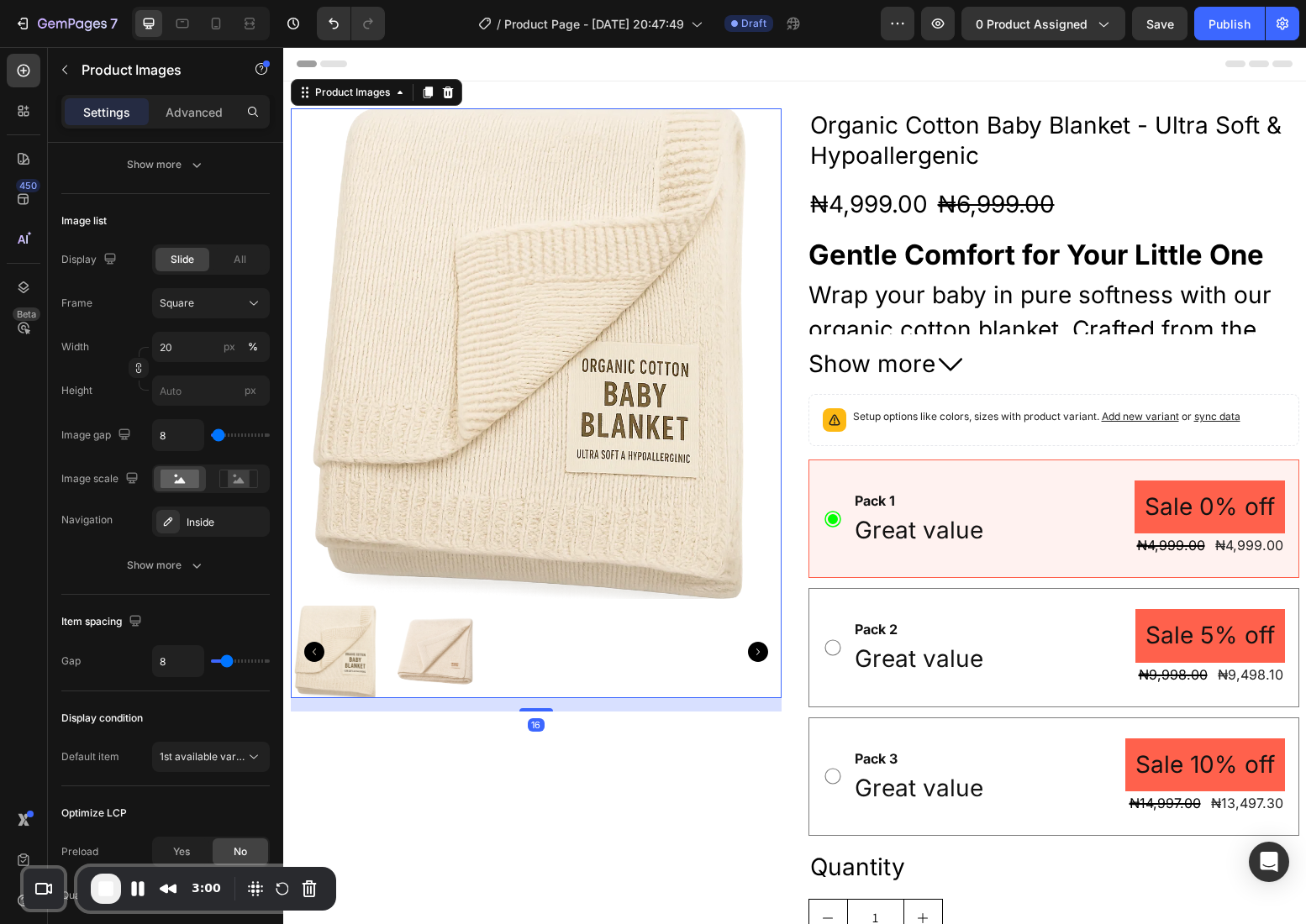
scroll to position [0, 0]
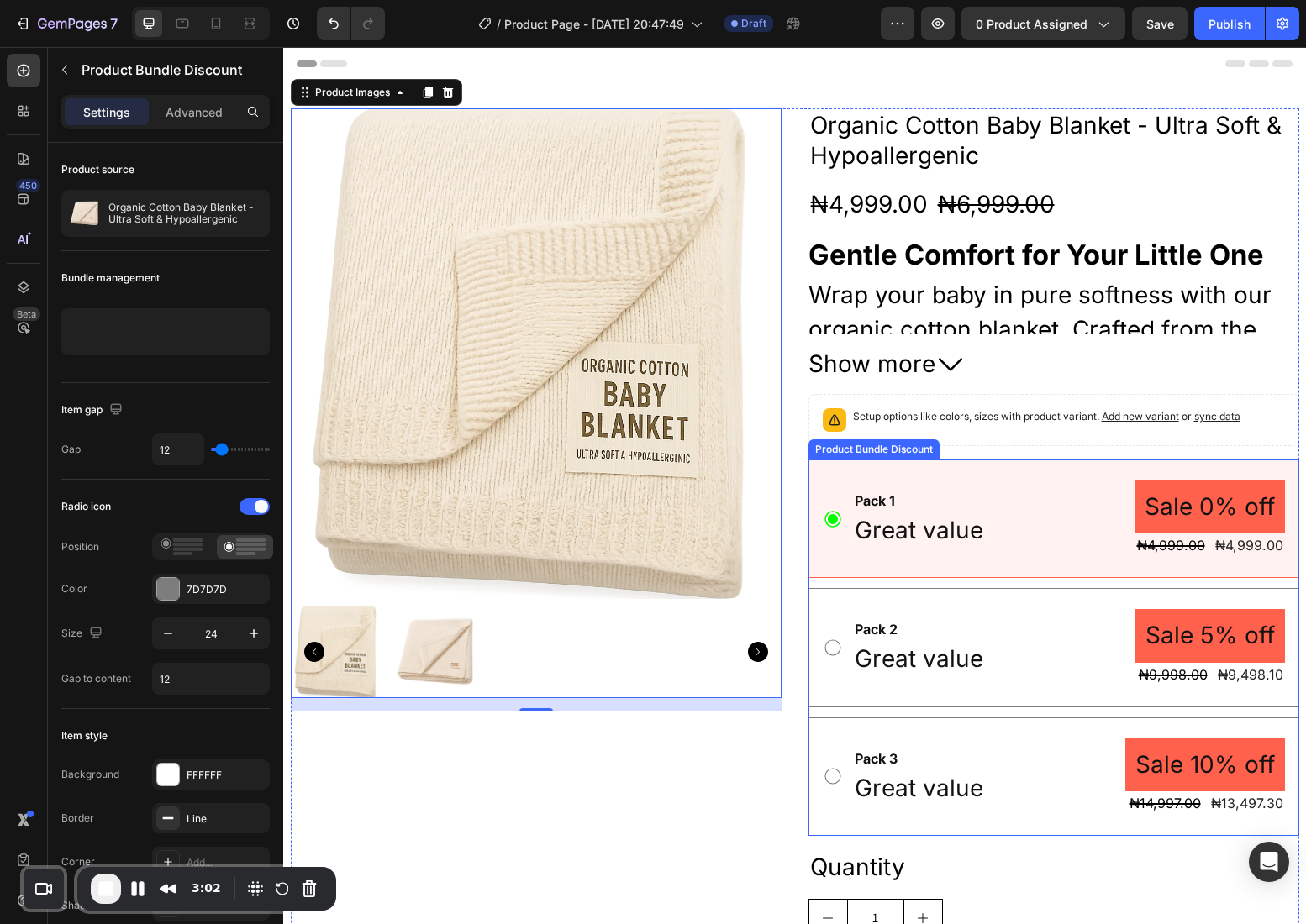
click at [830, 479] on div "Pack 1 Text Block Great value Text Block Sale 0% off Product Badge ₦4,999.00 Pr…" at bounding box center [1053, 518] width 491 height 119
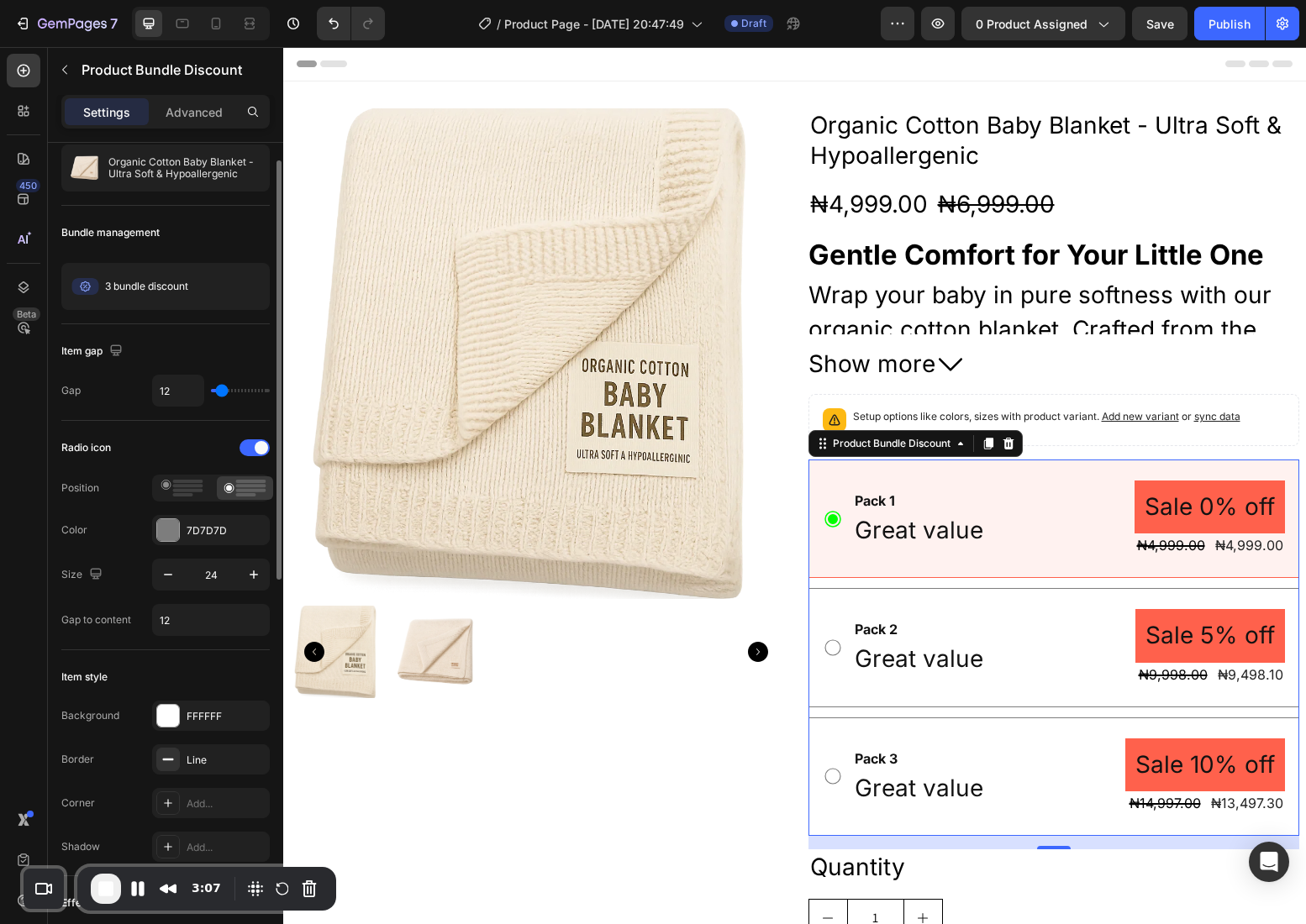
scroll to position [47, 0]
click at [112, 893] on span "End Recording" at bounding box center [105, 889] width 20 height 20
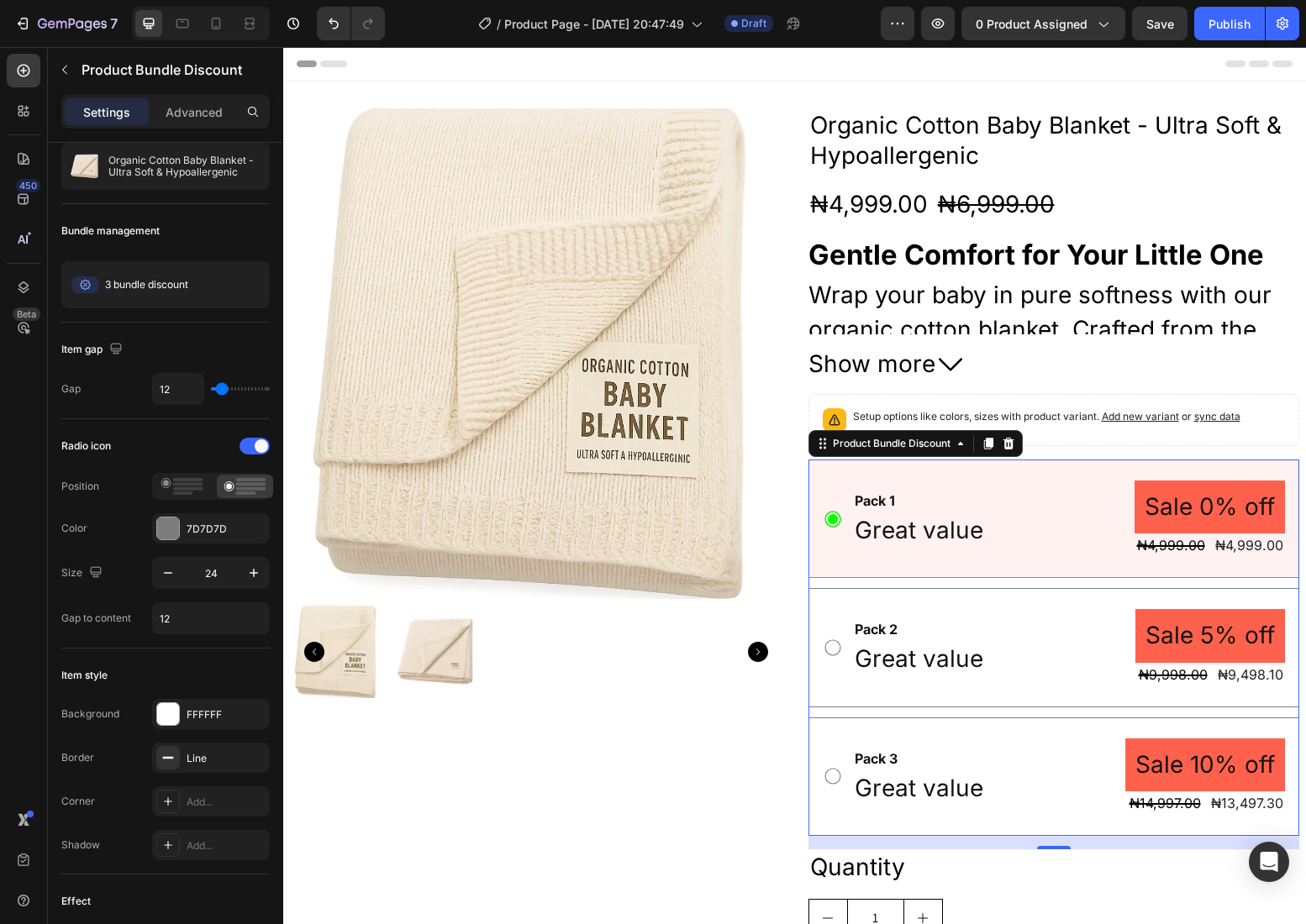
click at [997, 472] on div "Pack 1 Text Block Great value Text Block Sale 0% off Product Badge ₦4,999.00 Pr…" at bounding box center [1053, 518] width 491 height 119
click at [996, 473] on div "Pack 1 Text Block Great value Text Block Sale 0% off Product Badge ₦4,999.00 Pr…" at bounding box center [1053, 518] width 491 height 119
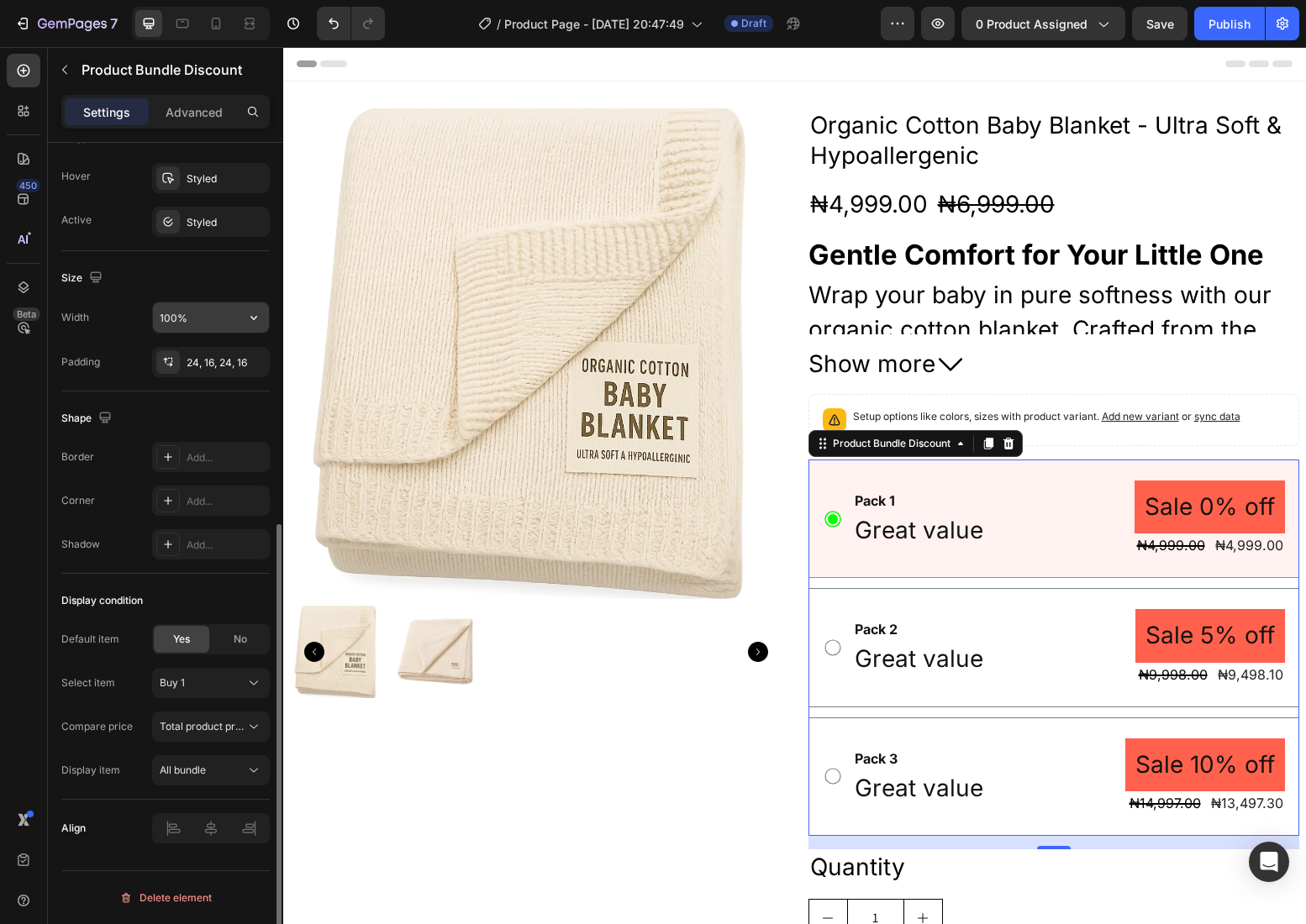
scroll to position [661, 0]
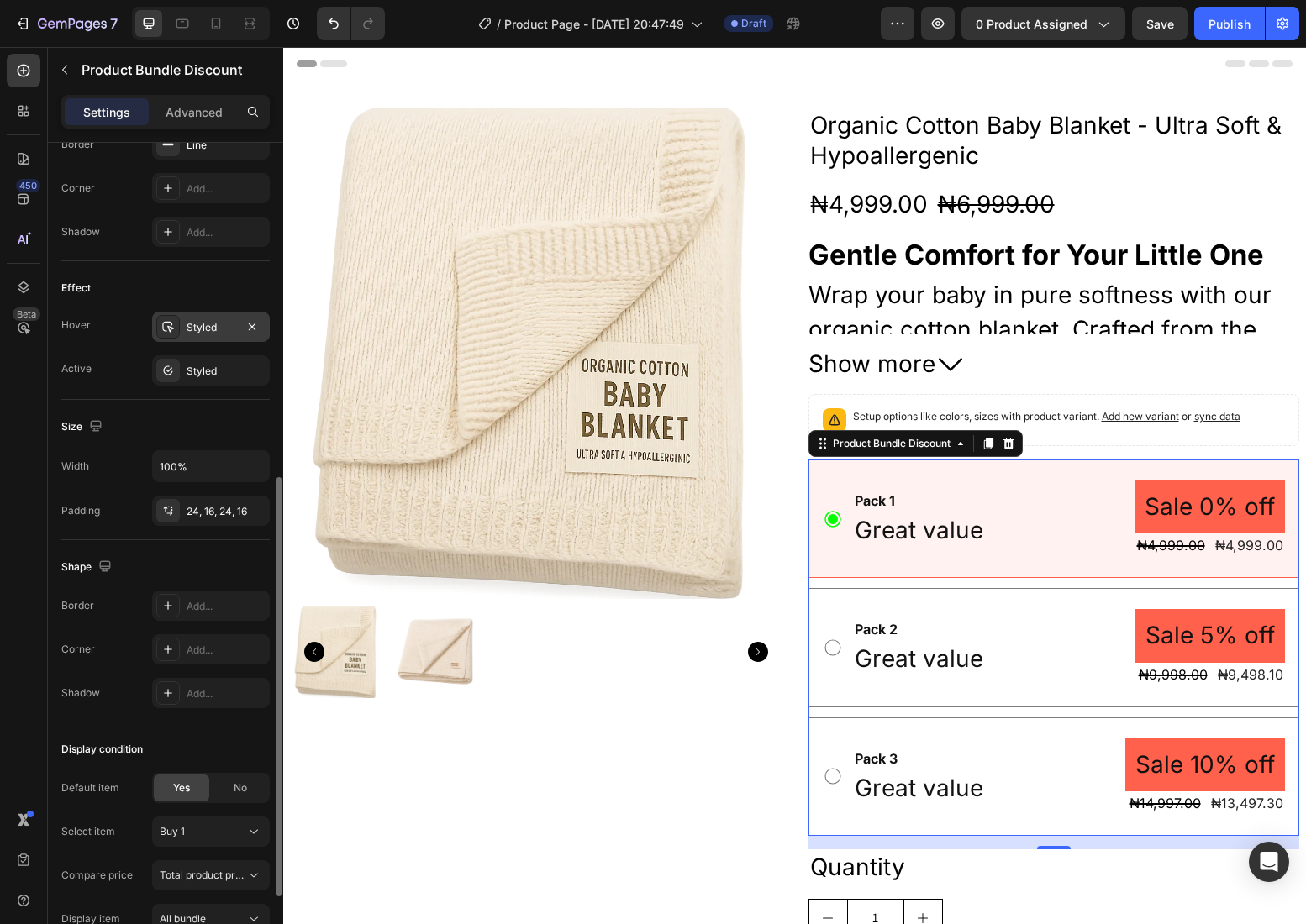
click at [208, 327] on div "Styled" at bounding box center [210, 327] width 48 height 15
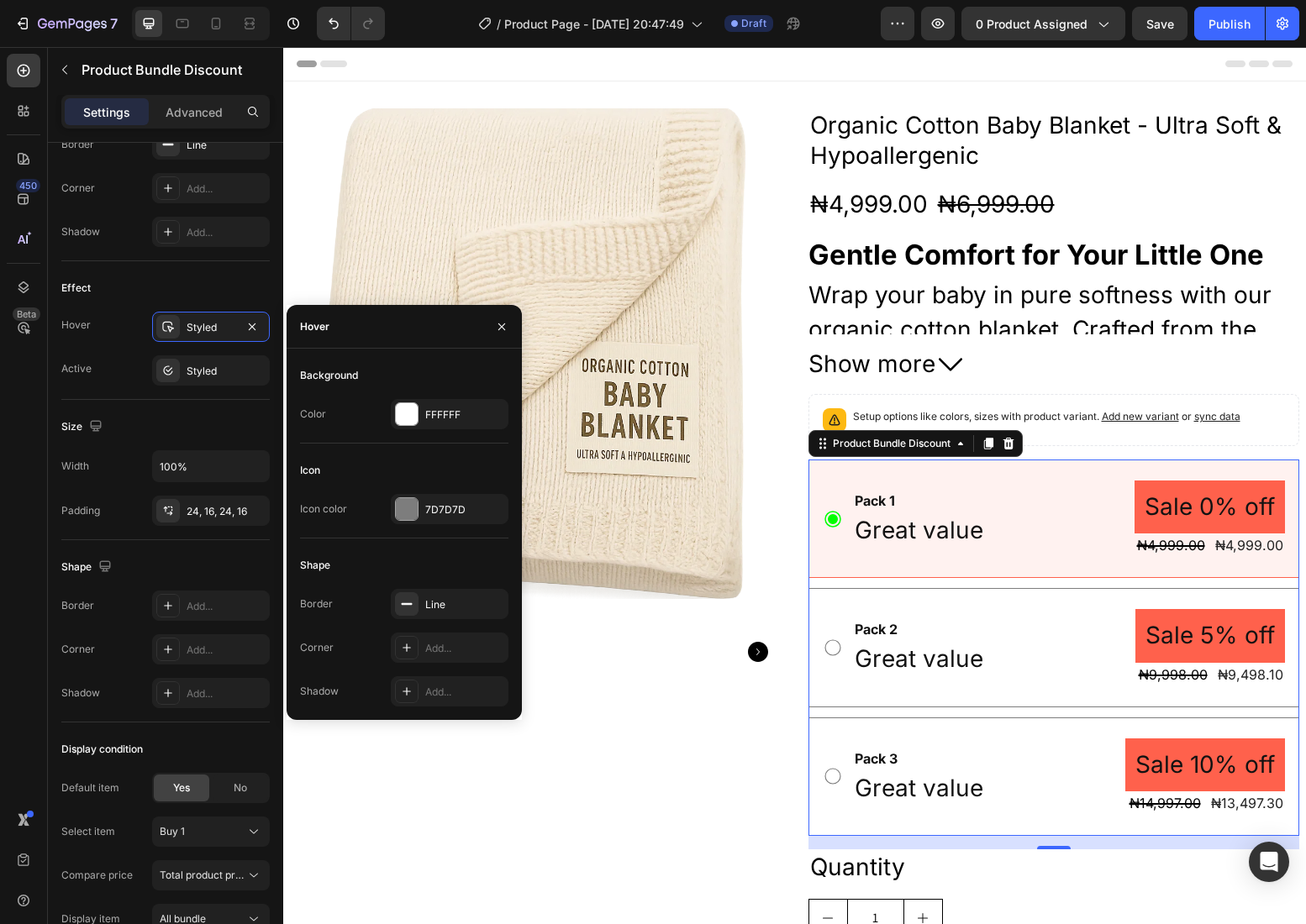
click at [22, 584] on div "450 Beta" at bounding box center [24, 428] width 33 height 749
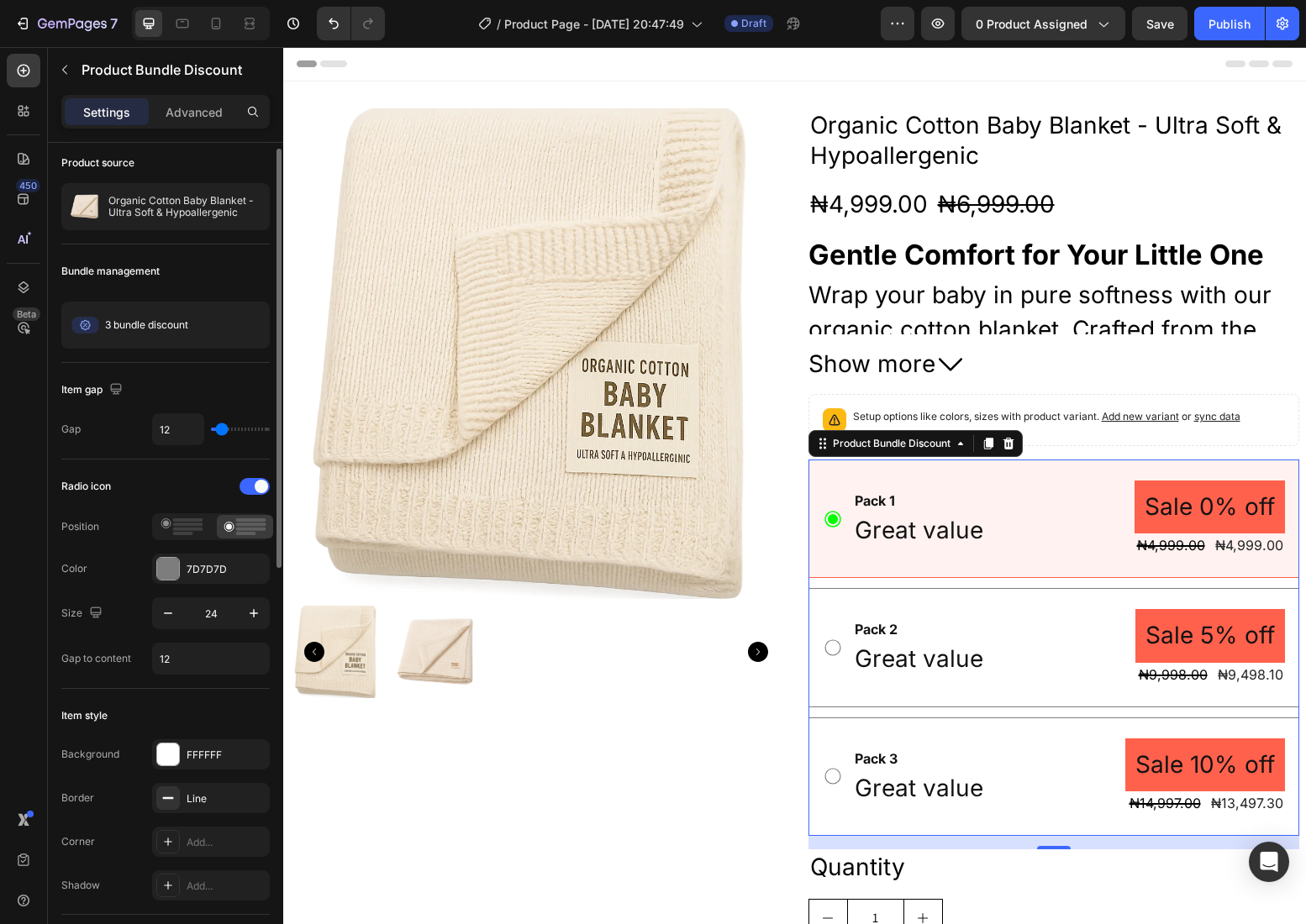
scroll to position [9, 0]
